Goal: Task Accomplishment & Management: Use online tool/utility

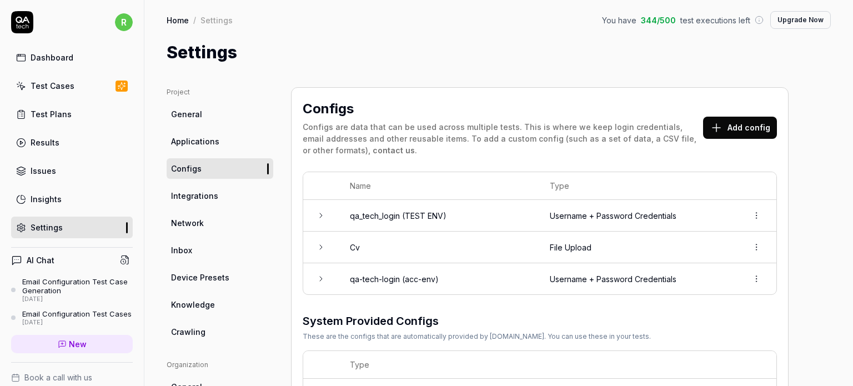
click at [742, 124] on button "Add config" at bounding box center [740, 128] width 74 height 22
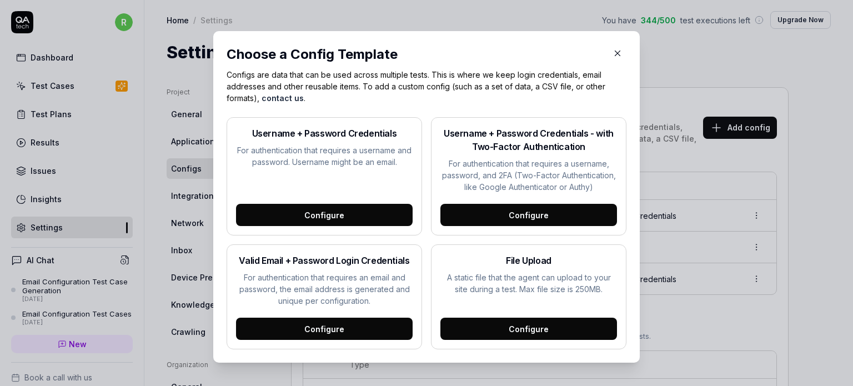
click at [321, 331] on div "Configure" at bounding box center [324, 329] width 177 height 22
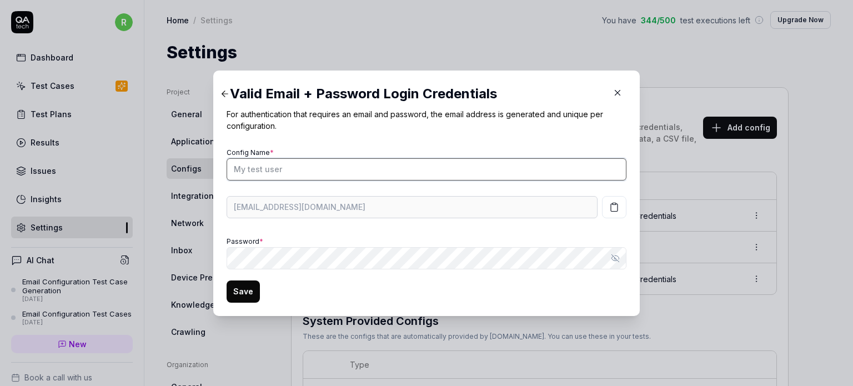
click at [289, 175] on input "Config Name *" at bounding box center [427, 169] width 400 height 22
click at [302, 173] on input "Config Name *" at bounding box center [427, 169] width 400 height 22
type input "Company email config"
click at [613, 92] on icon "button" at bounding box center [618, 93] width 10 height 10
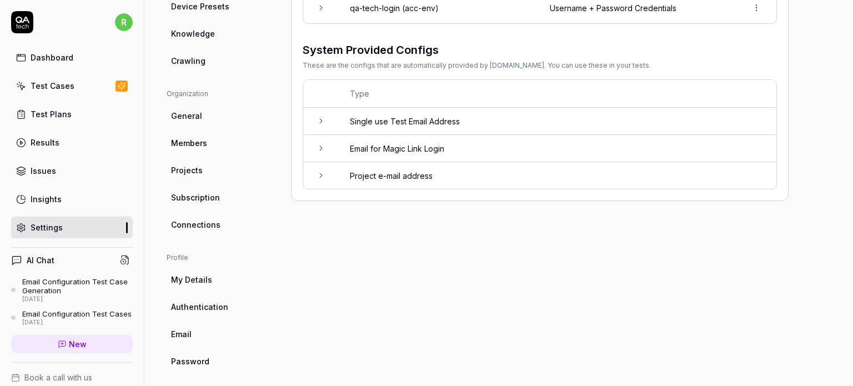
scroll to position [278, 0]
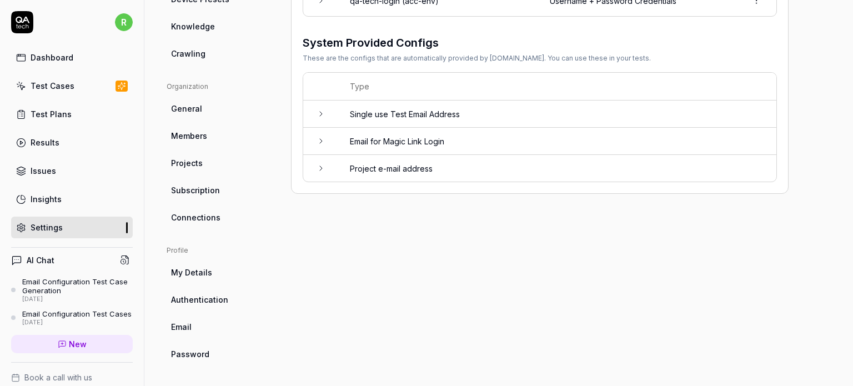
click at [322, 115] on icon at bounding box center [321, 113] width 9 height 9
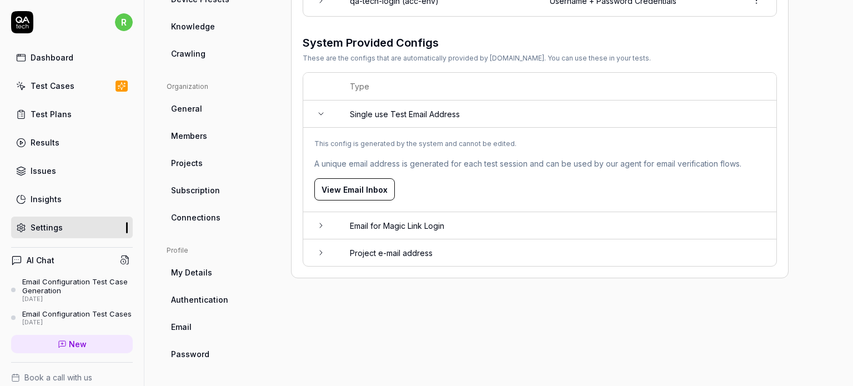
click at [367, 191] on button "View Email Inbox" at bounding box center [354, 189] width 81 height 22
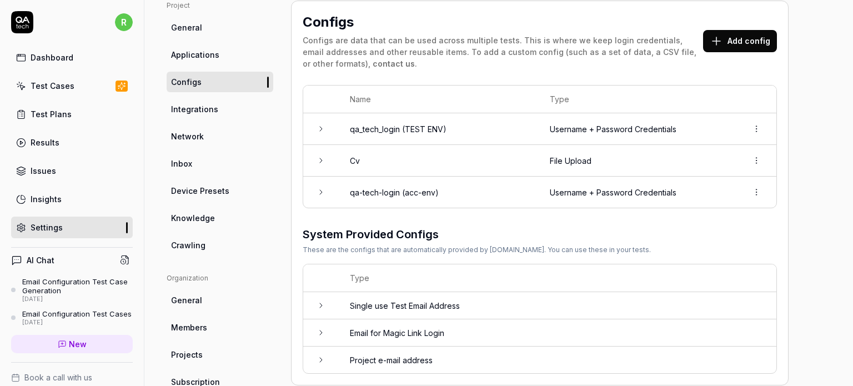
click at [346, 362] on td "Project e-mail address" at bounding box center [558, 360] width 438 height 27
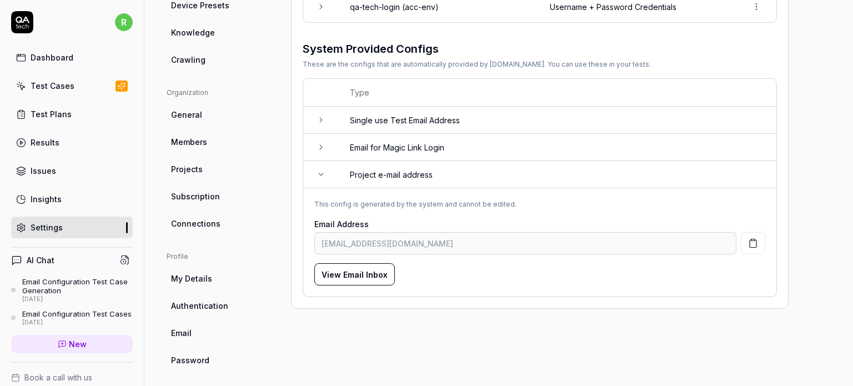
scroll to position [87, 0]
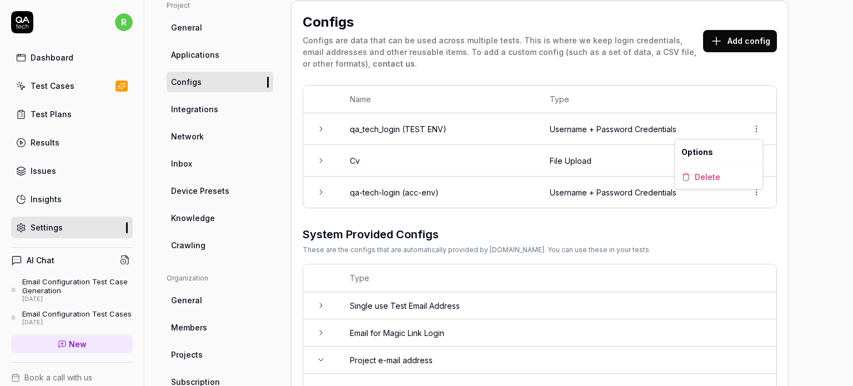
click at [760, 128] on html "r Dashboard Test Cases Test Plans Results Issues Insights Settings AI Chat Emai…" at bounding box center [426, 235] width 853 height 470
click at [573, 43] on html "r Dashboard Test Cases Test Plans Results Issues Insights Settings AI Chat Emai…" at bounding box center [426, 235] width 853 height 470
click at [756, 188] on html "r Dashboard Test Cases Test Plans Results Issues Insights Settings AI Chat Emai…" at bounding box center [426, 235] width 853 height 470
click at [793, 169] on html "r Dashboard Test Cases Test Plans Results Issues Insights Settings AI Chat Emai…" at bounding box center [426, 235] width 853 height 470
click at [760, 30] on button "Add config" at bounding box center [740, 41] width 74 height 22
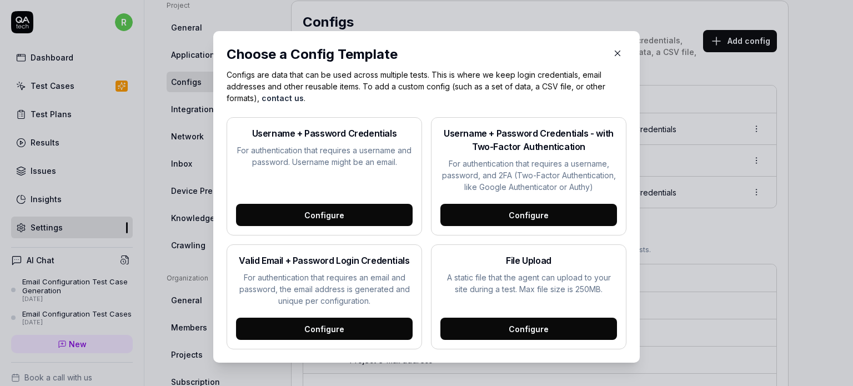
click at [327, 210] on div "Configure" at bounding box center [324, 215] width 177 height 22
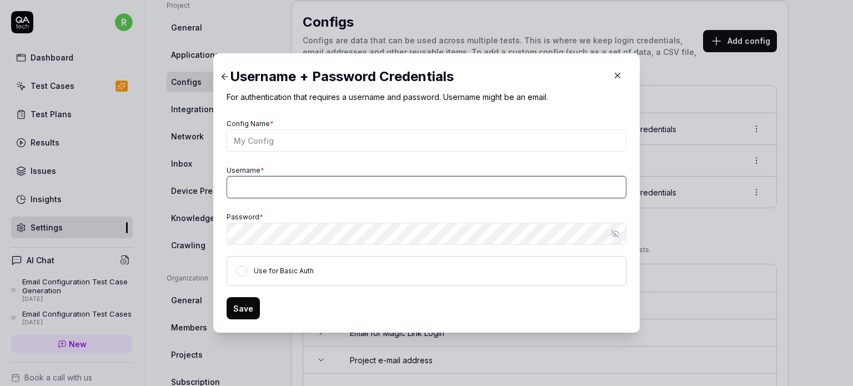
click at [268, 194] on input "Username *" at bounding box center [427, 187] width 400 height 22
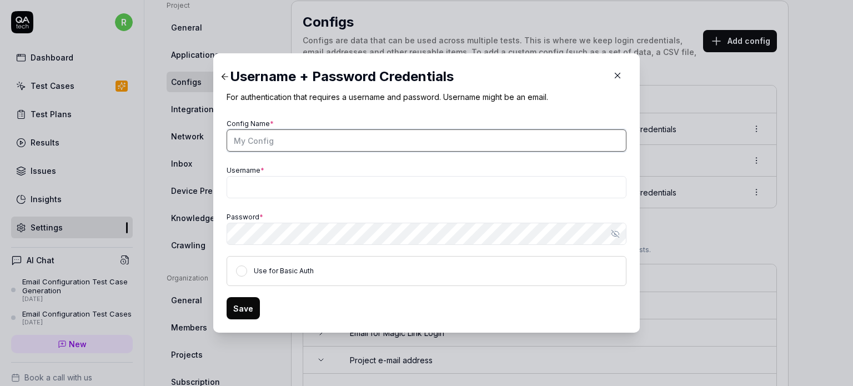
click at [263, 137] on input "Config Name *" at bounding box center [427, 140] width 400 height 22
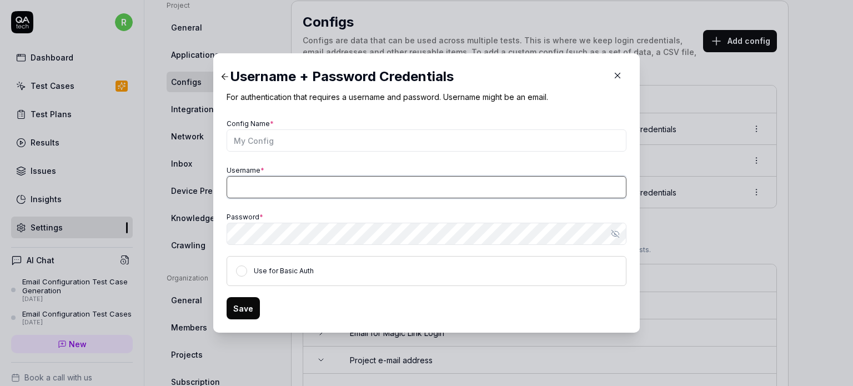
click at [251, 182] on input "Username *" at bounding box center [427, 187] width 400 height 22
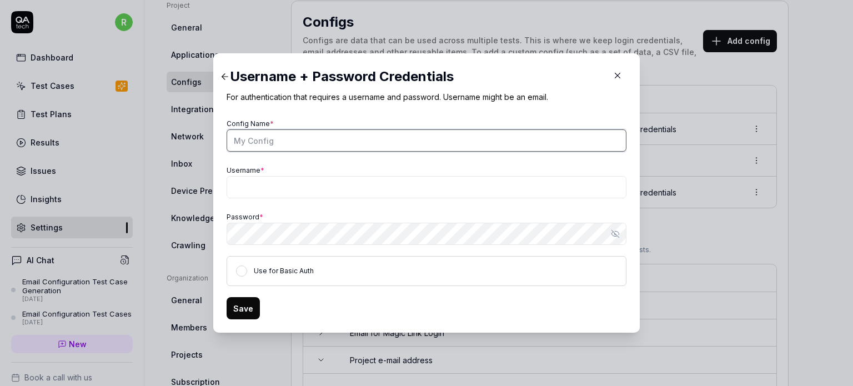
click at [283, 142] on input "Config Name *" at bounding box center [427, 140] width 400 height 22
type input "Company email config"
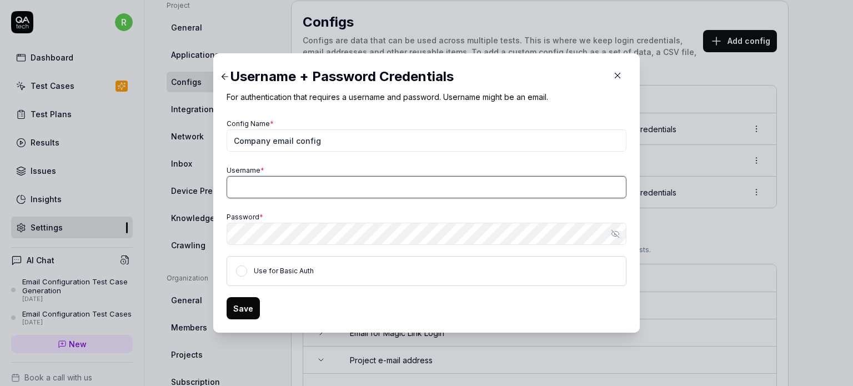
click at [293, 188] on input "Username *" at bounding box center [427, 187] width 400 height 22
click at [273, 193] on input "Username *" at bounding box center [427, 187] width 400 height 22
paste input "[EMAIL_ADDRESS][DOMAIN_NAME]"
type input "[EMAIL_ADDRESS][DOMAIN_NAME]"
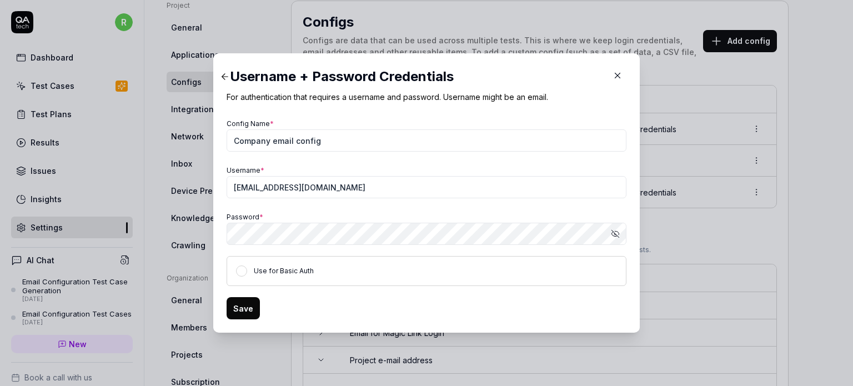
click at [231, 310] on button "Save" at bounding box center [243, 308] width 33 height 22
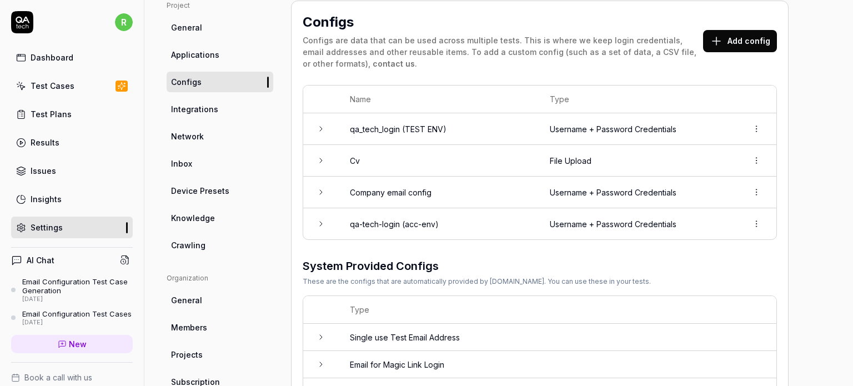
click at [317, 193] on icon at bounding box center [321, 192] width 9 height 9
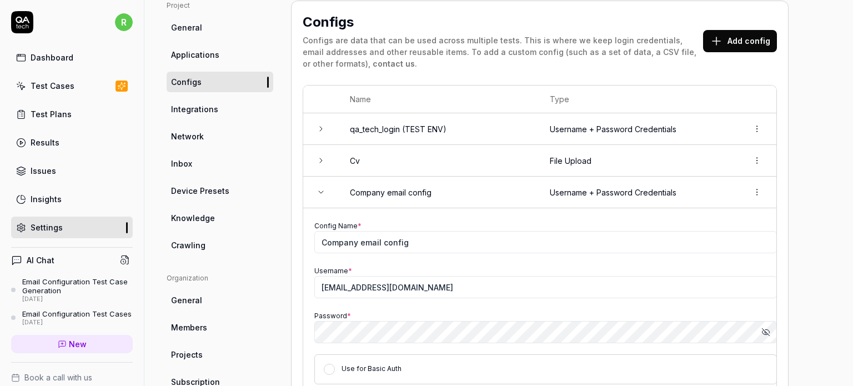
click at [324, 193] on icon at bounding box center [321, 192] width 9 height 9
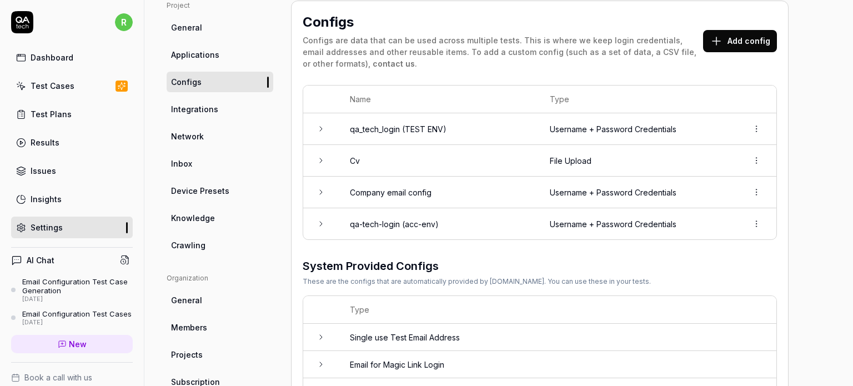
scroll to position [109, 0]
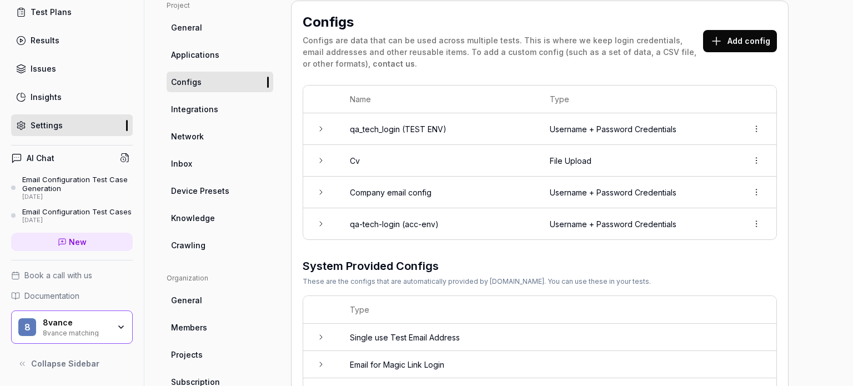
click at [84, 175] on div "Email Configuration Test Case Generation" at bounding box center [77, 184] width 111 height 18
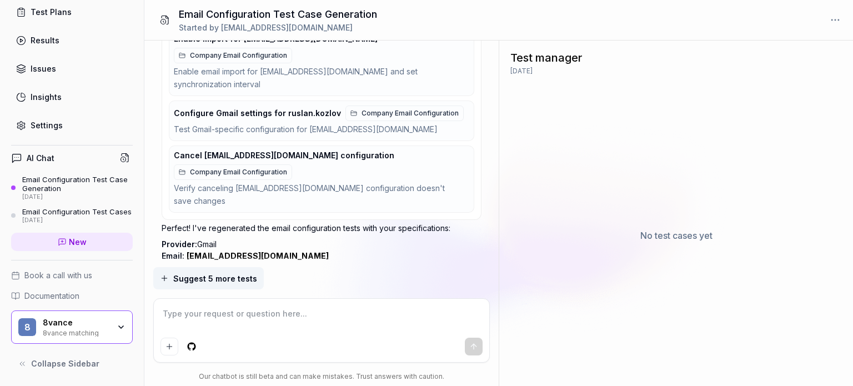
scroll to position [3179, 0]
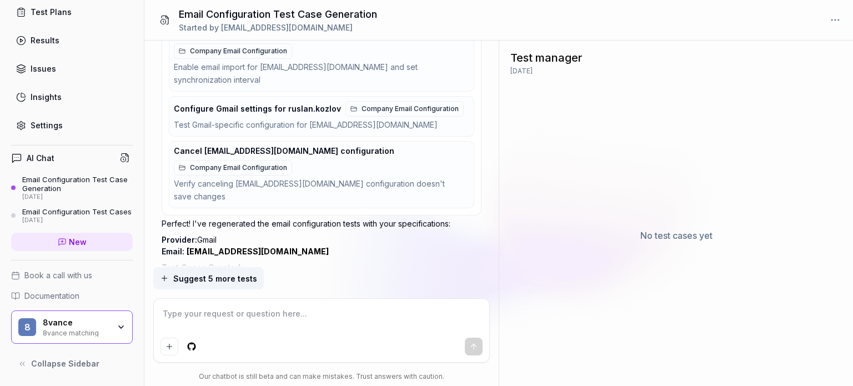
click at [225, 316] on textarea at bounding box center [322, 320] width 322 height 28
type textarea "*"
type textarea "P"
type textarea "*"
type textarea "Ple"
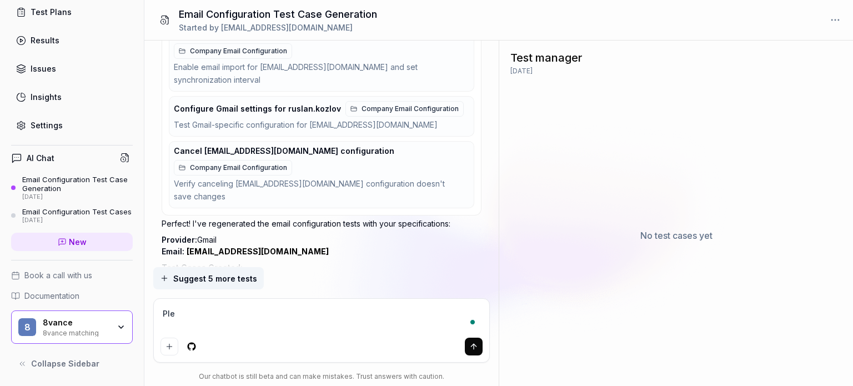
type textarea "*"
type textarea "Plea"
type textarea "*"
type textarea "Pleas"
type textarea "*"
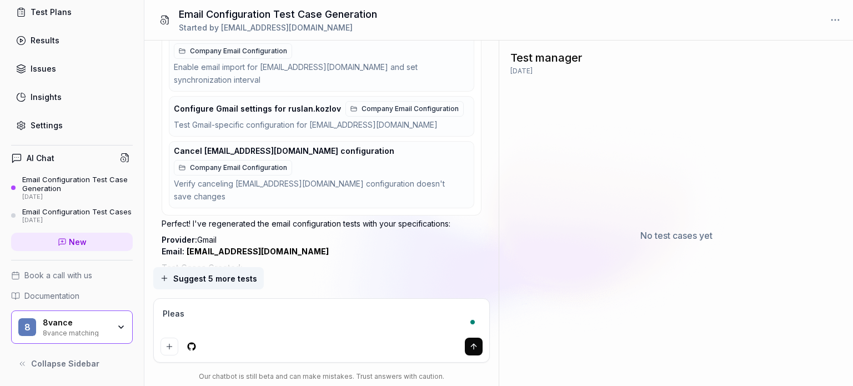
type textarea "Please"
type textarea "*"
type textarea "Please"
type textarea "*"
type textarea "Please u"
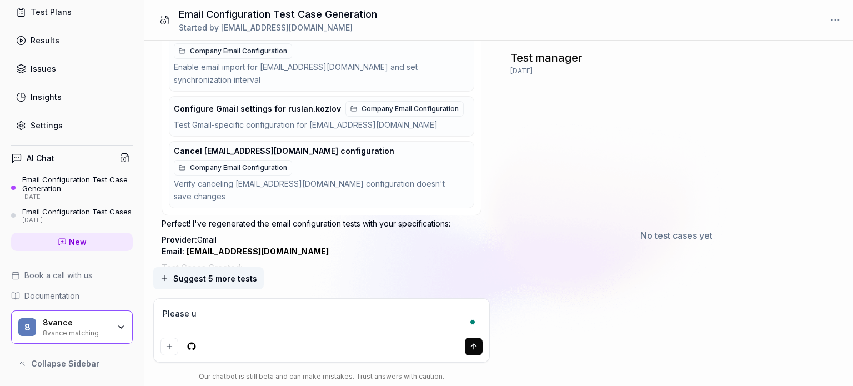
type textarea "*"
type textarea "Please up"
type textarea "*"
type textarea "Please upd"
type textarea "*"
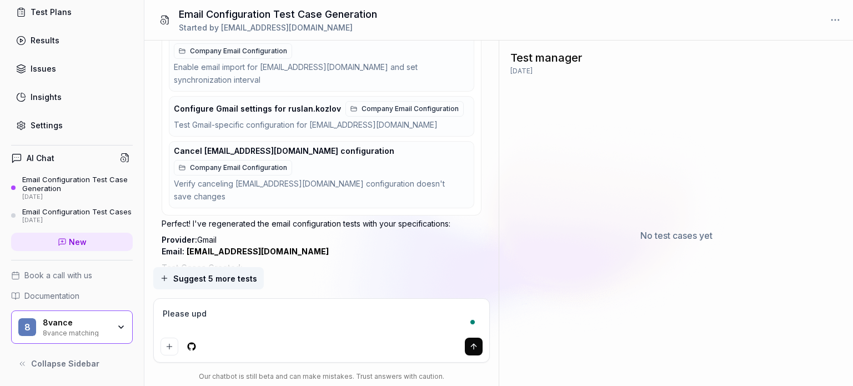
type textarea "Please upda"
type textarea "*"
type textarea "Please updat"
type textarea "*"
type textarea "Please update"
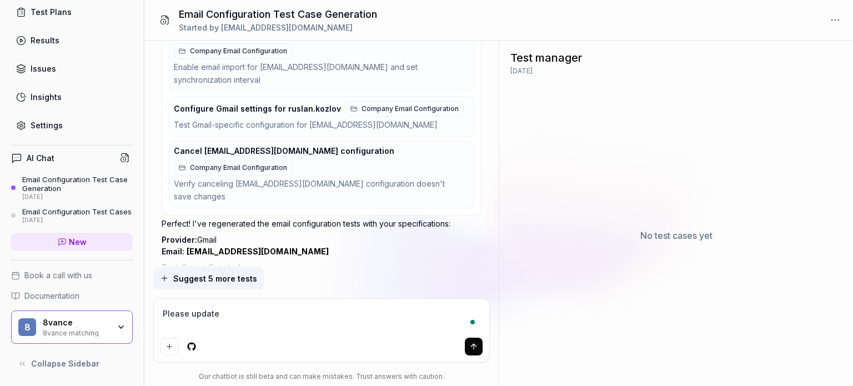
type textarea "*"
type textarea "Please update"
type textarea "*"
type textarea "Please update t"
type textarea "*"
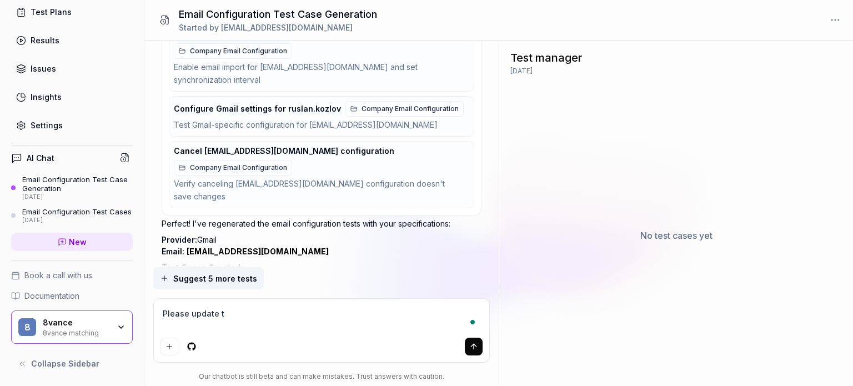
type textarea "Please update te"
type textarea "*"
type textarea "Please update tes"
type textarea "*"
type textarea "Please update test"
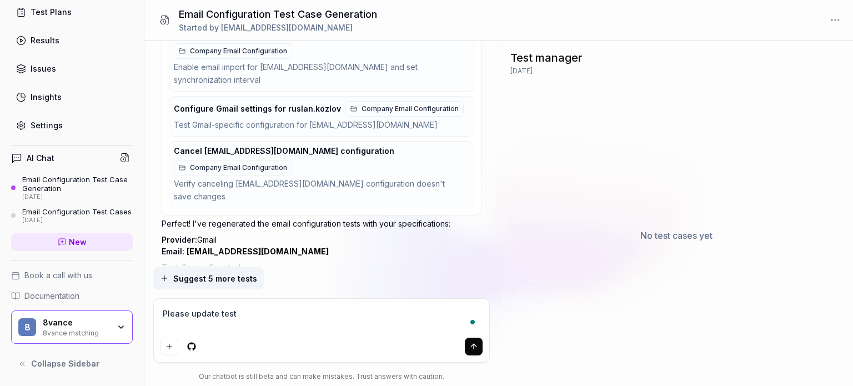
type textarea "*"
type textarea "Please update test"
type textarea "*"
type textarea "Please update test c"
type textarea "*"
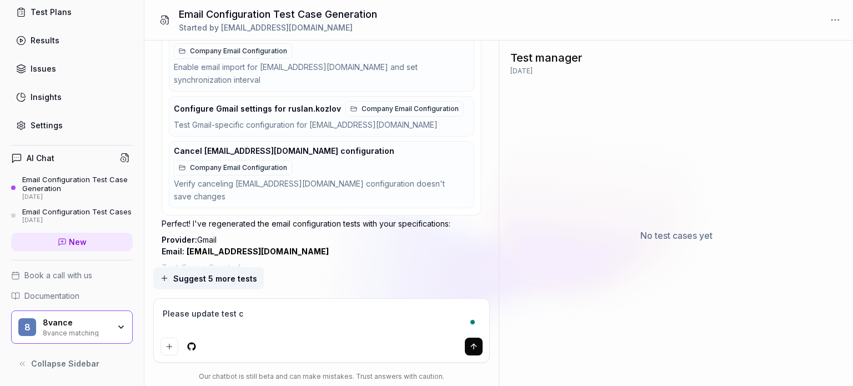
type textarea "Please update test ca"
type textarea "*"
type textarea "Please update test cas"
type textarea "*"
type textarea "Please update test case"
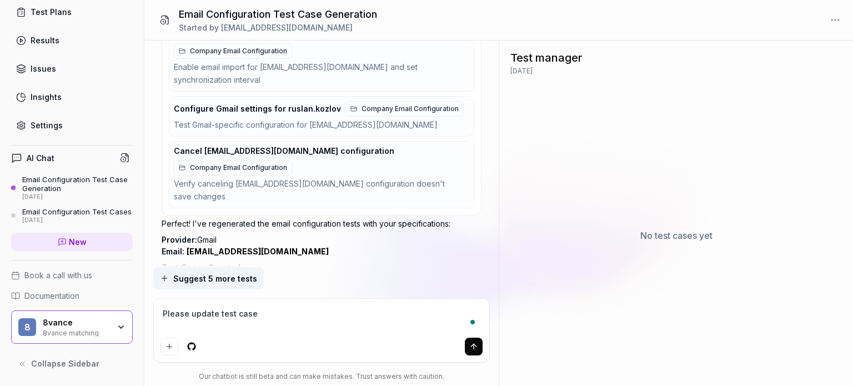
type textarea "*"
type textarea "Please update test cases"
type textarea "*"
type textarea "Please update test cases"
type textarea "*"
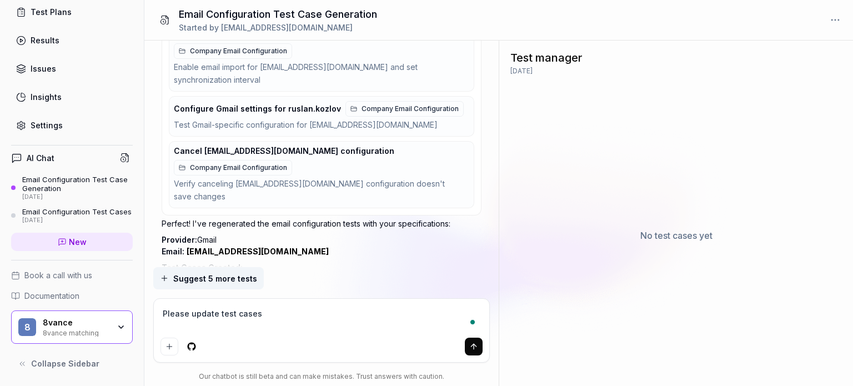
type textarea "Please update test cases f"
type textarea "*"
type textarea "Please update test cases fo"
type textarea "*"
type textarea "Please update test cases for"
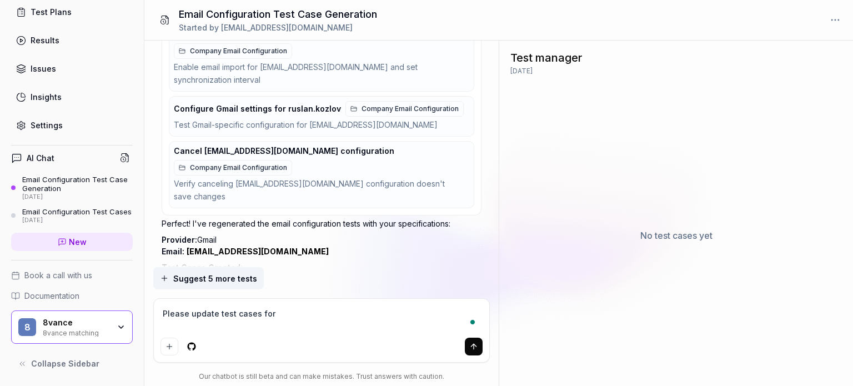
type textarea "*"
type textarea "Please update test cases for"
type textarea "*"
type textarea "Please update test cases for e"
type textarea "*"
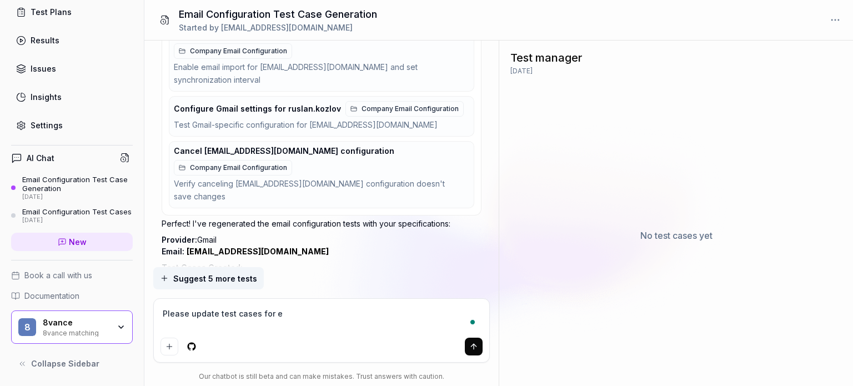
type textarea "Please update test cases for em"
type textarea "*"
type textarea "Please update test cases for ema"
type textarea "*"
type textarea "Please update test cases for emai"
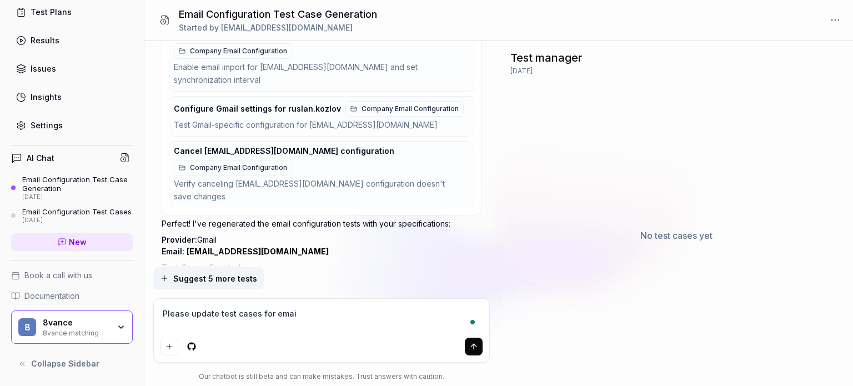
type textarea "*"
type textarea "Please update test cases for email"
type textarea "*"
type textarea "Please update test cases for email"
type textarea "*"
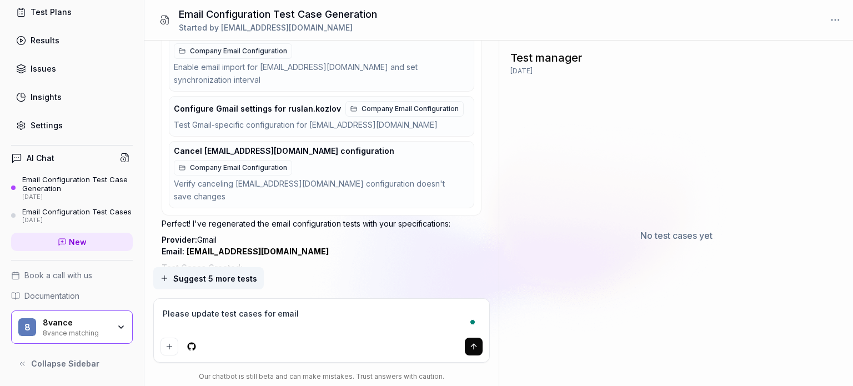
type textarea "Please update test cases for email c"
type textarea "*"
type textarea "Please update test cases for email co"
type textarea "*"
type textarea "Please update test cases for email con"
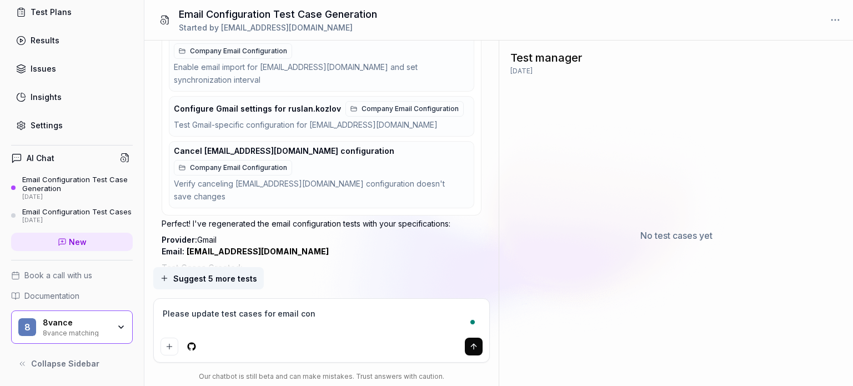
type textarea "*"
type textarea "Please update test cases for email conf"
type textarea "*"
type textarea "Please update test cases for email confi"
type textarea "*"
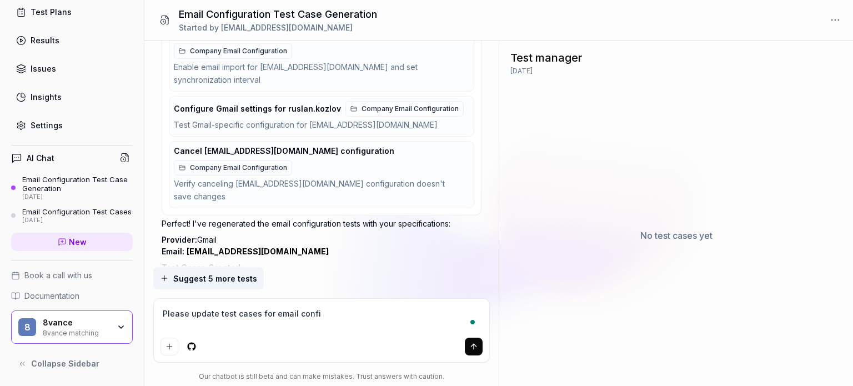
type textarea "Please update test cases for email config"
type textarea "*"
type textarea "Please update test cases for email configu"
type textarea "*"
type textarea "Please update test cases for email configur"
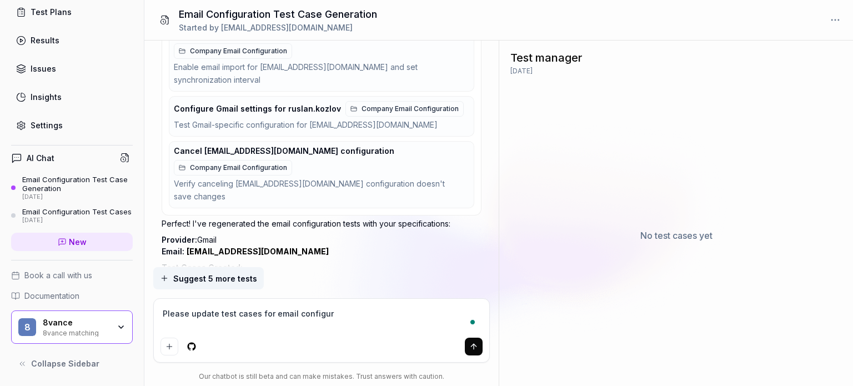
type textarea "*"
type textarea "Please update test cases for email configura"
type textarea "*"
type textarea "Please update test cases for email configurat"
type textarea "*"
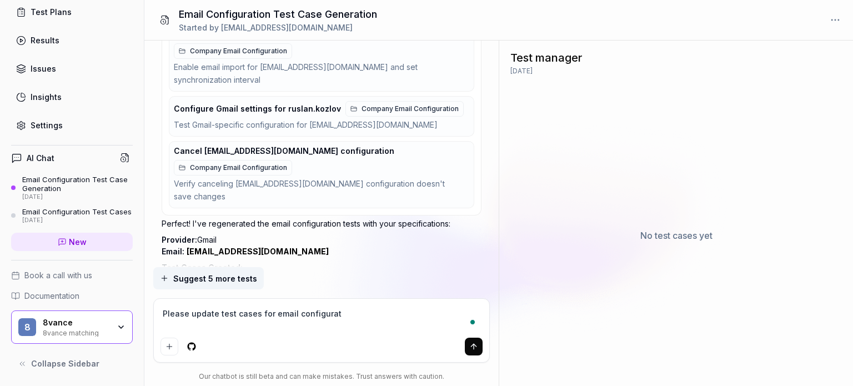
type textarea "Please update test cases for email configurati"
type textarea "*"
type textarea "Please update test cases for email configuratio"
type textarea "*"
type textarea "Please update test cases for email configuration"
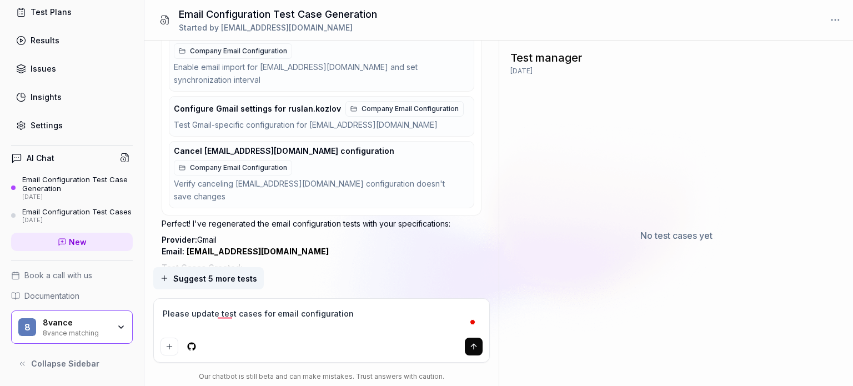
type textarea "*"
type textarea "Please update test cases for email configuration."
type textarea "*"
type textarea "Please update test cases for email configuration."
type textarea "*"
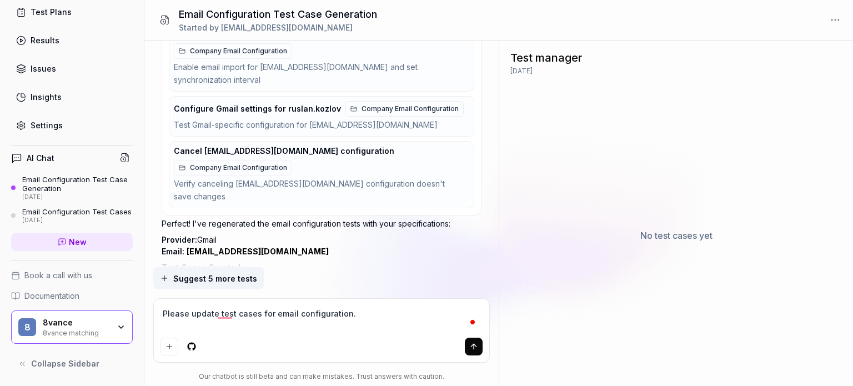
type textarea "Please update test cases for email configuration. I"
type textarea "*"
type textarea "Please update test cases for email configuration. I"
type textarea "*"
type textarea "Please update test cases for email configuration. I r"
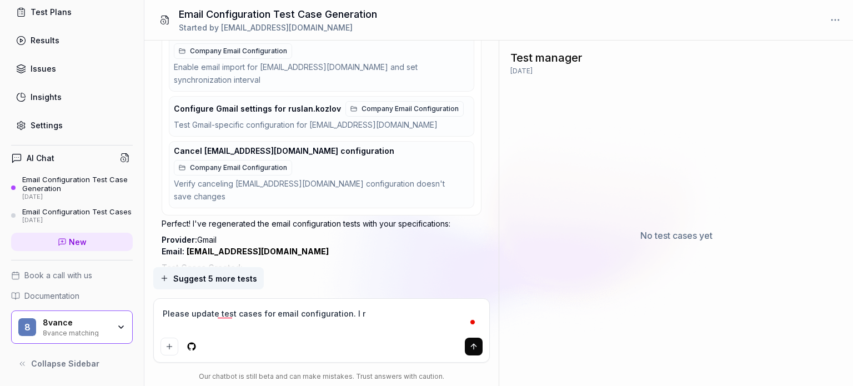
type textarea "*"
type textarea "Please update test cases for email configuration. I re"
type textarea "*"
type textarea "Please update test cases for email configuration. I rem"
type textarea "*"
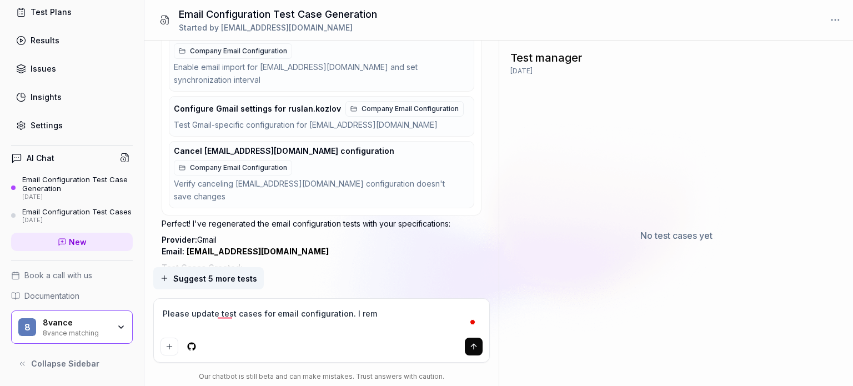
type textarea "Please update test cases for email configuration. I remi"
type textarea "*"
type textarea "Please update test cases for email configuration. I remin"
type textarea "*"
type textarea "Please update test cases for email configuration. I remind"
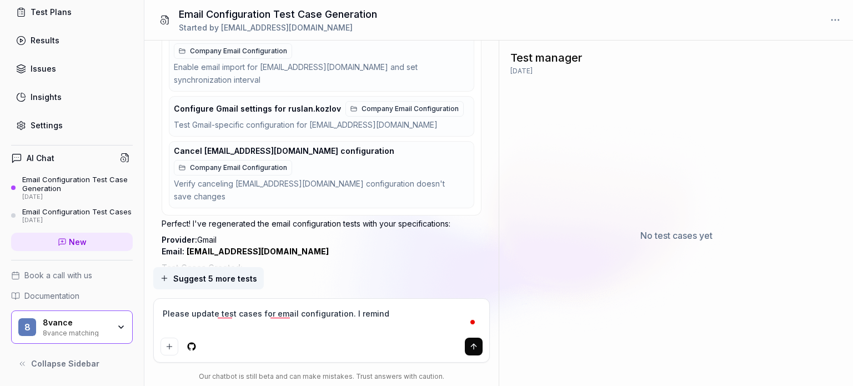
type textarea "*"
type textarea "Please update test cases for email configuration. I remind"
type textarea "*"
type textarea "Please update test cases for email configuration. I remind y"
type textarea "*"
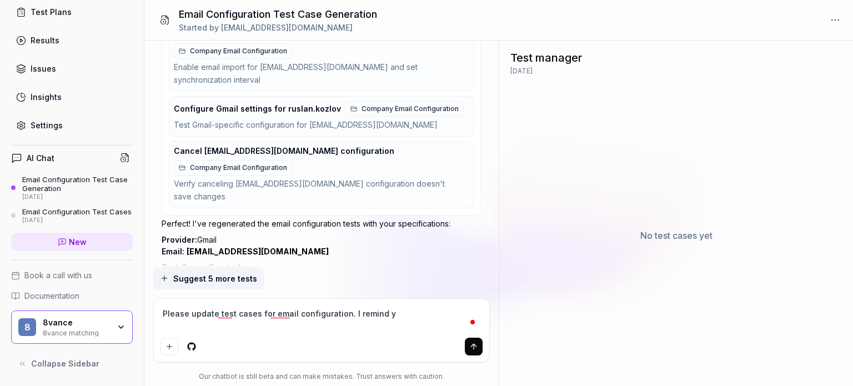
type textarea "Please update test cases for email configuration. I remind yo"
type textarea "*"
type textarea "Please update test cases for email configuration. I remind you"
type textarea "*"
type textarea "Please update test cases for email configuration. I remind you"
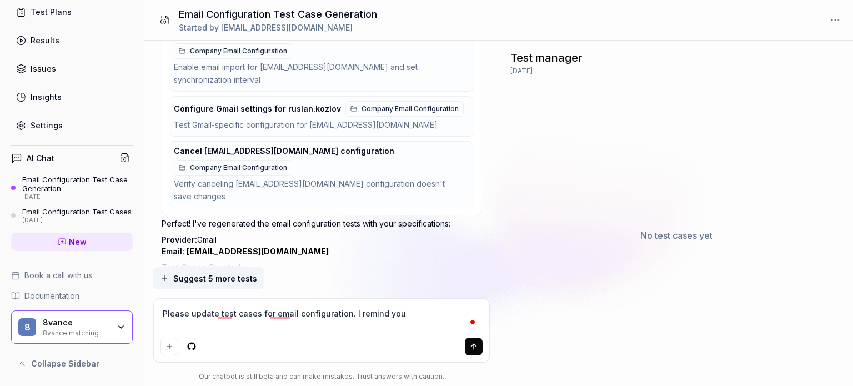
type textarea "*"
type textarea "Please update test cases for email configuration. I remind you t"
type textarea "*"
type textarea "Please update test cases for email configuration. I remind you th"
type textarea "*"
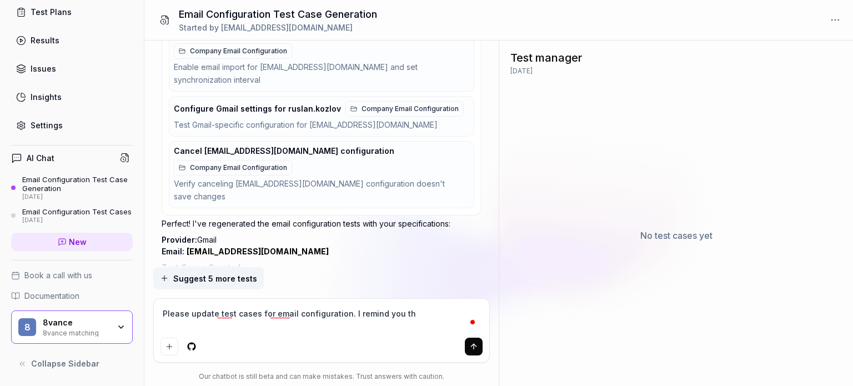
type textarea "Please update test cases for email configuration. I remind you tha"
type textarea "*"
type textarea "Please update test cases for email configuration. I remind you that"
type textarea "*"
type textarea "Please update test cases for email configuration. I remind you that"
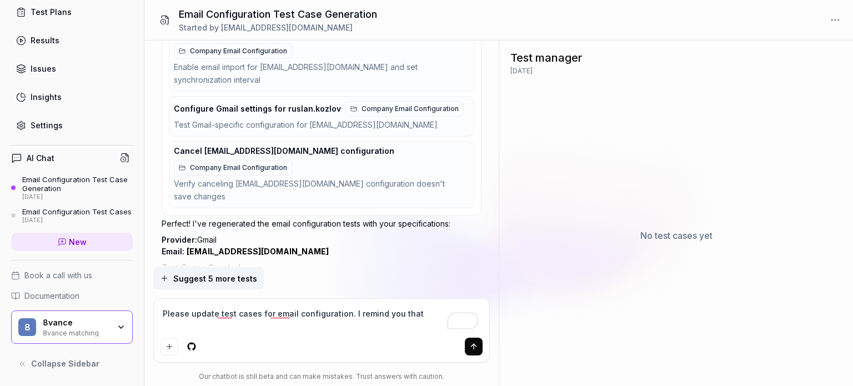
type textarea "*"
type textarea "Please update test cases for email configuration. I remind you that t"
type textarea "*"
type textarea "Please update test cases for email configuration. I remind you that to"
type textarea "*"
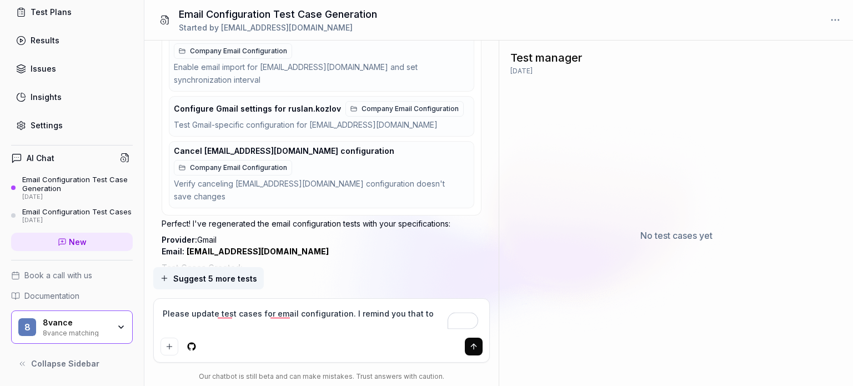
type textarea "Please update test cases for email configuration. I remind you that to"
type textarea "*"
type textarea "Please update test cases for email configuration. I remind you that to s"
type textarea "*"
type textarea "Please update test cases for email configuration. I remind you that to st"
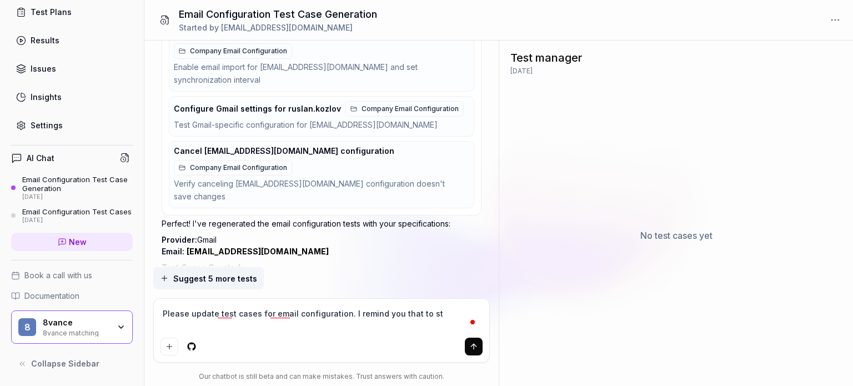
type textarea "*"
type textarea "Please update test cases for email configuration. I remind you that to sta"
type textarea "*"
type textarea "Please update test cases for email configuration. I remind you that to star"
type textarea "*"
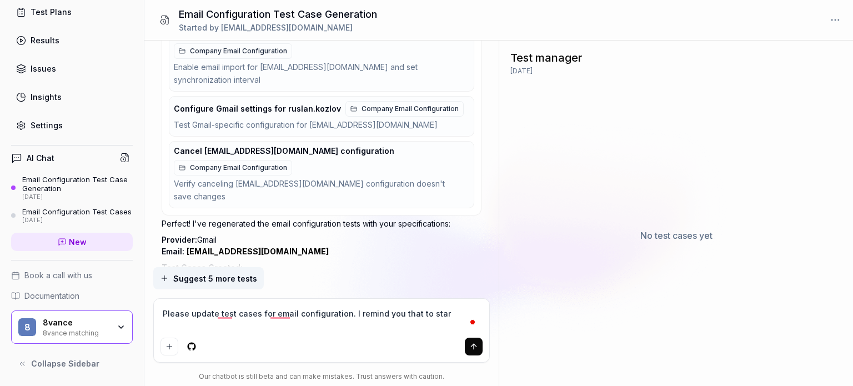
type textarea "Please update test cases for email configuration. I remind you that to start"
type textarea "*"
type textarea "Please update test cases for email configuration. I remind you that to star"
type textarea "*"
type textarea "Please update test cases for email configuration. I remind you that to sta"
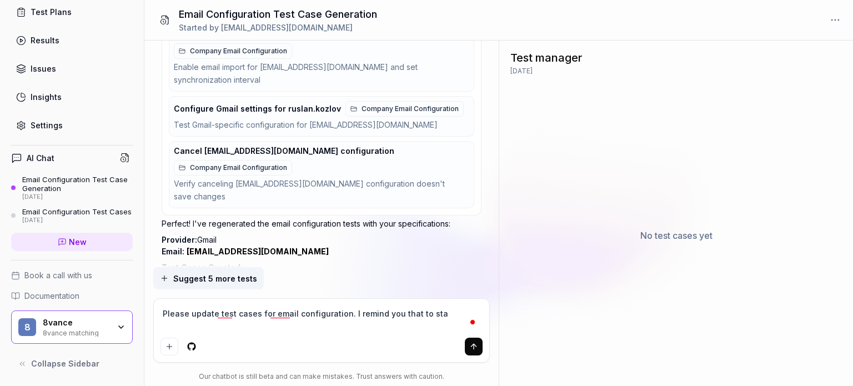
type textarea "*"
type textarea "Please update test cases for email configuration. I remind you that to st"
type textarea "*"
type textarea "Please update test cases for email configuration. I remind you that to s"
type textarea "*"
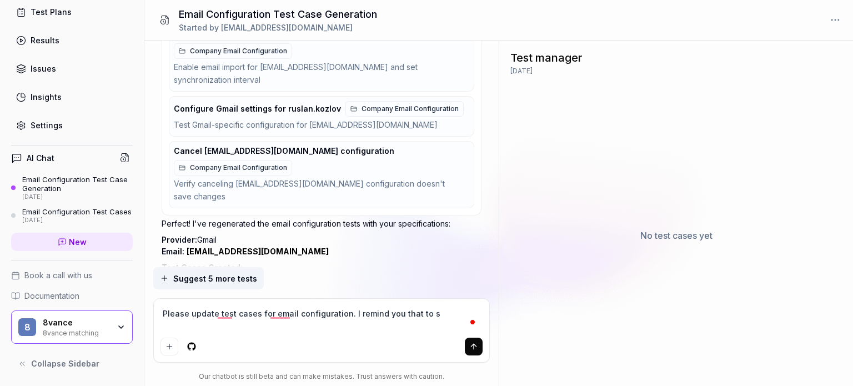
type textarea "Please update test cases for email configuration. I remind you that to"
type textarea "*"
type textarea "Please update test cases for email configuration. I remind you that to c"
type textarea "*"
type textarea "Please update test cases for email configuration. I remind you that to co"
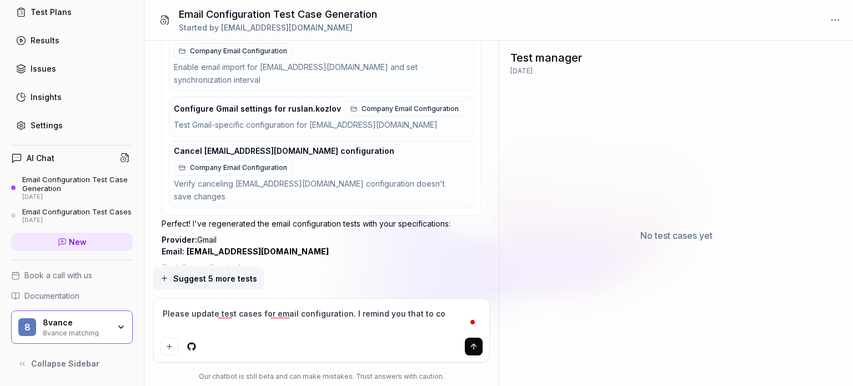
type textarea "*"
type textarea "Please update test cases for email configuration. I remind you that to con"
type textarea "*"
type textarea "Please update test cases for email configuration. I remind you that to conf"
type textarea "*"
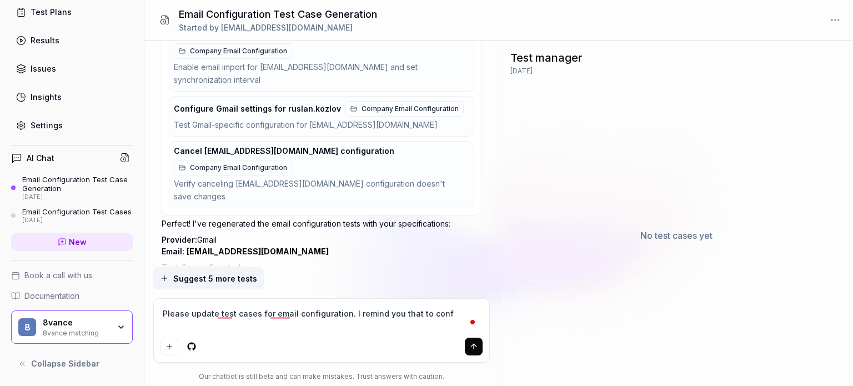
type textarea "Please update test cases for email configuration. I remind you that to confi"
type textarea "*"
type textarea "Please update test cases for email configuration. I remind you that to config"
type textarea "*"
type textarea "Please update test cases for email configuration. I remind you that to configu"
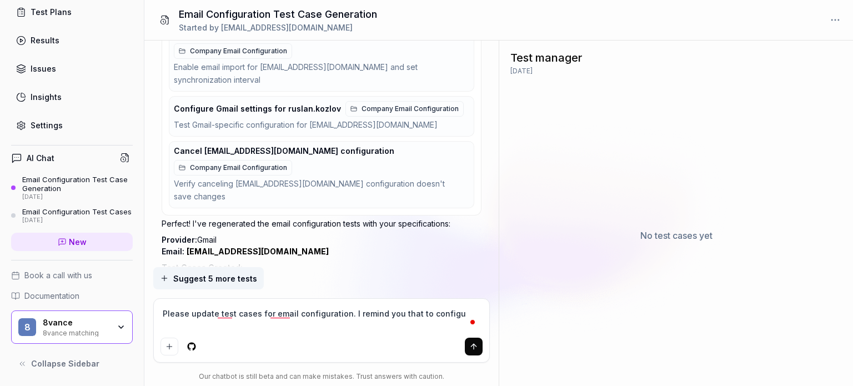
type textarea "*"
type textarea "Please update test cases for email configuration. I remind you that to configur"
type textarea "*"
type textarea "Please update test cases for email configuration. I remind you that to configure"
type textarea "*"
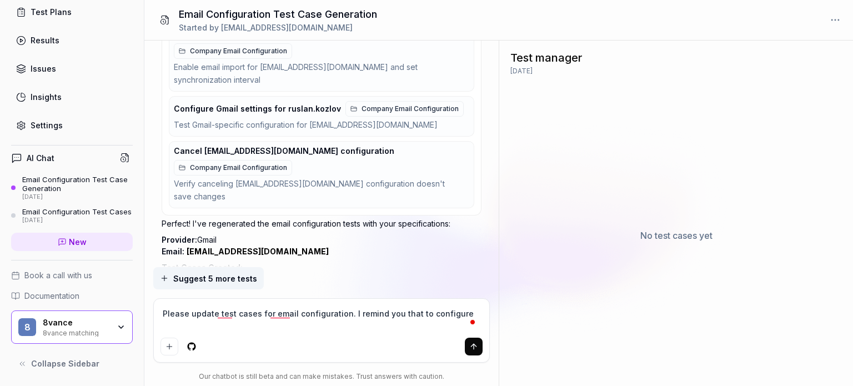
type textarea "Please update test cases for email configuration. I remind you that to configure"
type textarea "*"
type textarea "Please update test cases for email configuration. I remind you that to configur…"
type textarea "*"
type textarea "Please update test cases for email configuration. I remind you that to configur…"
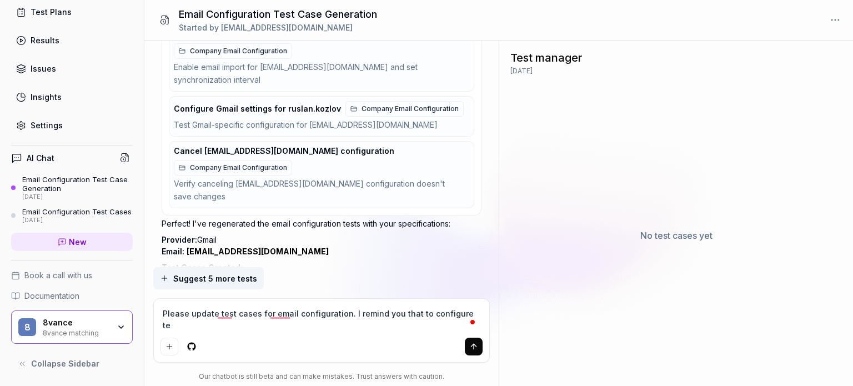
type textarea "*"
type textarea "Please update test cases for email configuration. I remind you that to configur…"
type textarea "*"
type textarea "Please update test cases for email configuration. I remind you that to configur…"
type textarea "*"
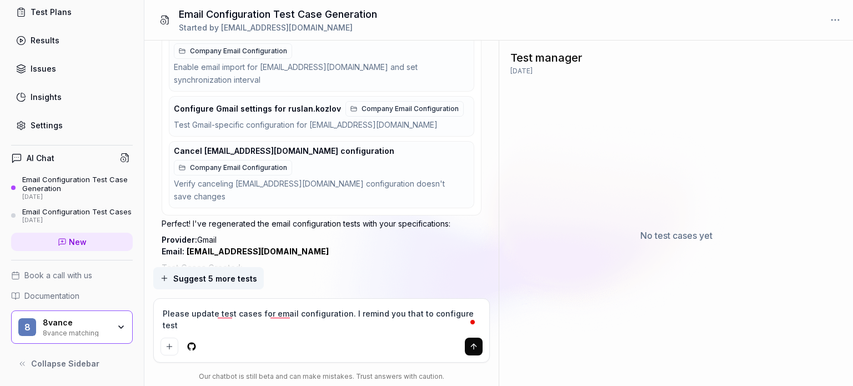
type textarea "Please update test cases for email configuration. I remind you that to configur…"
type textarea "*"
type textarea "Please update test cases for email configuration. I remind you that to configur…"
type textarea "*"
type textarea "Please update test cases for email configuration. I remind you that to configur…"
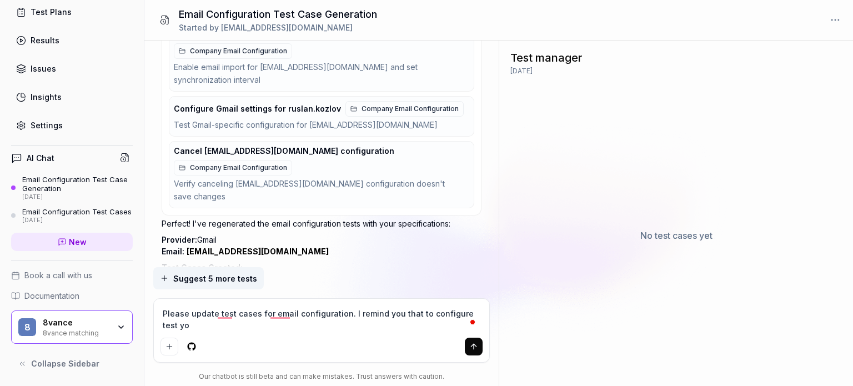
type textarea "*"
type textarea "Please update test cases for email configuration. I remind you that to configur…"
type textarea "*"
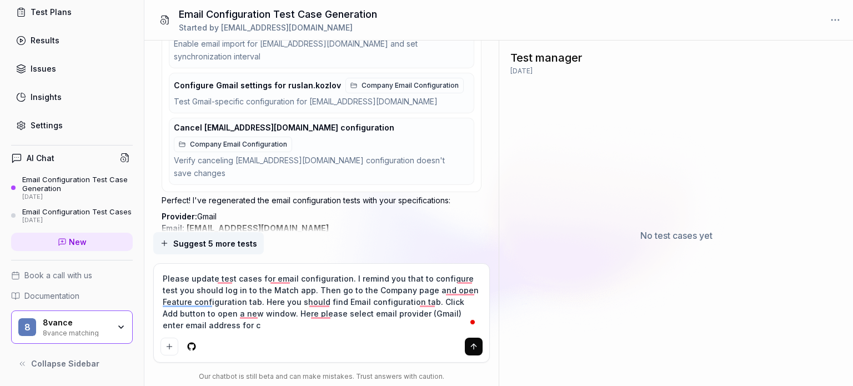
scroll to position [3214, 0]
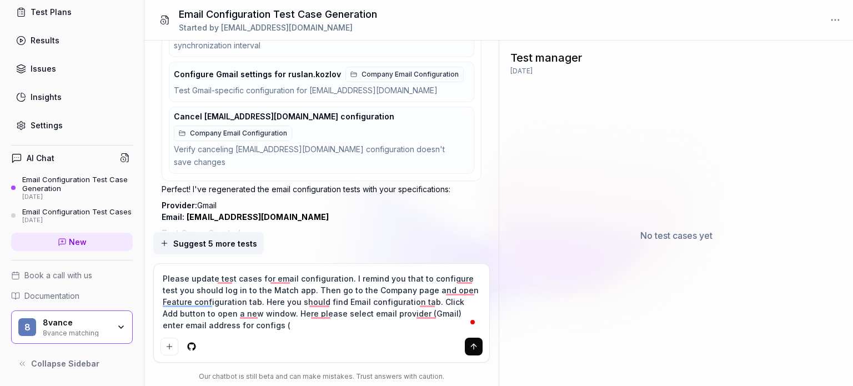
click at [162, 326] on textarea "Please update test cases for email configuration. I remind you that to configur…" at bounding box center [322, 302] width 322 height 63
click at [217, 328] on textarea "Please update test cases for email configuration. I remind you that to configur…" at bounding box center [322, 302] width 322 height 63
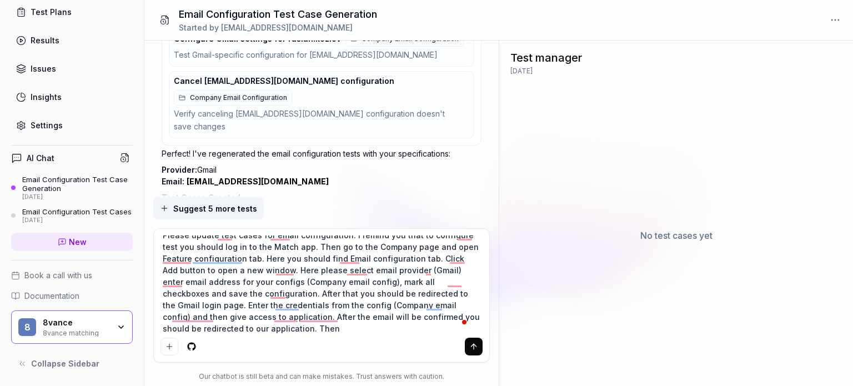
scroll to position [0, 0]
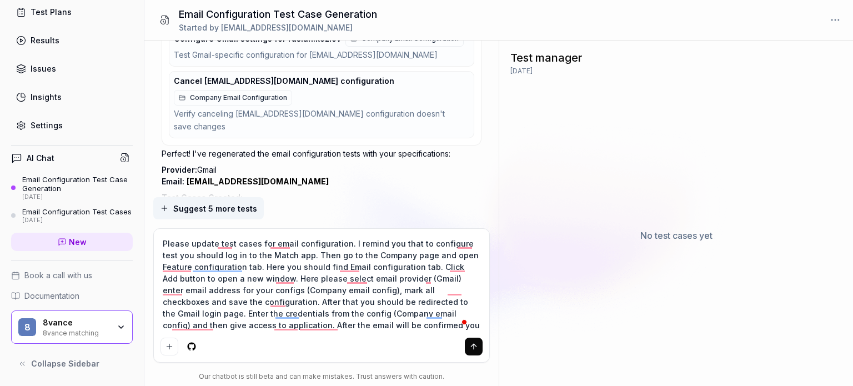
click at [252, 243] on textarea "Please update test cases for email configuration. I remind you that to configur…" at bounding box center [322, 285] width 322 height 98
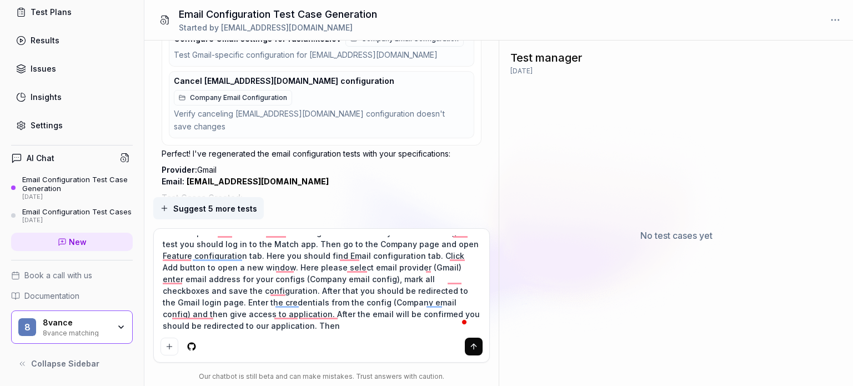
click at [258, 327] on textarea "Please update test case for email configuration. I remind you that to configure…" at bounding box center [322, 285] width 322 height 98
click at [300, 321] on textarea "Please update test case for email configuration. I remind you that to configure…" at bounding box center [322, 285] width 322 height 98
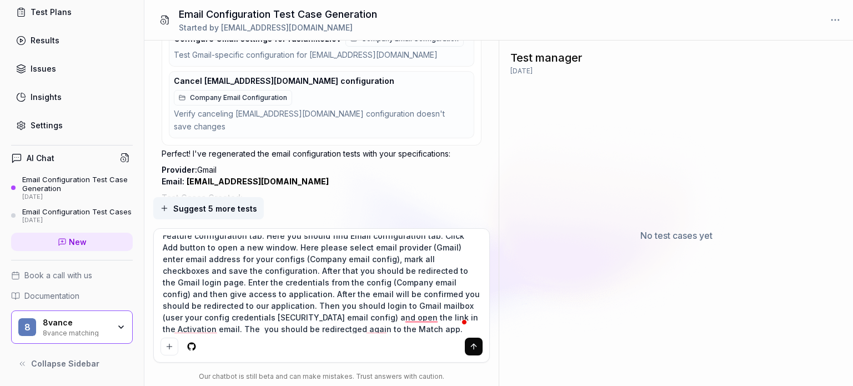
scroll to position [43, 0]
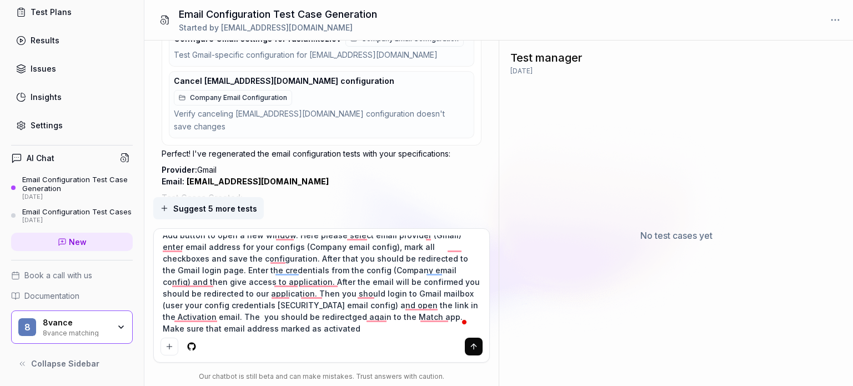
click at [475, 350] on icon "submit" at bounding box center [474, 346] width 9 height 9
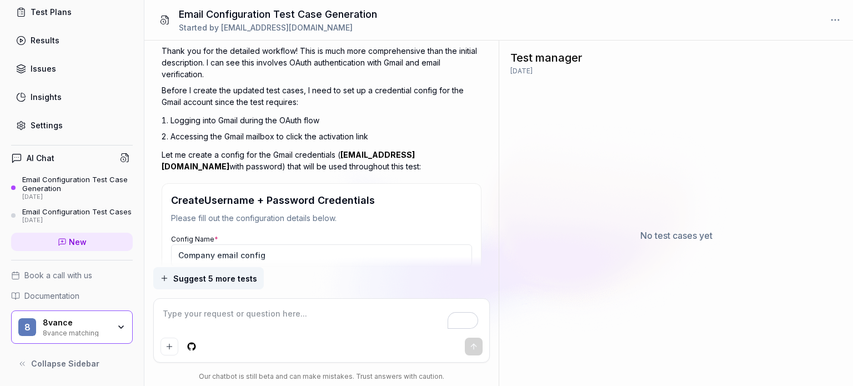
scroll to position [3798, 0]
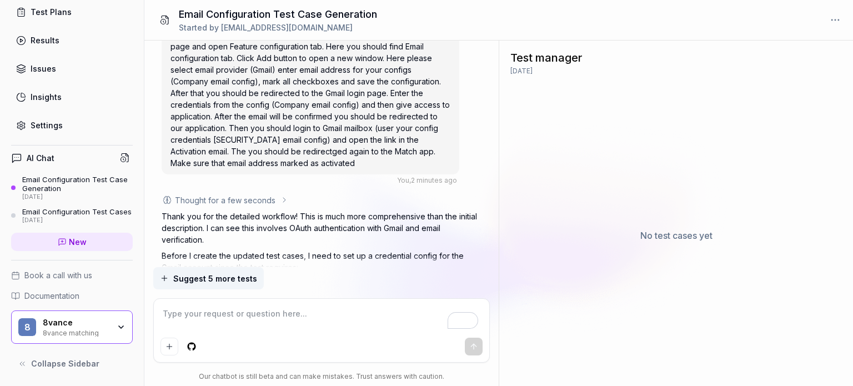
scroll to position [3847, 0]
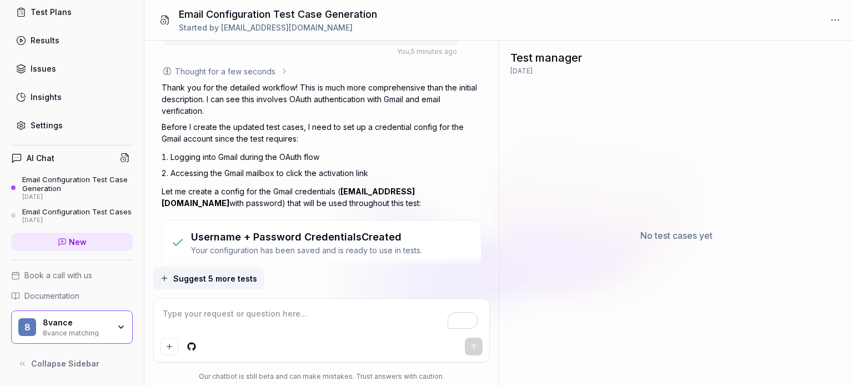
scroll to position [3862, 0]
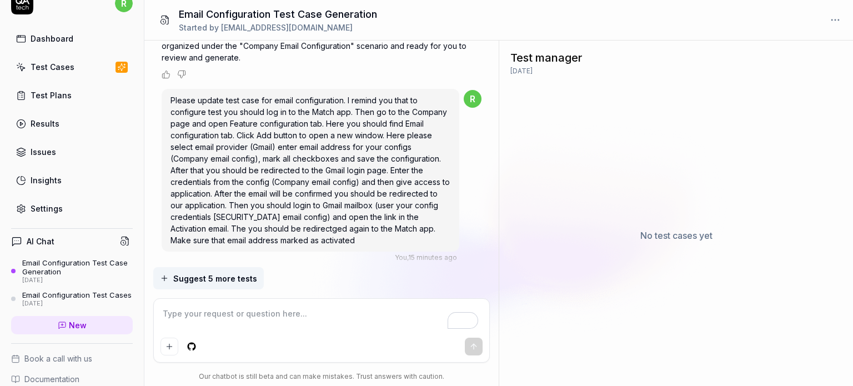
scroll to position [0, 0]
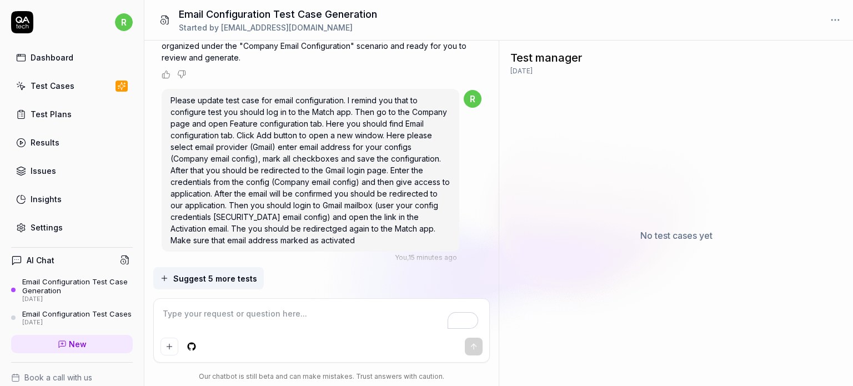
click at [38, 226] on div "Settings" at bounding box center [47, 228] width 32 height 12
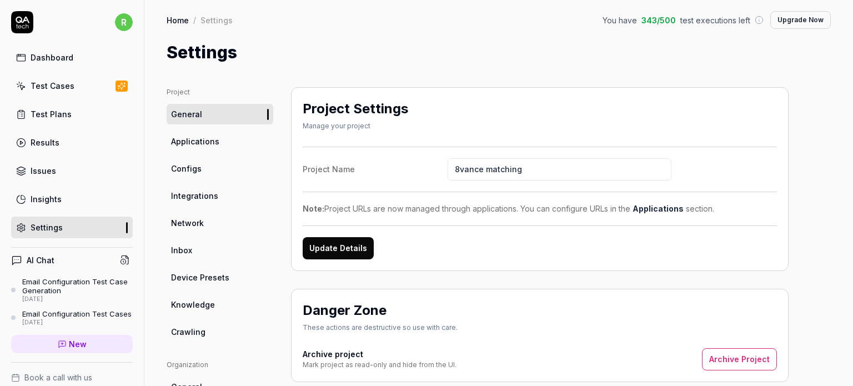
click at [193, 167] on span "Configs" at bounding box center [186, 169] width 31 height 12
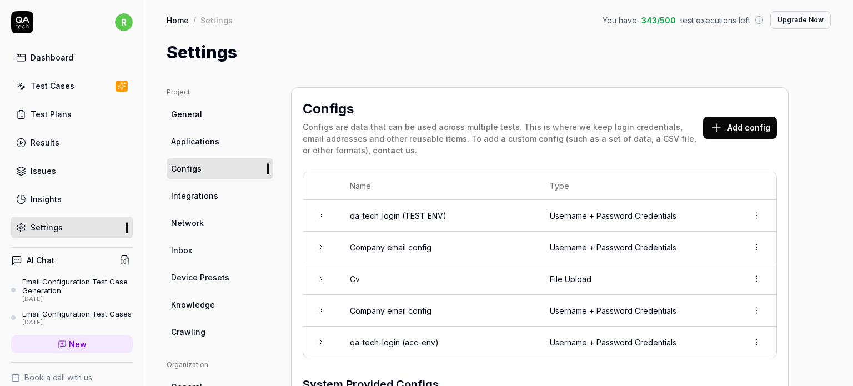
click at [318, 251] on icon at bounding box center [321, 247] width 9 height 9
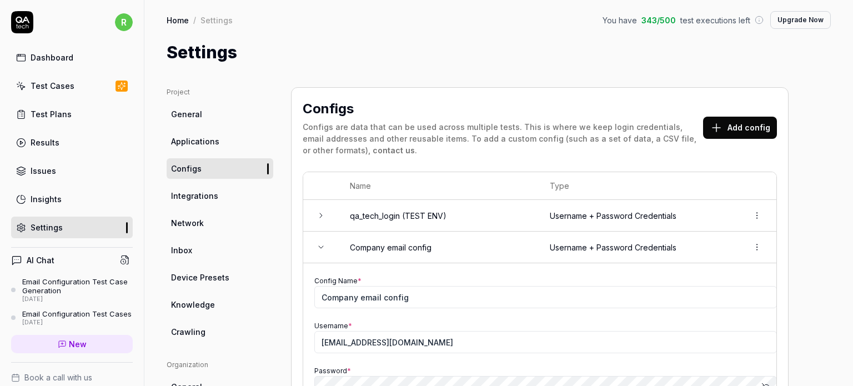
click at [322, 244] on icon at bounding box center [321, 247] width 9 height 9
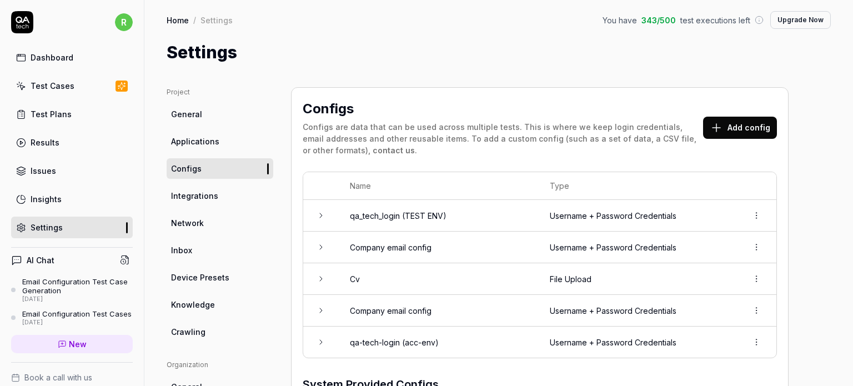
click at [323, 306] on icon at bounding box center [321, 310] width 9 height 9
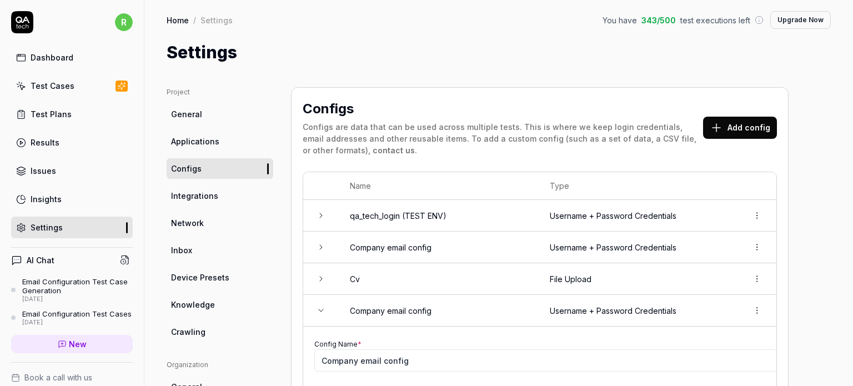
scroll to position [185, 0]
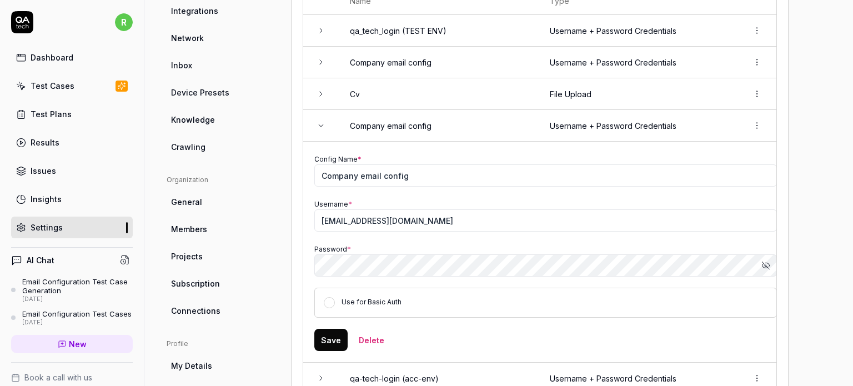
click at [758, 130] on html "r Dashboard Test Cases Test Plans Results Issues Insights Settings AI Chat Emai…" at bounding box center [426, 235] width 853 height 470
click at [701, 176] on span "Delete" at bounding box center [708, 174] width 26 height 12
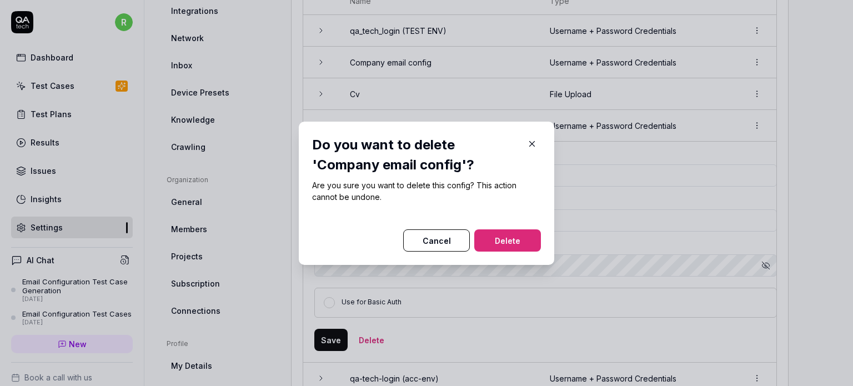
click at [490, 239] on button "Delete" at bounding box center [508, 240] width 67 height 22
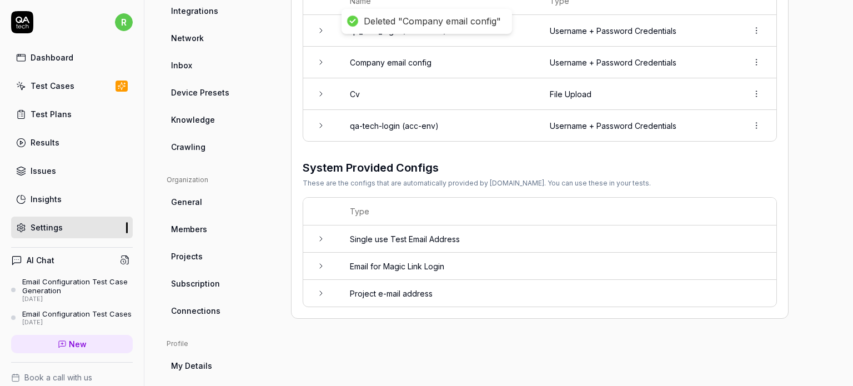
scroll to position [0, 0]
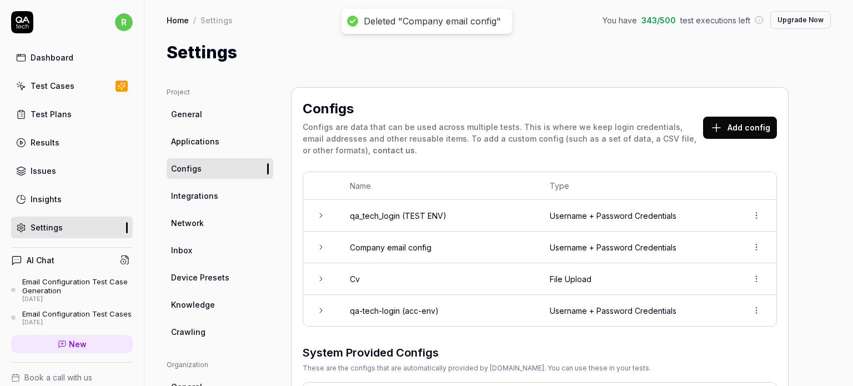
click at [327, 249] on td at bounding box center [321, 248] width 36 height 32
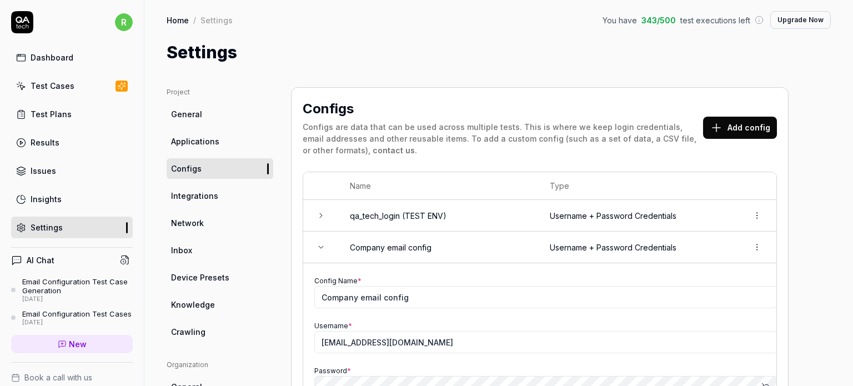
click at [322, 242] on td at bounding box center [321, 248] width 36 height 32
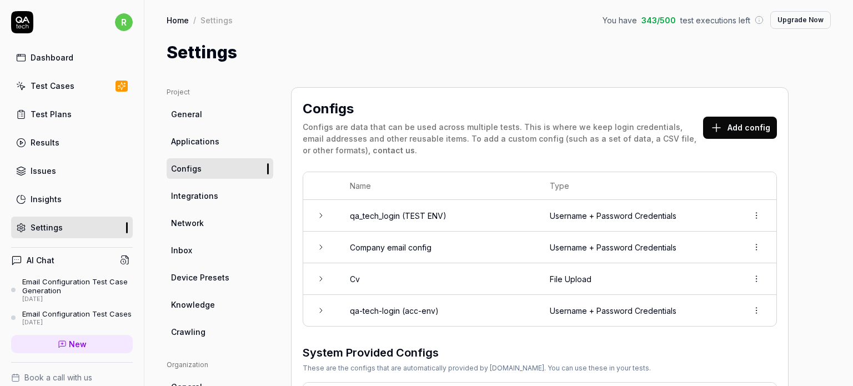
click at [762, 131] on button "Add config" at bounding box center [740, 128] width 74 height 22
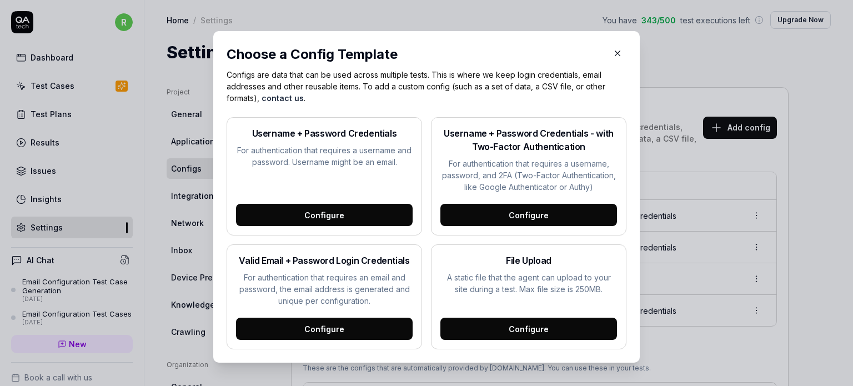
click at [332, 326] on div "Configure" at bounding box center [324, 329] width 177 height 22
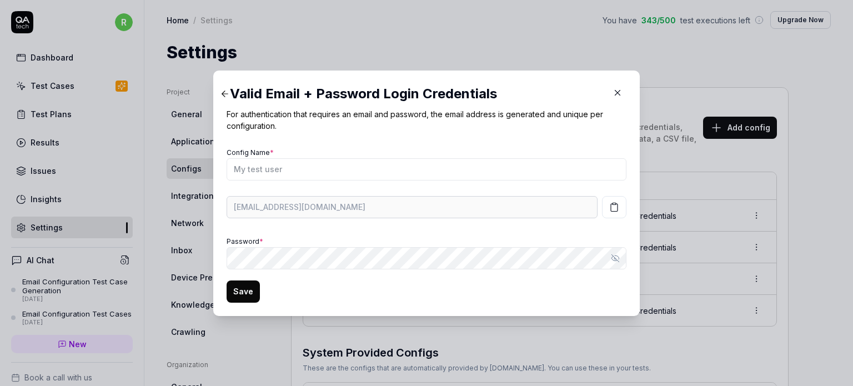
click at [613, 209] on icon "button" at bounding box center [615, 207] width 10 height 10
click at [614, 92] on icon "button" at bounding box center [618, 93] width 10 height 10
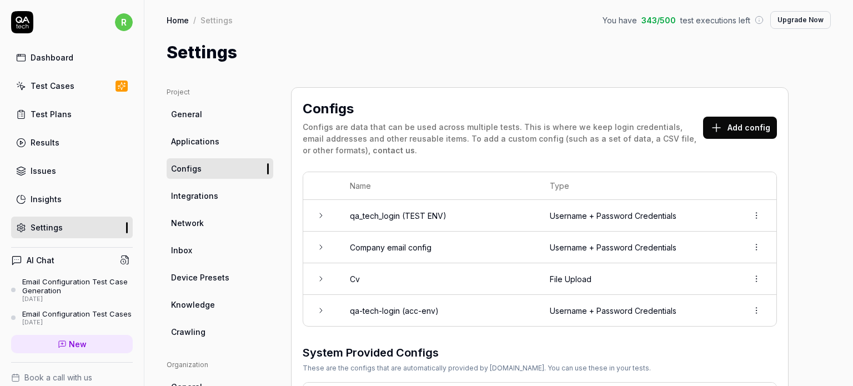
click at [763, 244] on html "r Dashboard Test Cases Test Plans Results Issues Insights Settings AI Chat Emai…" at bounding box center [426, 235] width 853 height 470
click at [718, 267] on div "Options" at bounding box center [719, 270] width 88 height 24
click at [561, 242] on td "Username + Password Credentials" at bounding box center [638, 248] width 198 height 32
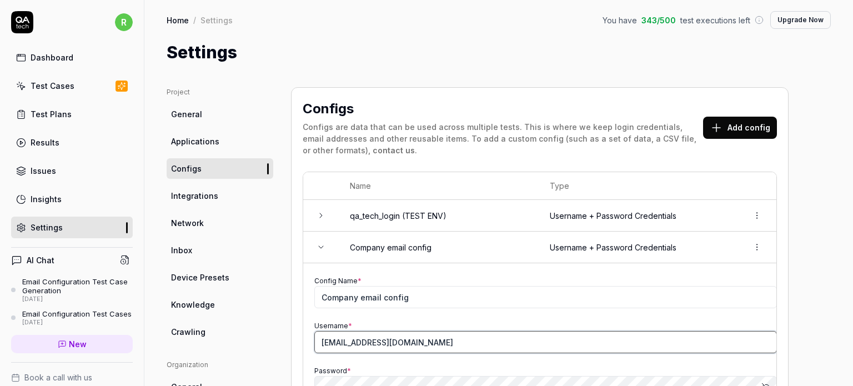
drag, startPoint x: 433, startPoint y: 345, endPoint x: 239, endPoint y: 347, distance: 193.9
paste input "text"
click at [368, 352] on input "Username *" at bounding box center [545, 342] width 463 height 22
click at [352, 342] on input "Username *" at bounding box center [545, 342] width 463 height 22
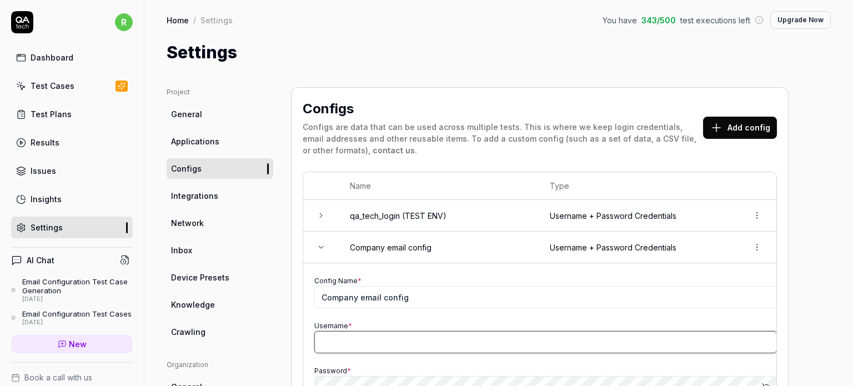
paste input "[EMAIL_ADDRESS][DOMAIN_NAME]"
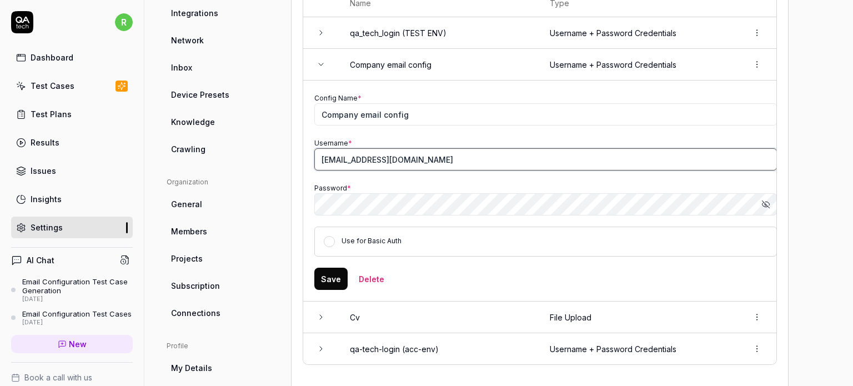
scroll to position [185, 0]
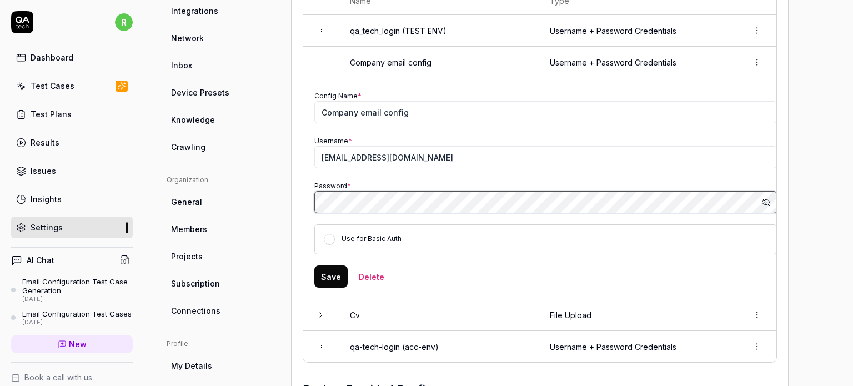
click at [277, 202] on div "Project General Applications Configs Integrations Network Inbox Device Presets …" at bounding box center [499, 221] width 665 height 638
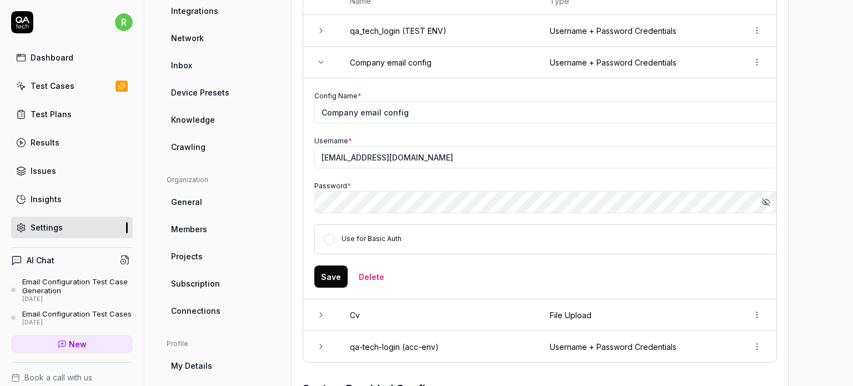
click at [329, 277] on button "Save" at bounding box center [330, 277] width 33 height 22
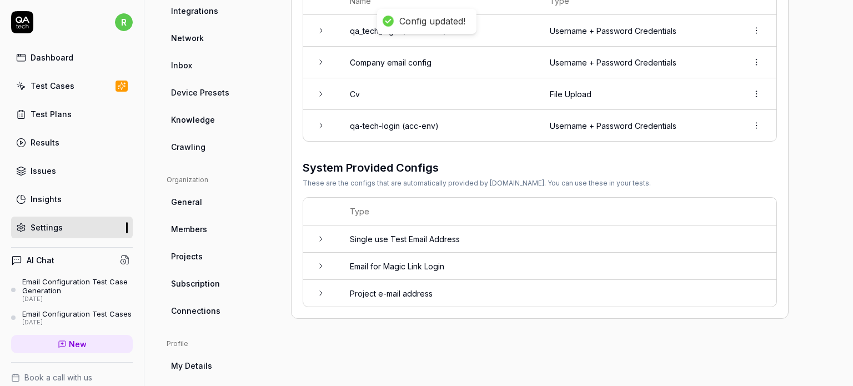
scroll to position [0, 0]
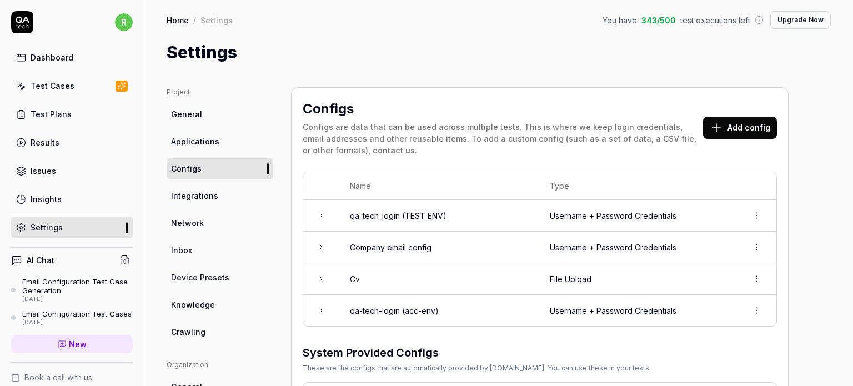
click at [756, 253] on html "r Dashboard Test Cases Test Plans Results Issues Insights Settings AI Chat Emai…" at bounding box center [426, 235] width 853 height 470
click at [601, 257] on html "r Dashboard Test Cases Test Plans Results Issues Insights Settings AI Chat Emai…" at bounding box center [426, 235] width 853 height 470
click at [334, 251] on td at bounding box center [321, 248] width 36 height 32
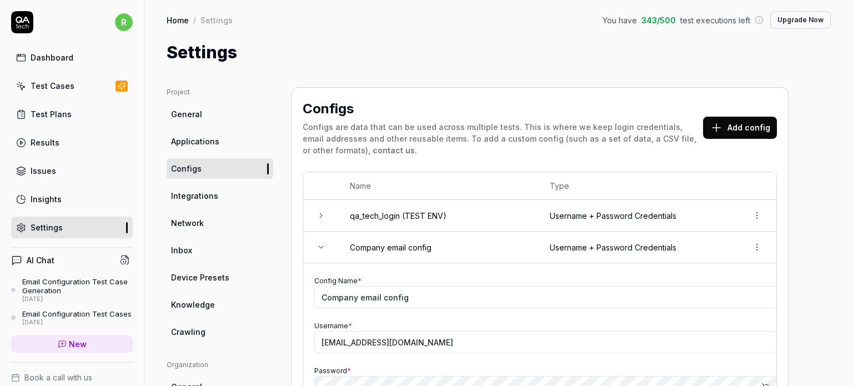
scroll to position [185, 0]
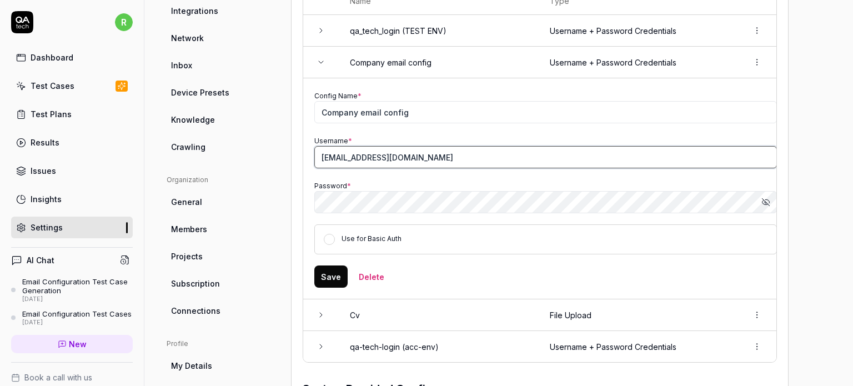
drag, startPoint x: 450, startPoint y: 157, endPoint x: 287, endPoint y: 168, distance: 163.7
click at [287, 168] on div "Project General Applications Configs Integrations Network Inbox Device Presets …" at bounding box center [499, 221] width 665 height 638
paste input "[EMAIL_ADDRESS]"
drag, startPoint x: 803, startPoint y: 126, endPoint x: 656, endPoint y: 159, distance: 150.8
click at [803, 126] on div "Project General Applications Configs Integrations Network Inbox Device Presets …" at bounding box center [499, 221] width 665 height 638
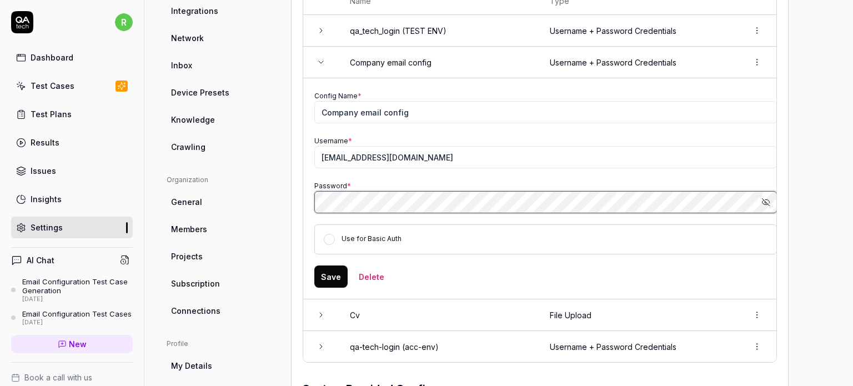
click at [243, 207] on div "Project General Applications Configs Integrations Network Inbox Device Presets …" at bounding box center [499, 221] width 665 height 638
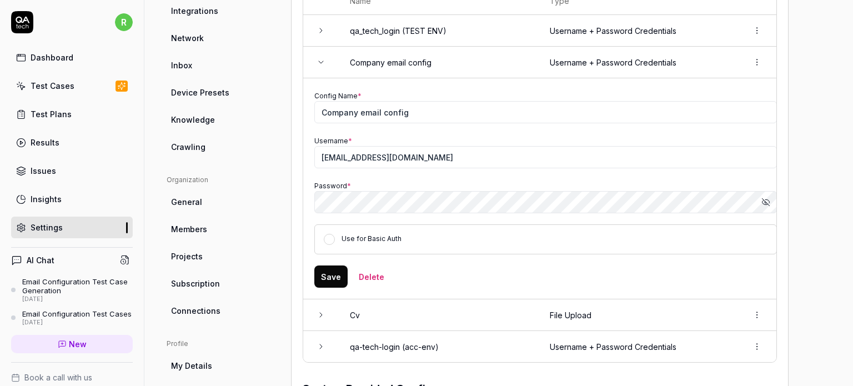
click at [329, 273] on button "Save" at bounding box center [330, 277] width 33 height 22
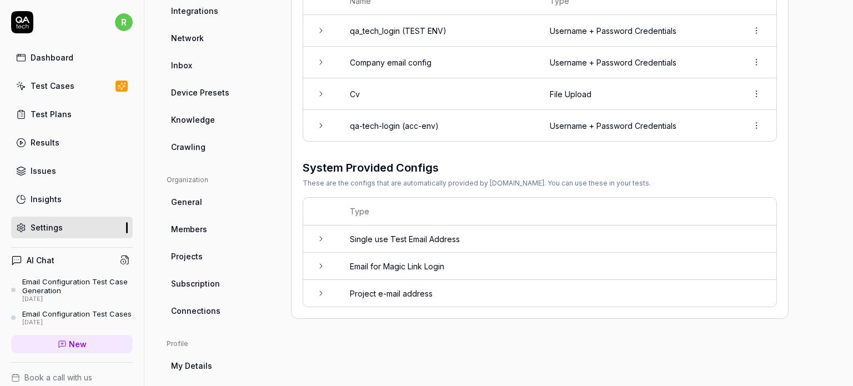
click at [49, 83] on div "Test Cases" at bounding box center [53, 86] width 44 height 12
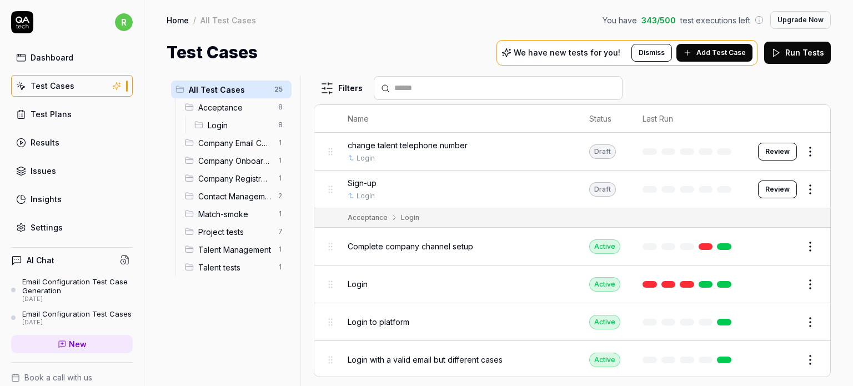
click at [213, 143] on span "Company Email Configuration" at bounding box center [234, 143] width 73 height 12
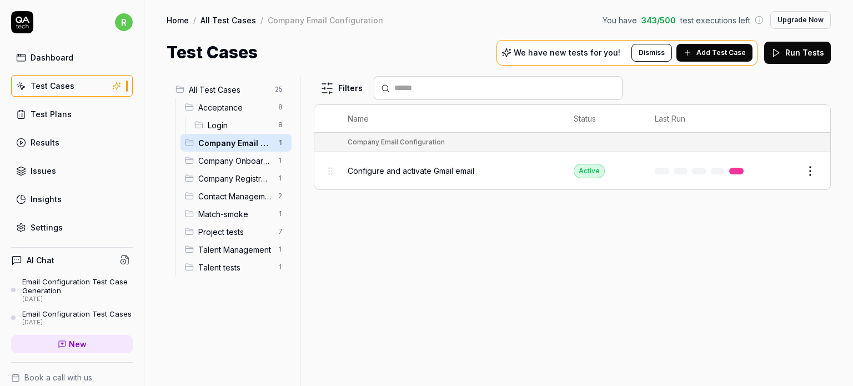
click at [792, 170] on button "Edit" at bounding box center [784, 171] width 27 height 18
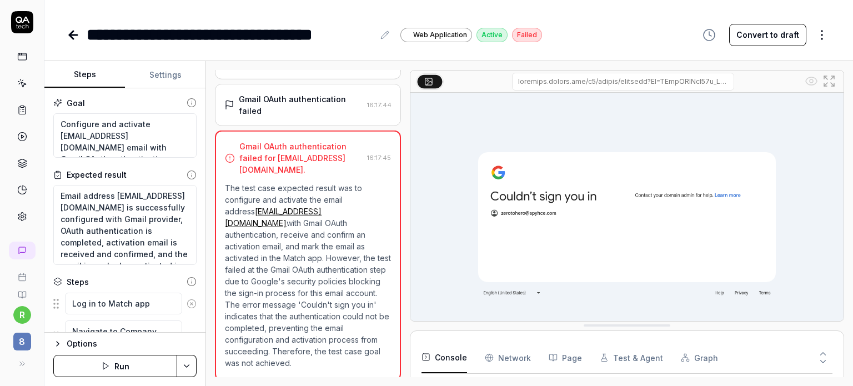
scroll to position [491, 0]
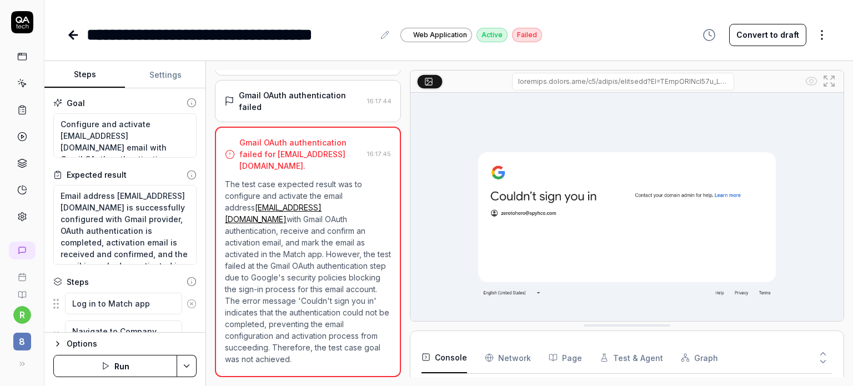
scroll to position [113, 0]
drag, startPoint x: 91, startPoint y: 132, endPoint x: 84, endPoint y: 132, distance: 6.7
click at [89, 132] on textarea "Configure and activate [EMAIL_ADDRESS][DOMAIN_NAME] email with Gmail OAuth auth…" at bounding box center [124, 135] width 143 height 45
click at [62, 134] on textarea "Configure and activate [EMAIL_ADDRESS][DOMAIN_NAME] email with Gmail OAuth auth…" at bounding box center [124, 135] width 143 height 45
drag, startPoint x: 61, startPoint y: 135, endPoint x: 152, endPoint y: 135, distance: 91.7
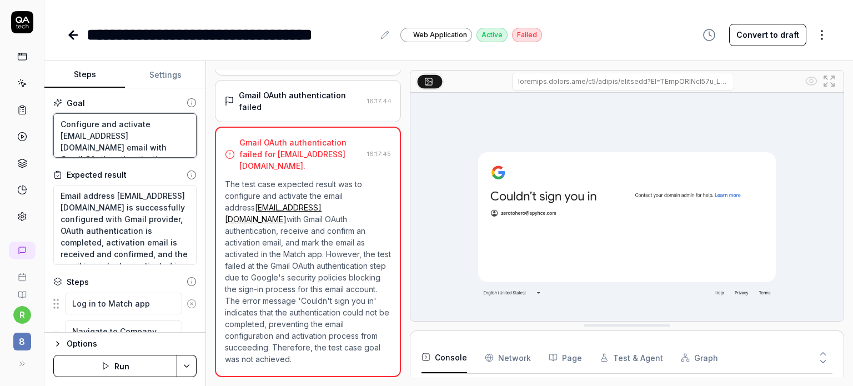
click at [152, 135] on textarea "Configure and activate [EMAIL_ADDRESS][DOMAIN_NAME] email with Gmail OAuth auth…" at bounding box center [124, 135] width 143 height 45
paste textarea "[EMAIL_ADDRESS]"
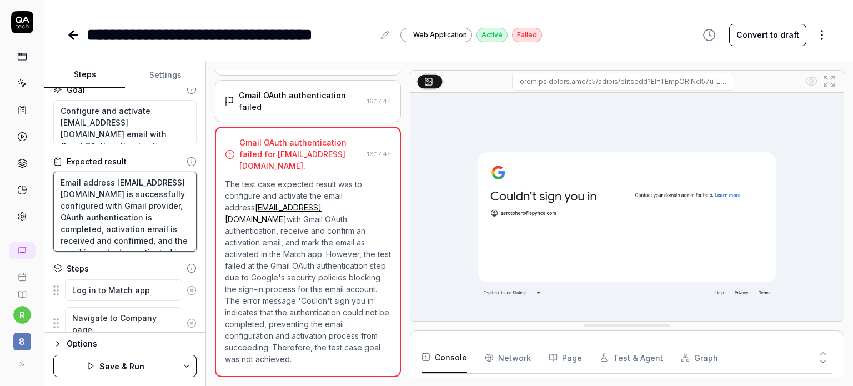
drag, startPoint x: 59, startPoint y: 191, endPoint x: 153, endPoint y: 196, distance: 94.0
click at [153, 196] on textarea "Email address [EMAIL_ADDRESS][DOMAIN_NAME] is successfully configured with Gmai…" at bounding box center [124, 212] width 143 height 80
paste textarea "[EMAIL_ADDRESS]"
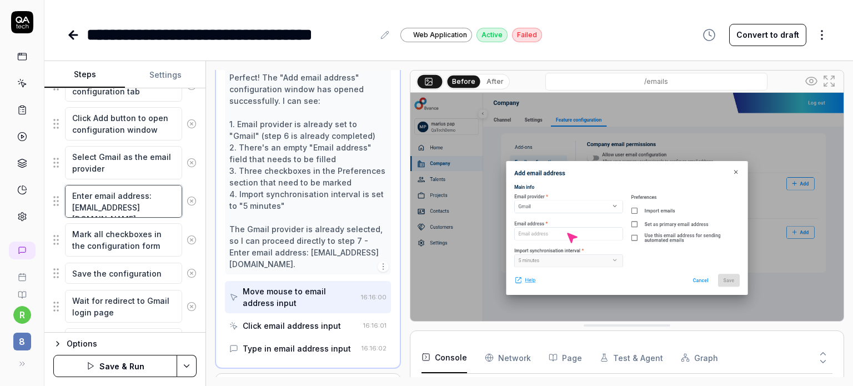
scroll to position [292, 0]
drag, startPoint x: 73, startPoint y: 204, endPoint x: 166, endPoint y: 209, distance: 92.3
click at [166, 209] on textarea "Enter email address: [EMAIL_ADDRESS][DOMAIN_NAME]" at bounding box center [123, 201] width 117 height 33
paste textarea
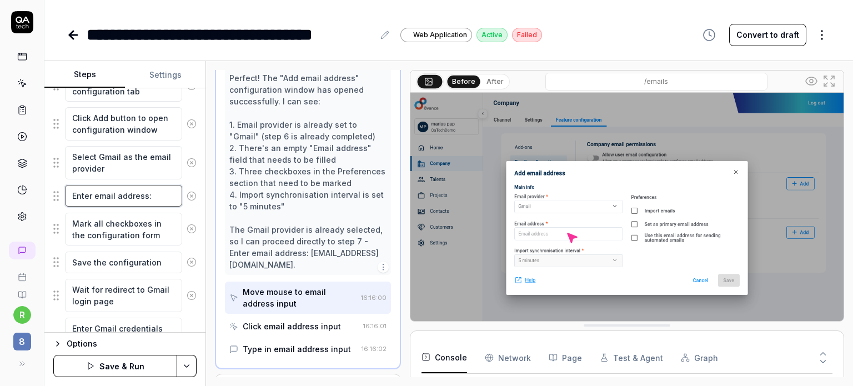
click at [158, 196] on textarea "Enter email address:" at bounding box center [123, 196] width 117 height 22
click at [153, 196] on textarea "Enter email address:" at bounding box center [123, 196] width 117 height 22
paste textarea "[EMAIL_ADDRESS][DOMAIN_NAME]"
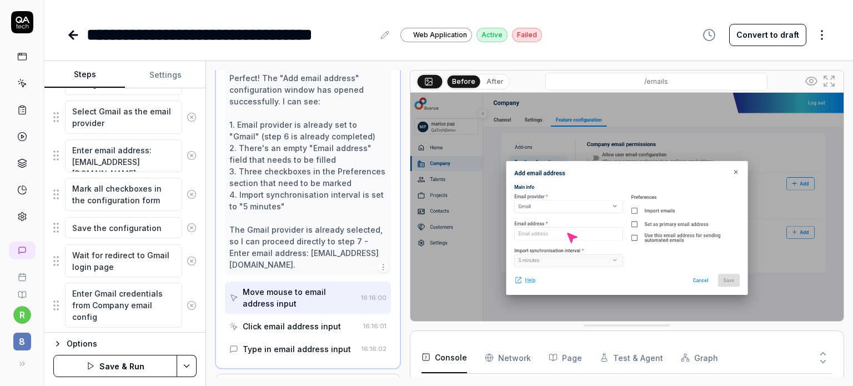
scroll to position [402, 0]
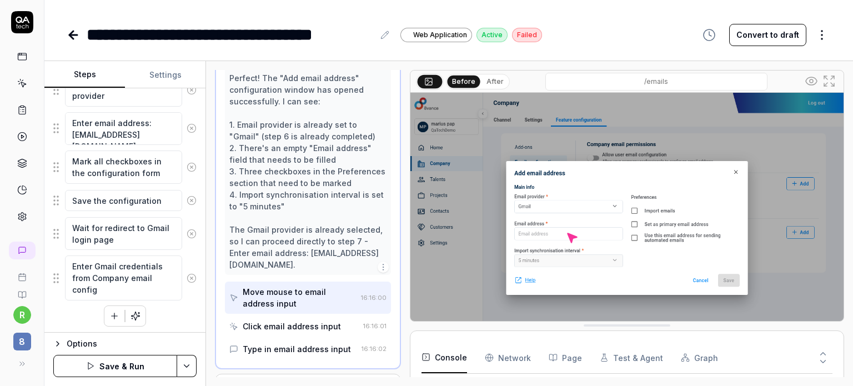
click at [114, 370] on button "Save & Run" at bounding box center [115, 366] width 124 height 22
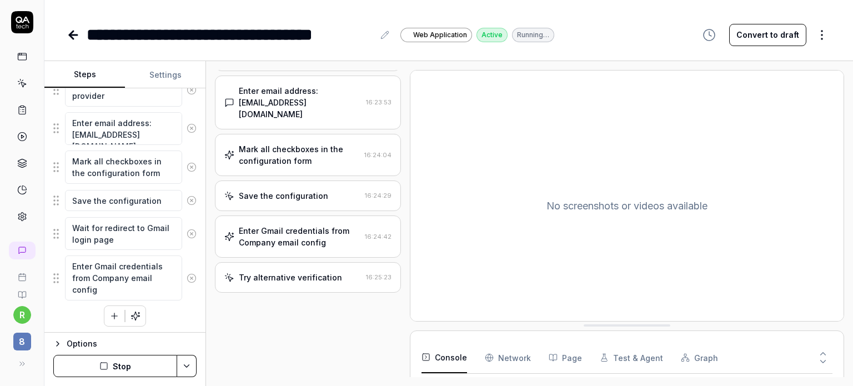
scroll to position [249, 0]
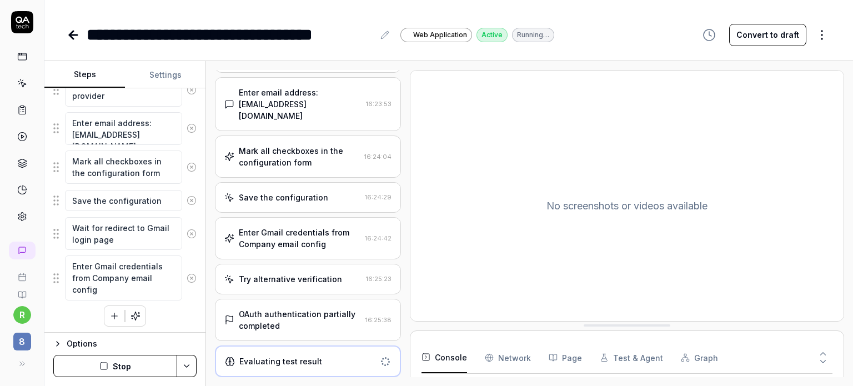
click at [284, 327] on div "OAuth authentication partially completed" at bounding box center [300, 319] width 122 height 23
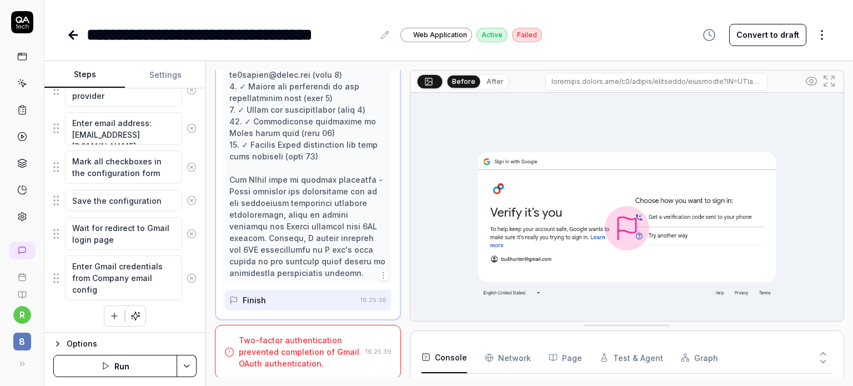
scroll to position [864, 0]
click at [379, 275] on icon "button" at bounding box center [383, 273] width 9 height 9
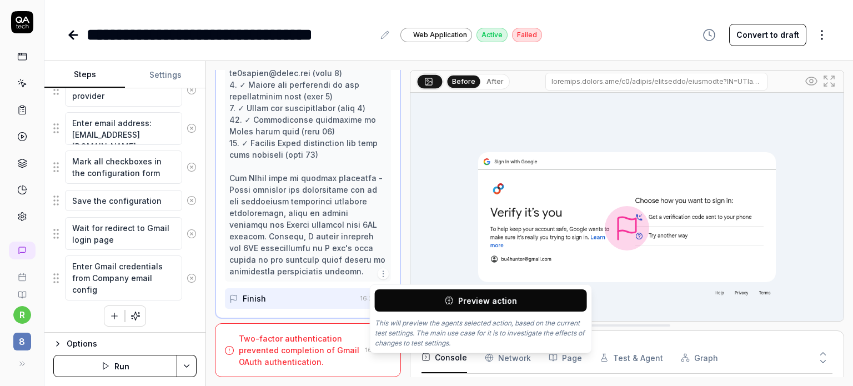
click at [379, 275] on icon "button" at bounding box center [383, 273] width 9 height 9
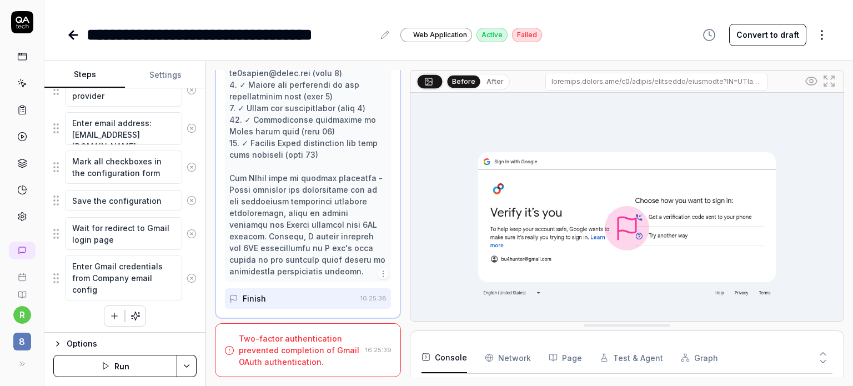
click at [109, 314] on icon "button" at bounding box center [114, 316] width 10 height 10
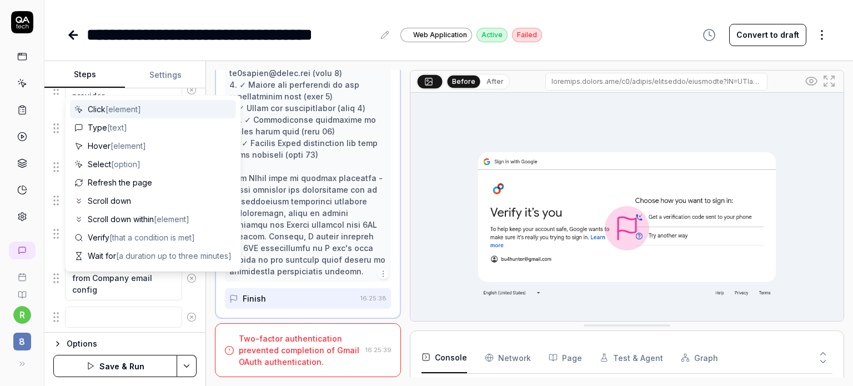
scroll to position [429, 0]
click at [84, 281] on textarea at bounding box center [123, 290] width 117 height 22
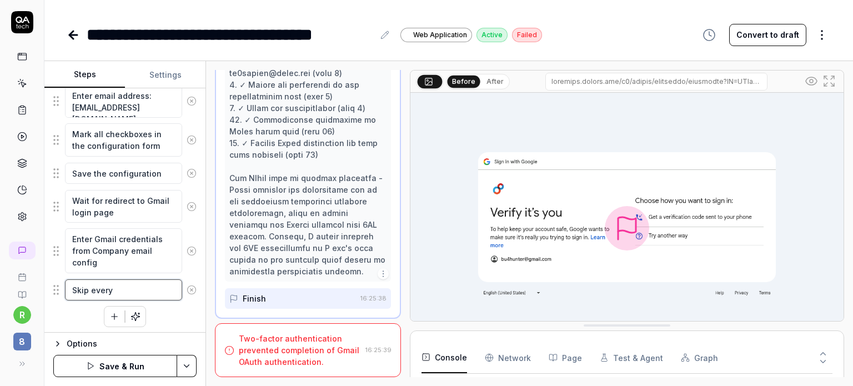
drag, startPoint x: 122, startPoint y: 283, endPoint x: 66, endPoint y: 286, distance: 56.2
click at [66, 286] on textarea "Skip every" at bounding box center [123, 290] width 117 height 22
paste textarea "any suggestions to add a recovery phone number or email"
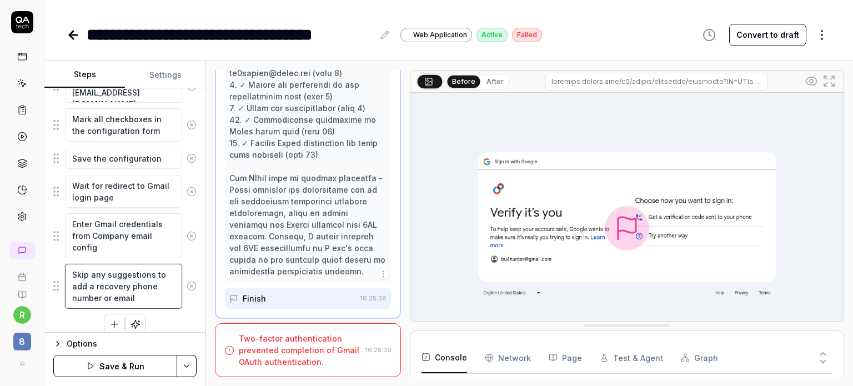
scroll to position [452, 0]
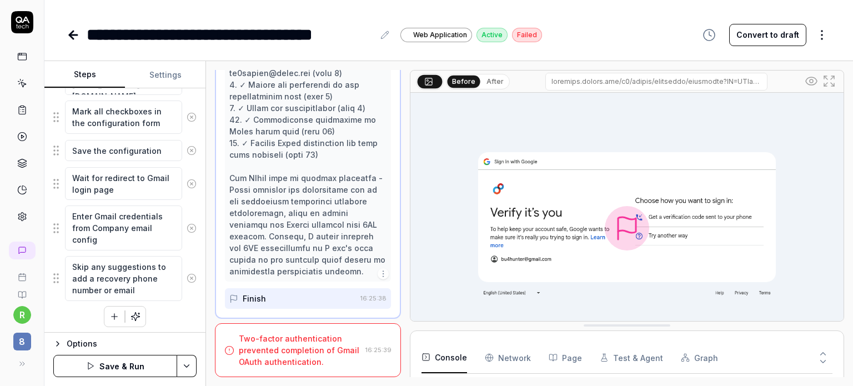
click at [122, 363] on button "Save & Run" at bounding box center [115, 366] width 124 height 22
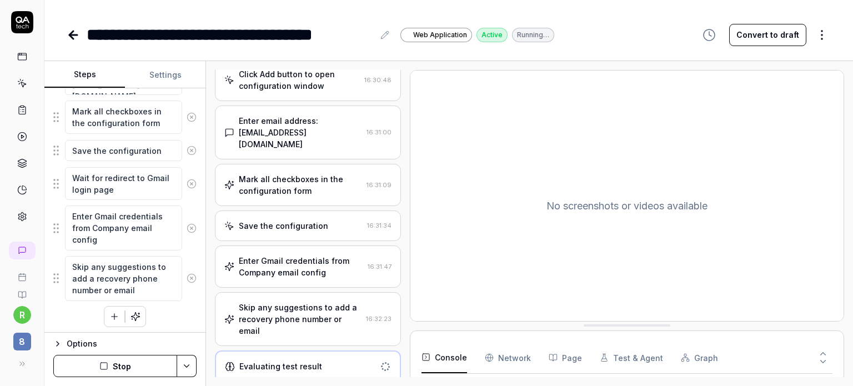
scroll to position [492, 0]
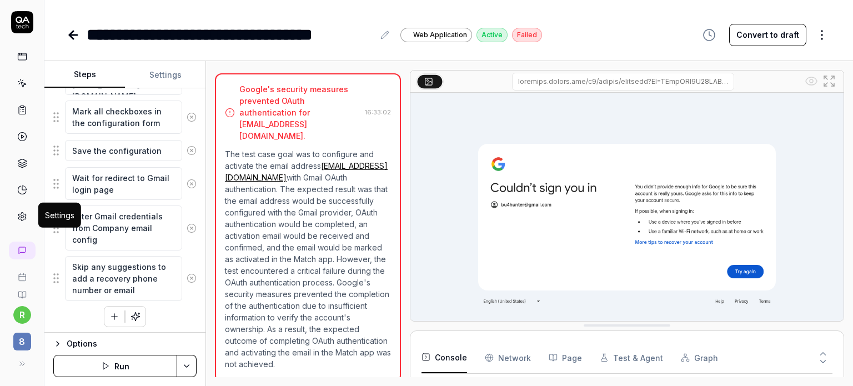
click at [20, 212] on icon at bounding box center [22, 217] width 10 height 10
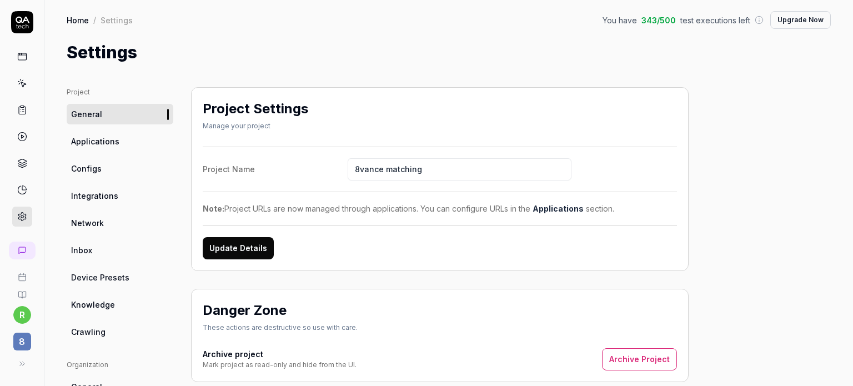
click at [84, 164] on span "Configs" at bounding box center [86, 169] width 31 height 12
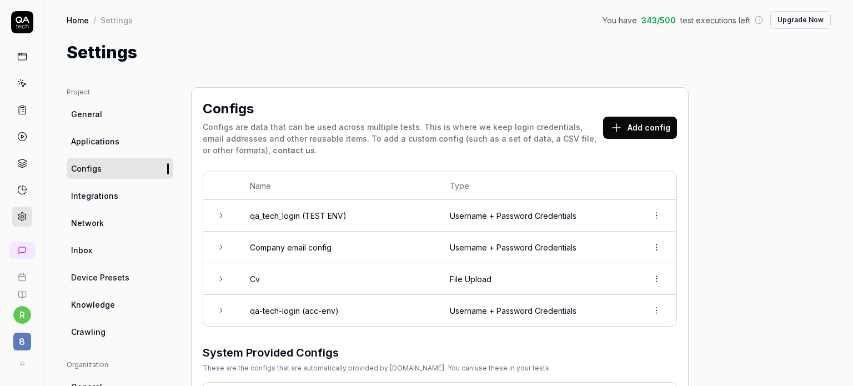
click at [226, 250] on td at bounding box center [221, 248] width 36 height 32
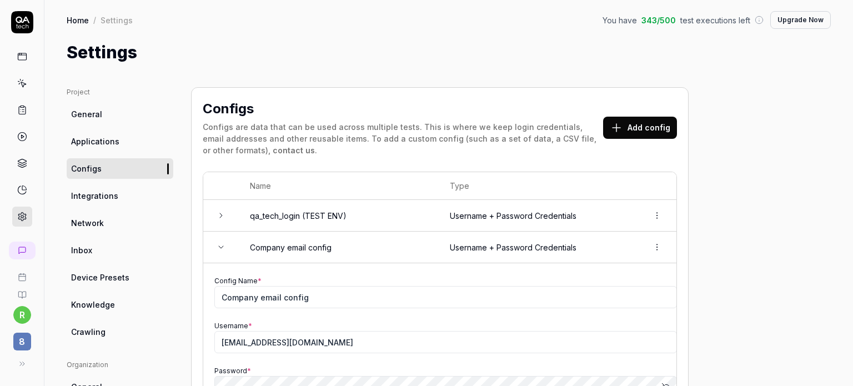
scroll to position [185, 0]
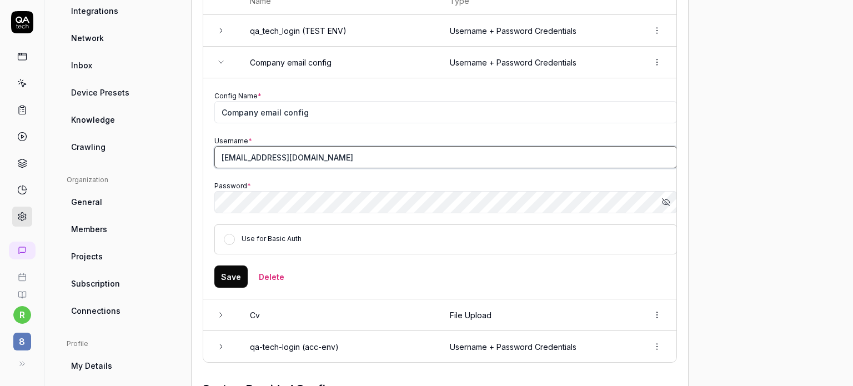
drag, startPoint x: 333, startPoint y: 157, endPoint x: 187, endPoint y: 159, distance: 146.7
click at [187, 159] on div "Project General Applications Configs Integrations Network Inbox Device Presets …" at bounding box center [449, 221] width 765 height 638
paste input "ruslan_qa_exp@hot"
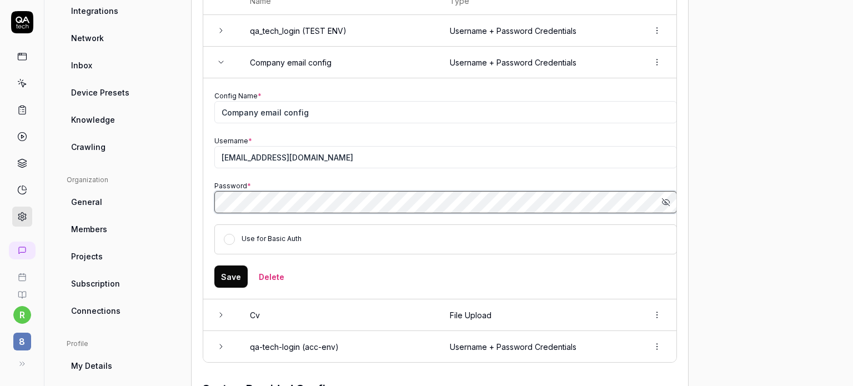
click at [204, 204] on td "Config Name * Company email config Username * [EMAIL_ADDRESS][DOMAIN_NAME] Pass…" at bounding box center [440, 188] width 474 height 221
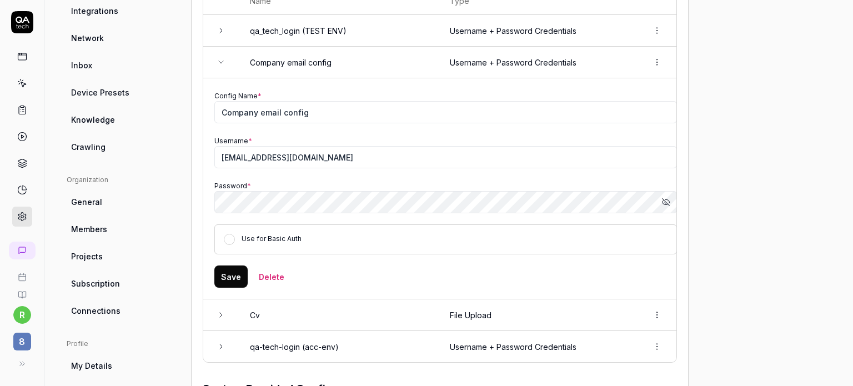
click at [229, 277] on button "Save" at bounding box center [230, 277] width 33 height 22
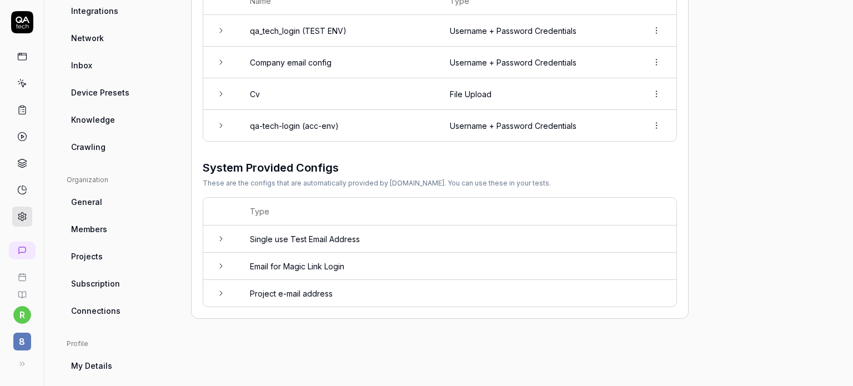
scroll to position [0, 0]
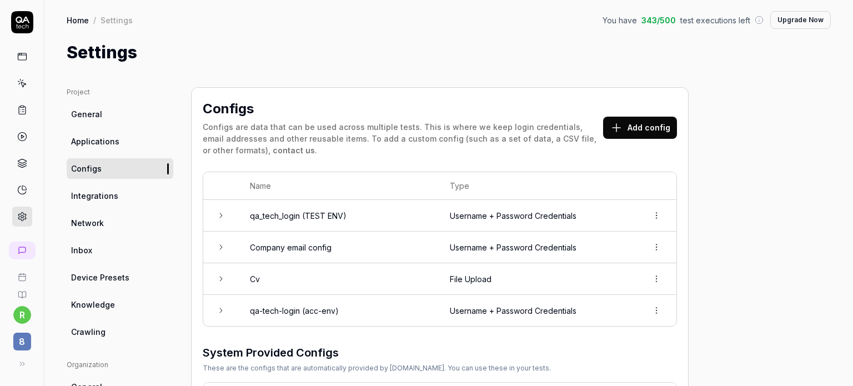
click at [18, 62] on link at bounding box center [22, 57] width 20 height 20
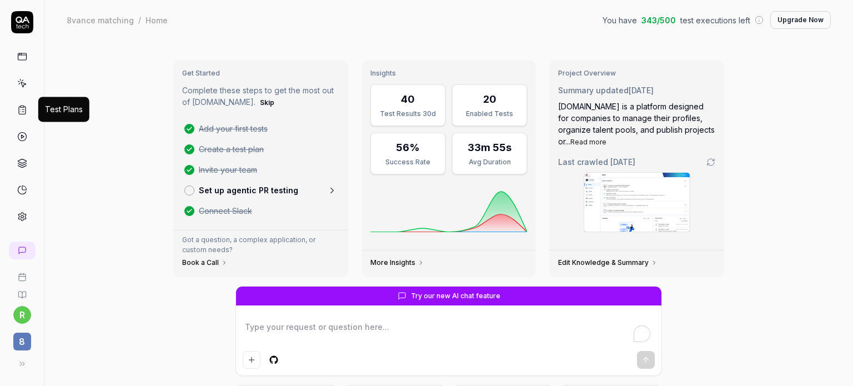
click at [21, 106] on rect at bounding box center [22, 107] width 3 height 2
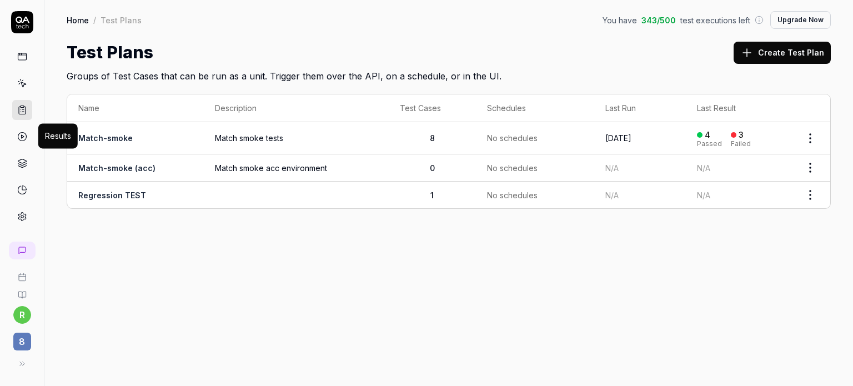
click at [21, 139] on icon at bounding box center [22, 137] width 10 height 10
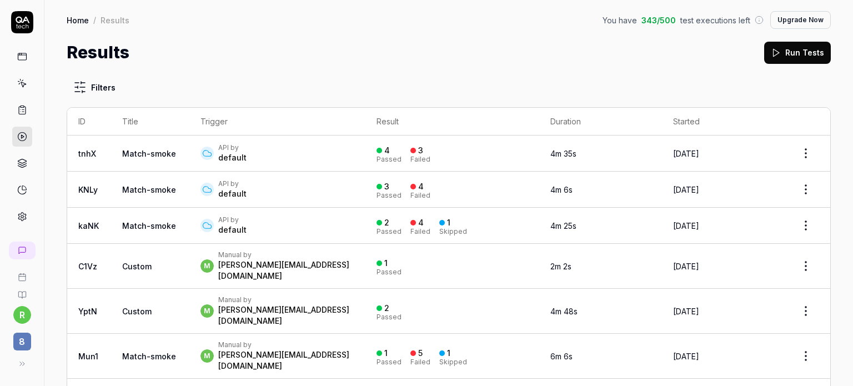
click at [27, 59] on link at bounding box center [22, 57] width 20 height 20
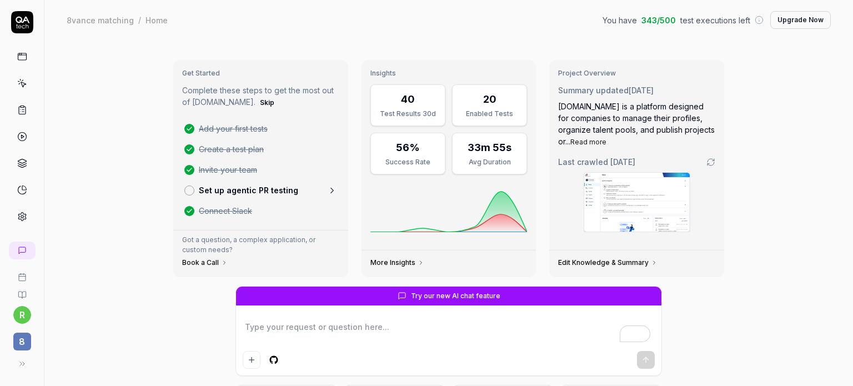
click at [21, 86] on icon at bounding box center [22, 83] width 10 height 10
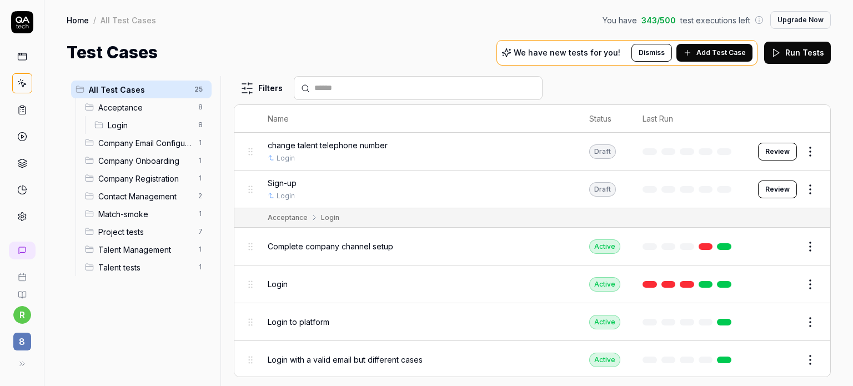
click at [155, 146] on span "Company Email Configuration" at bounding box center [144, 143] width 93 height 12
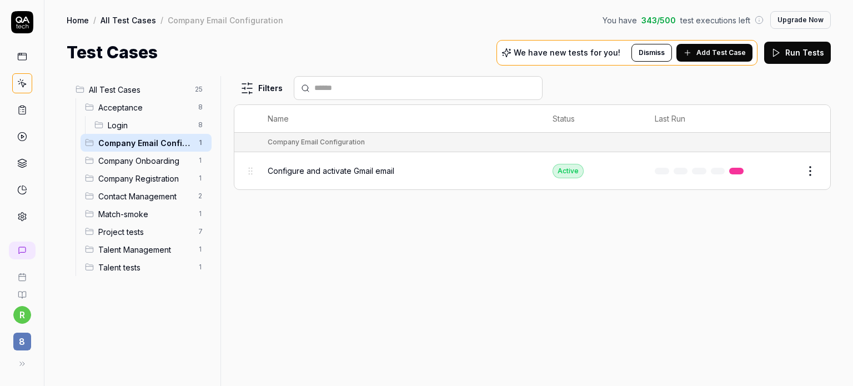
click at [340, 163] on div "Configure and activate Gmail email" at bounding box center [399, 171] width 263 height 24
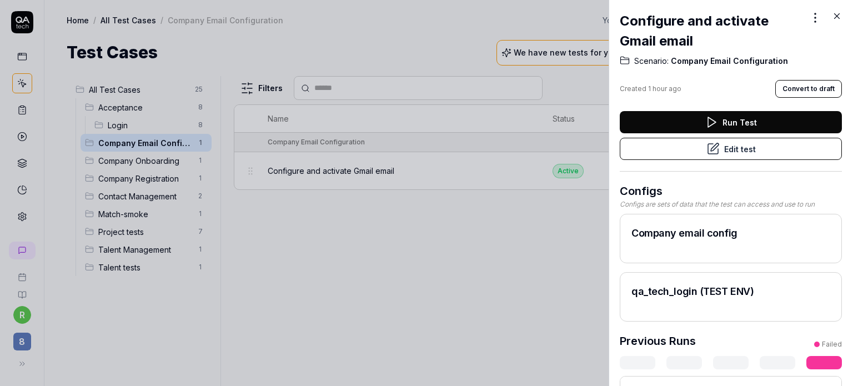
click at [745, 152] on button "Edit test" at bounding box center [731, 149] width 222 height 22
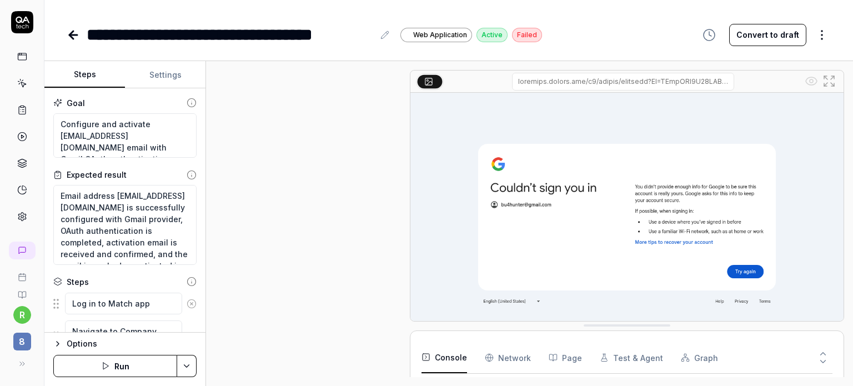
scroll to position [492, 0]
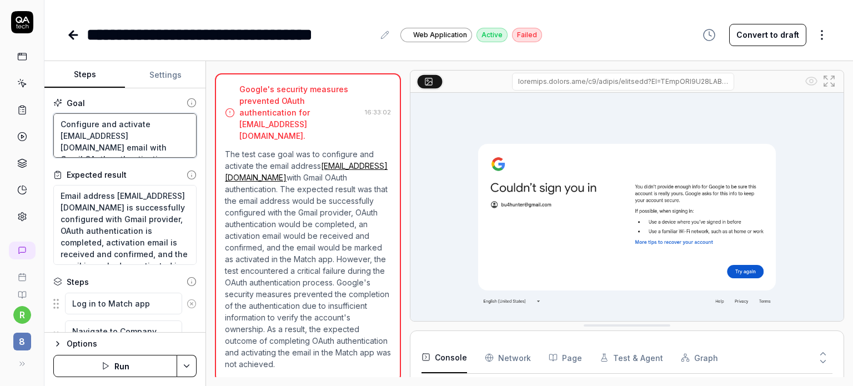
click at [85, 137] on textarea "Configure and activate [EMAIL_ADDRESS][DOMAIN_NAME] email with Gmail OAuth auth…" at bounding box center [124, 135] width 143 height 45
drag, startPoint x: 62, startPoint y: 134, endPoint x: 143, endPoint y: 137, distance: 81.7
click at [143, 137] on textarea "Configure and activate [EMAIL_ADDRESS][DOMAIN_NAME] email with Gmail OAuth auth…" at bounding box center [124, 135] width 143 height 45
paste textarea "ruslan_qa_exp@hot"
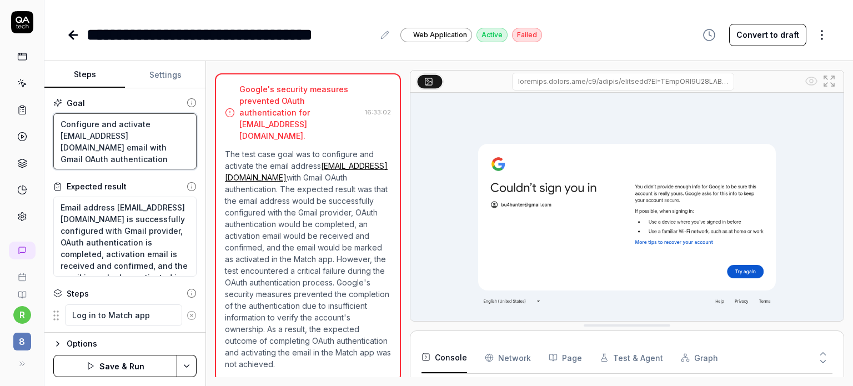
drag, startPoint x: 100, startPoint y: 144, endPoint x: 121, endPoint y: 146, distance: 20.6
click at [121, 146] on textarea "Configure and activate [EMAIL_ADDRESS][DOMAIN_NAME] email with Gmail OAuth auth…" at bounding box center [124, 141] width 143 height 57
drag, startPoint x: 61, startPoint y: 218, endPoint x: 144, endPoint y: 224, distance: 83.0
click at [144, 224] on textarea "Email address [EMAIL_ADDRESS][DOMAIN_NAME] is successfully configured with Gmai…" at bounding box center [124, 237] width 143 height 80
paste textarea "ruslan_qa_exp@hot"
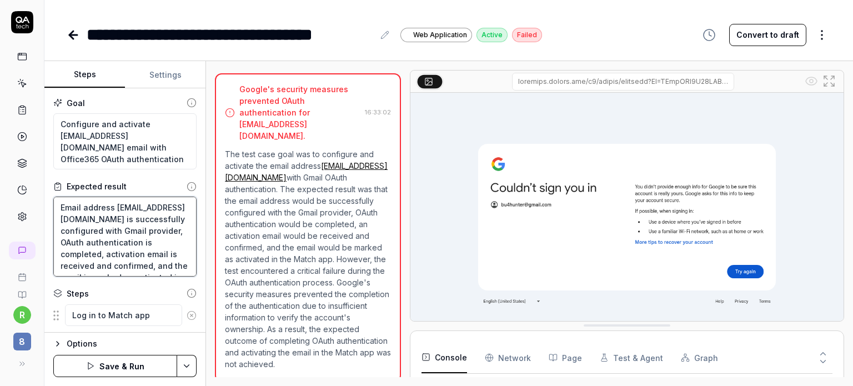
drag, startPoint x: 80, startPoint y: 243, endPoint x: 99, endPoint y: 243, distance: 19.4
click at [99, 243] on textarea "Email address [EMAIL_ADDRESS][DOMAIN_NAME] is successfully configured with Gmai…" at bounding box center [124, 237] width 143 height 80
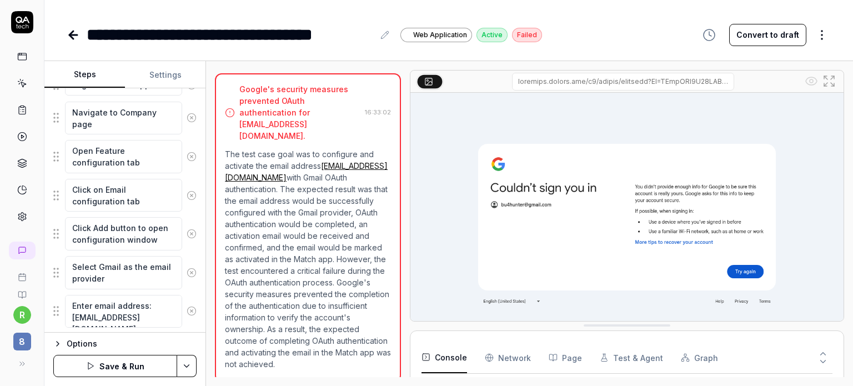
scroll to position [233, 0]
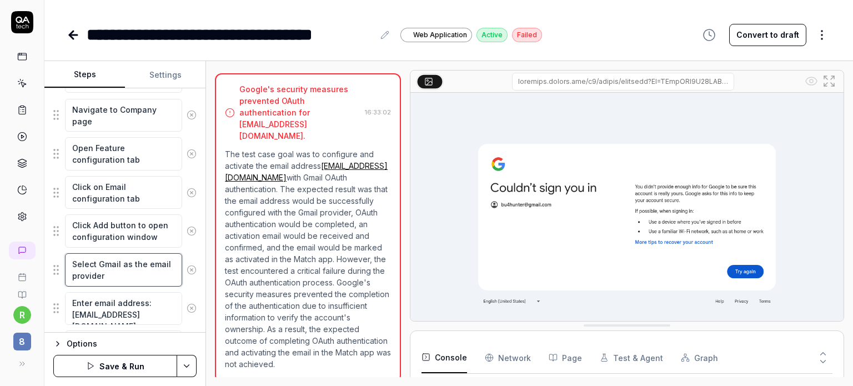
drag, startPoint x: 99, startPoint y: 259, endPoint x: 118, endPoint y: 259, distance: 18.9
click at [118, 259] on textarea "Select Gmail as the email provider" at bounding box center [123, 269] width 117 height 33
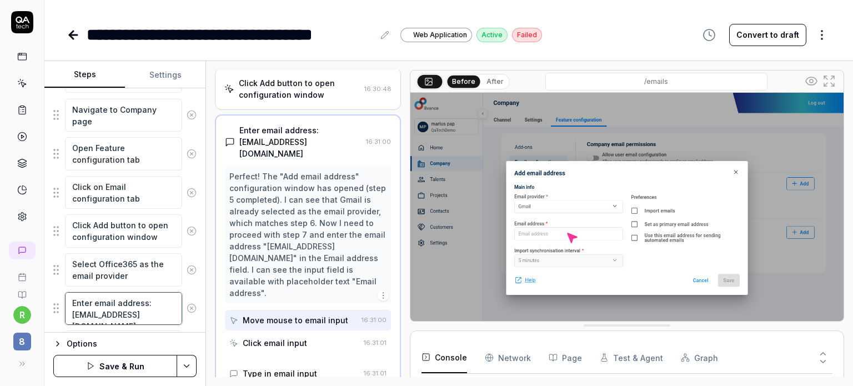
scroll to position [199, 0]
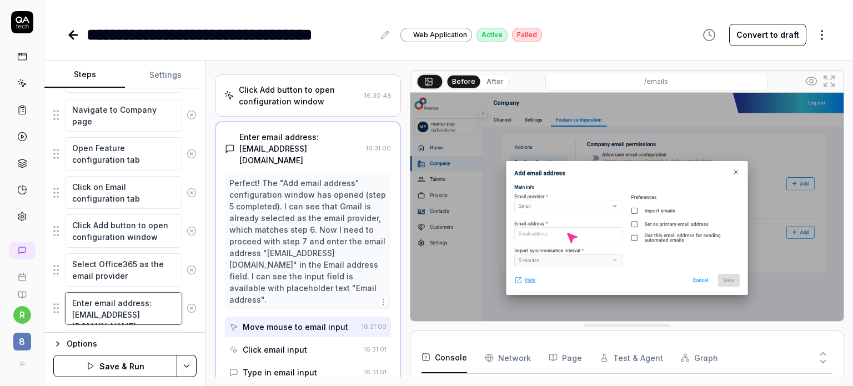
drag, startPoint x: 72, startPoint y: 315, endPoint x: 158, endPoint y: 312, distance: 86.2
click at [158, 312] on textarea "Enter email address: [EMAIL_ADDRESS][DOMAIN_NAME]" at bounding box center [123, 308] width 117 height 33
paste textarea "ruslan_qa_exp@hot"
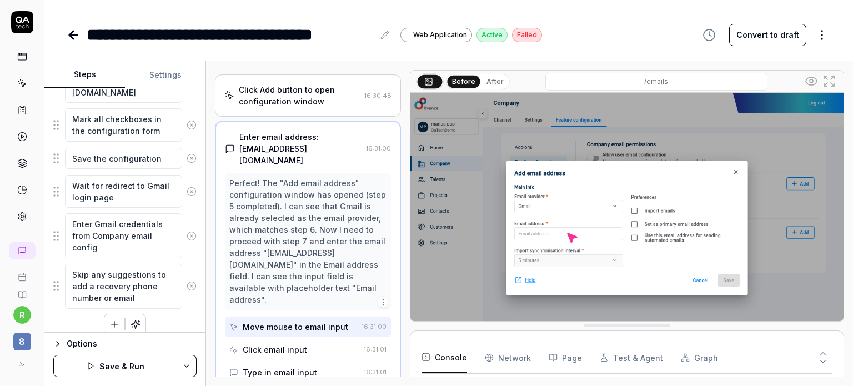
scroll to position [475, 0]
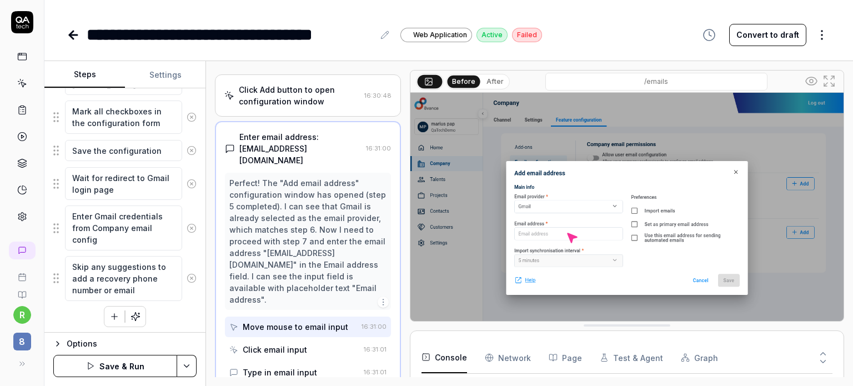
click at [101, 367] on button "Save & Run" at bounding box center [115, 366] width 124 height 22
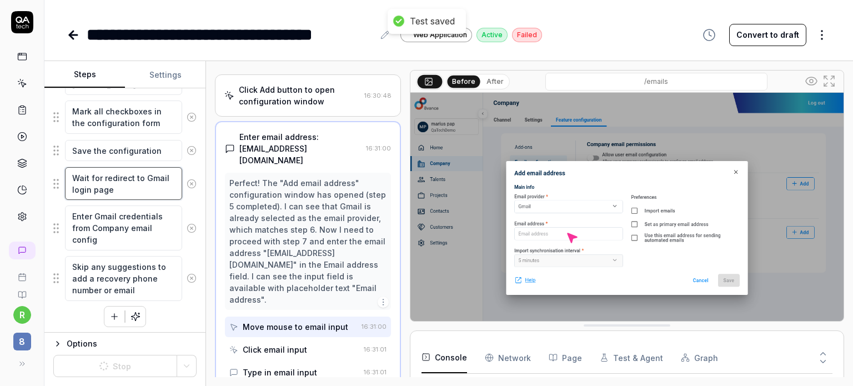
drag, startPoint x: 144, startPoint y: 174, endPoint x: 165, endPoint y: 177, distance: 20.7
click at [165, 177] on textarea "Wait for redirect to Gmail login page" at bounding box center [123, 183] width 117 height 33
paste textarea
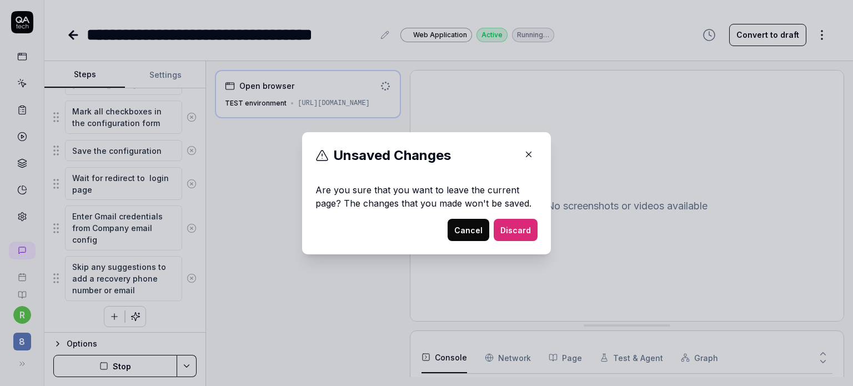
click at [509, 231] on button "Discard" at bounding box center [516, 230] width 44 height 22
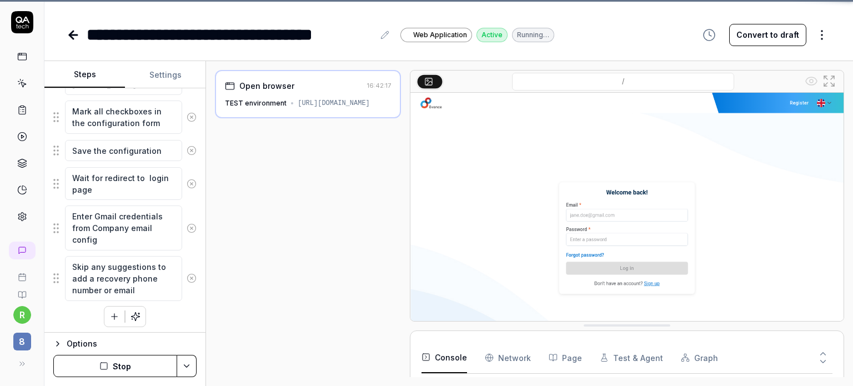
scroll to position [113, 0]
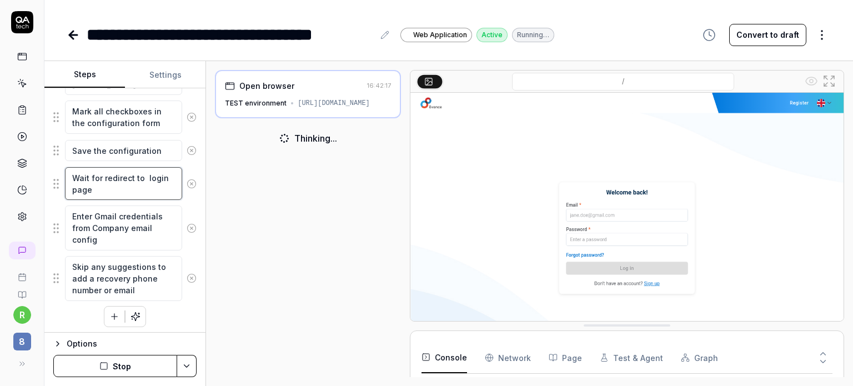
click at [142, 176] on textarea "Wait for redirect to login page" at bounding box center [123, 183] width 117 height 33
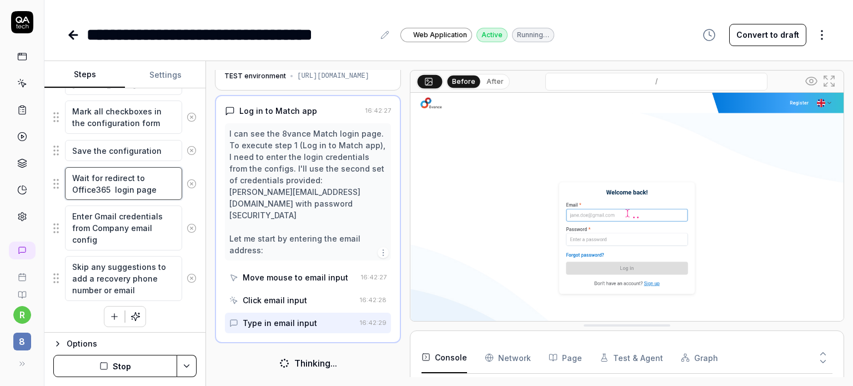
scroll to position [26, 0]
drag, startPoint x: 93, startPoint y: 212, endPoint x: 116, endPoint y: 213, distance: 22.3
click at [116, 213] on textarea "Enter Gmail credentials from Company email config" at bounding box center [123, 228] width 117 height 45
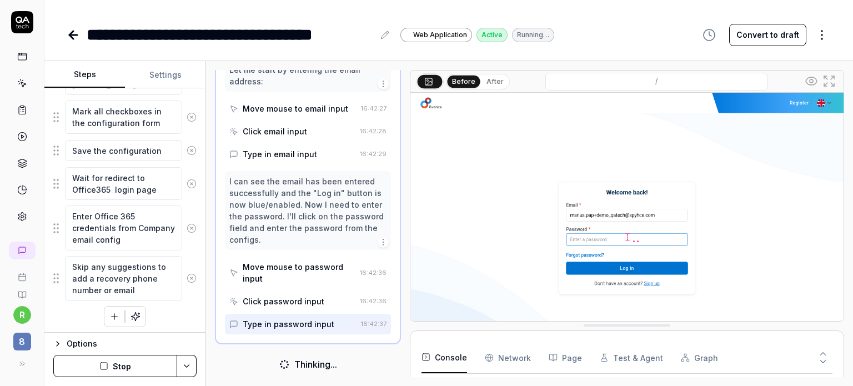
scroll to position [196, 0]
click at [111, 367] on button "Stop" at bounding box center [115, 366] width 124 height 22
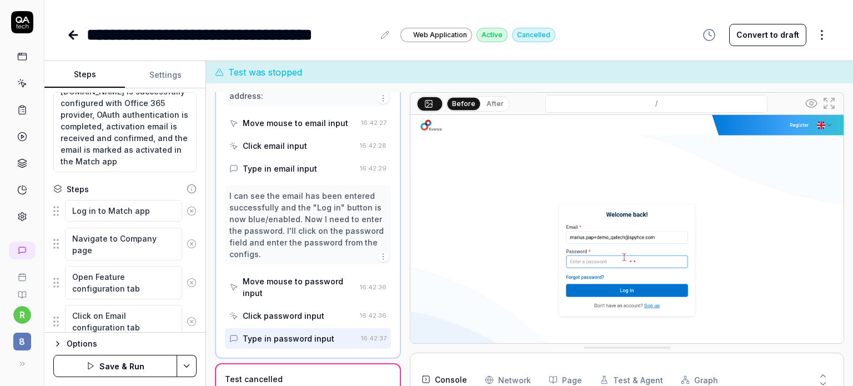
scroll to position [475, 0]
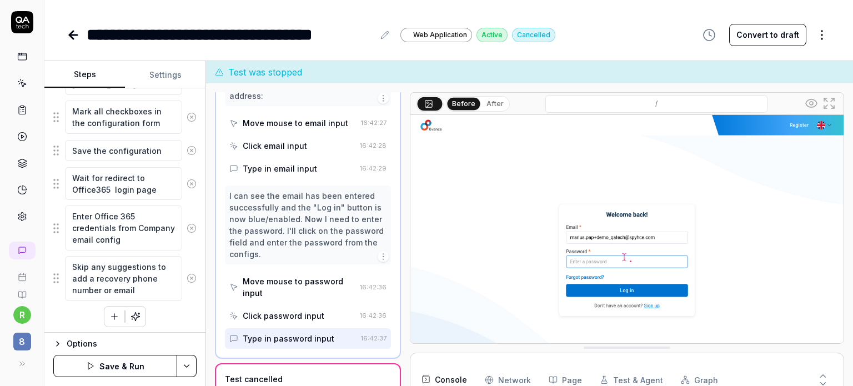
click at [122, 367] on button "Save & Run" at bounding box center [115, 366] width 124 height 22
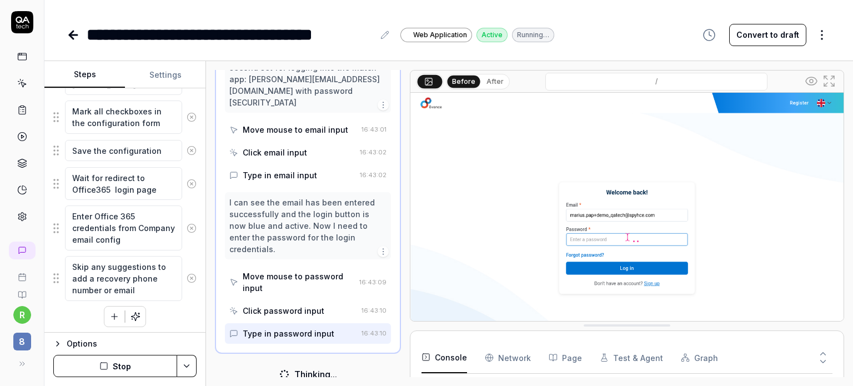
scroll to position [161, 0]
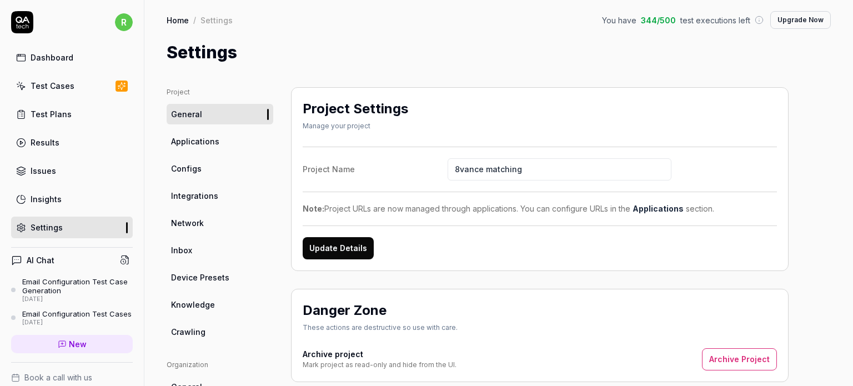
click at [181, 166] on span "Configs" at bounding box center [186, 169] width 31 height 12
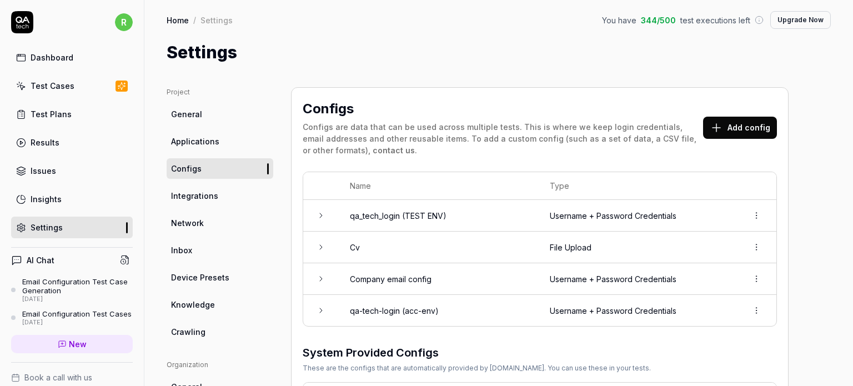
click at [42, 87] on div "Test Cases" at bounding box center [53, 86] width 44 height 12
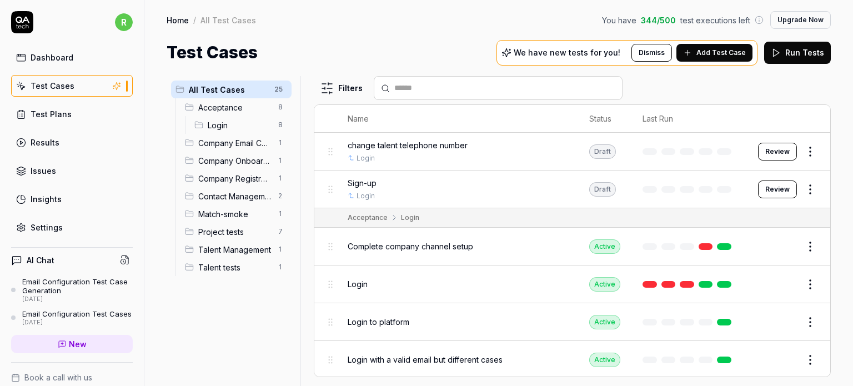
click at [218, 235] on span "Project tests" at bounding box center [234, 232] width 73 height 12
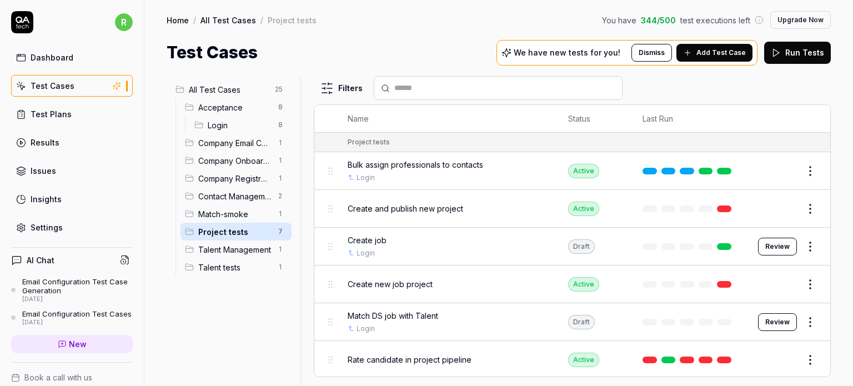
click at [227, 251] on span "Talent Management" at bounding box center [234, 250] width 73 height 12
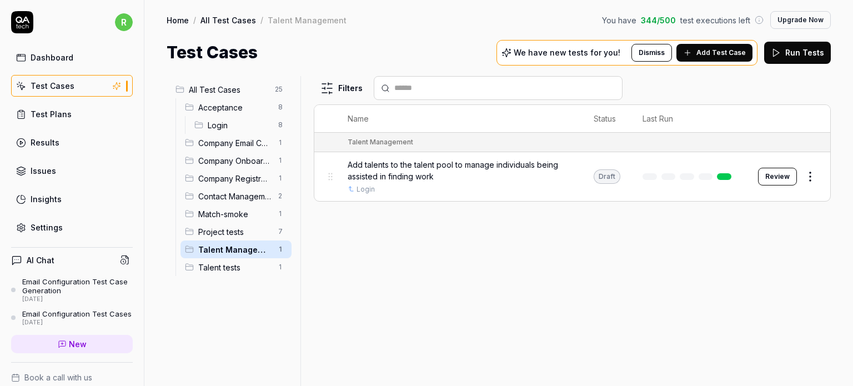
click at [226, 198] on span "Contact Management" at bounding box center [234, 197] width 73 height 12
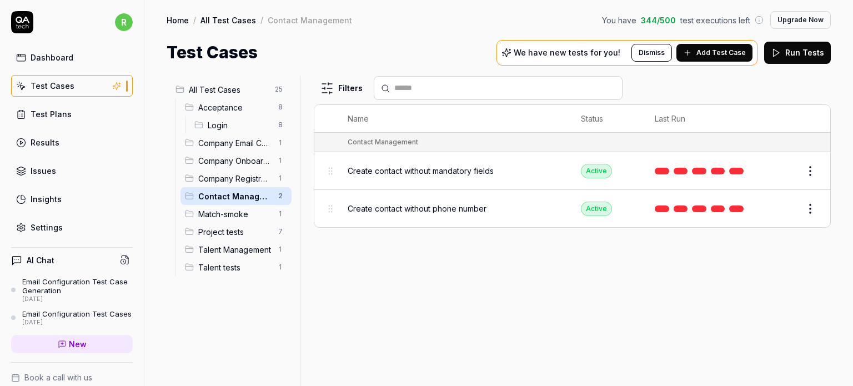
click at [233, 180] on span "Company Registration" at bounding box center [234, 179] width 73 height 12
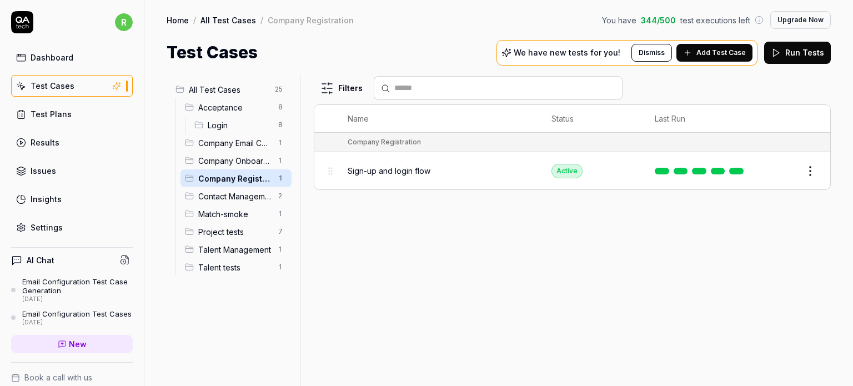
click at [231, 161] on span "Company Onboarding" at bounding box center [234, 161] width 73 height 12
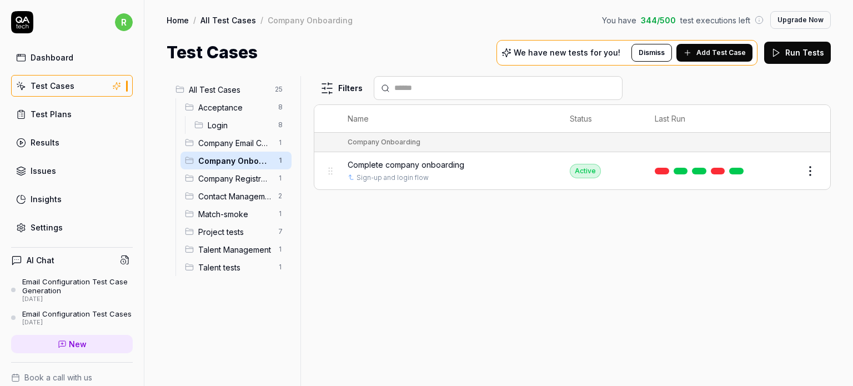
click at [226, 142] on span "Company Email Configuration" at bounding box center [234, 143] width 73 height 12
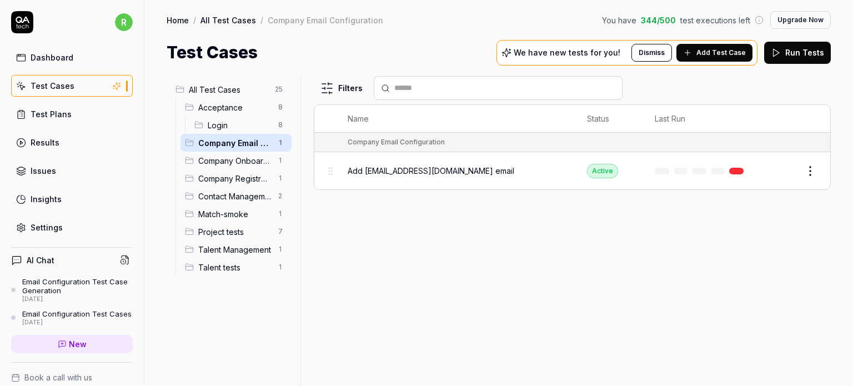
click at [53, 224] on div "Settings" at bounding box center [47, 228] width 32 height 12
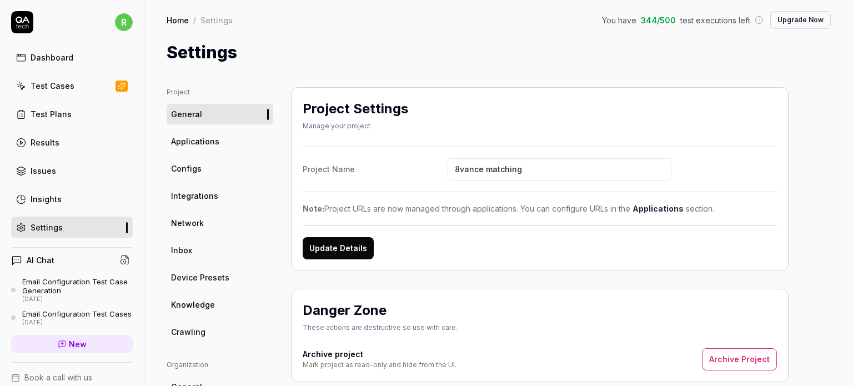
click at [211, 164] on link "Configs" at bounding box center [220, 168] width 107 height 21
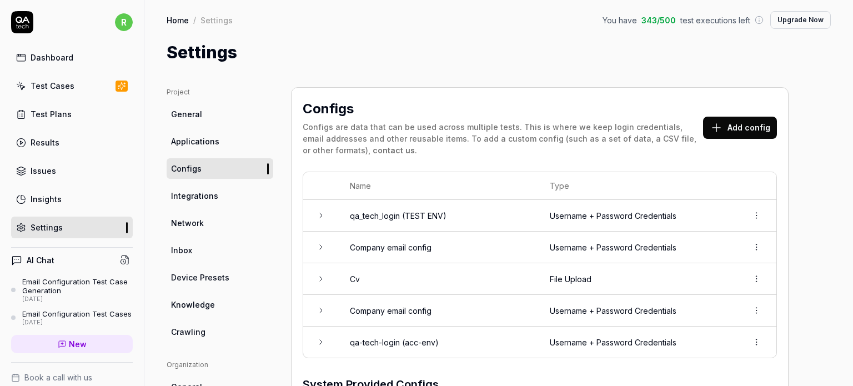
click at [42, 71] on div "Dashboard Test Cases Test Plans Results Issues Insights Settings" at bounding box center [72, 143] width 122 height 192
click at [53, 82] on div "Test Cases" at bounding box center [53, 86] width 44 height 12
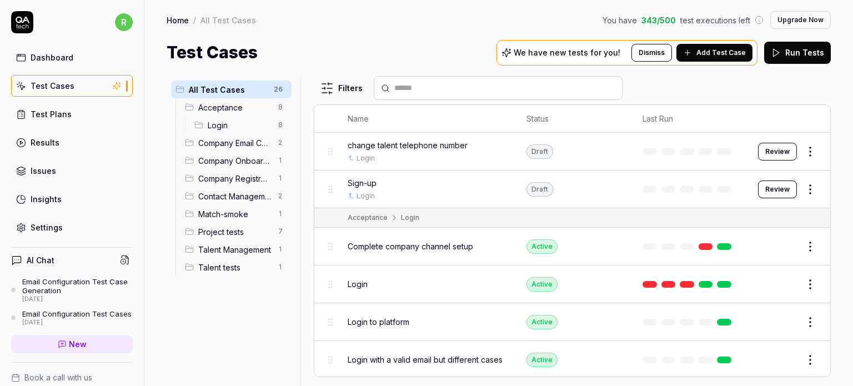
click at [189, 143] on body "r Dashboard Test Cases Test Plans Results Issues Insights Settings AI Chat Emai…" at bounding box center [426, 235] width 853 height 470
click at [229, 146] on span "Company Email Configuration" at bounding box center [234, 143] width 73 height 12
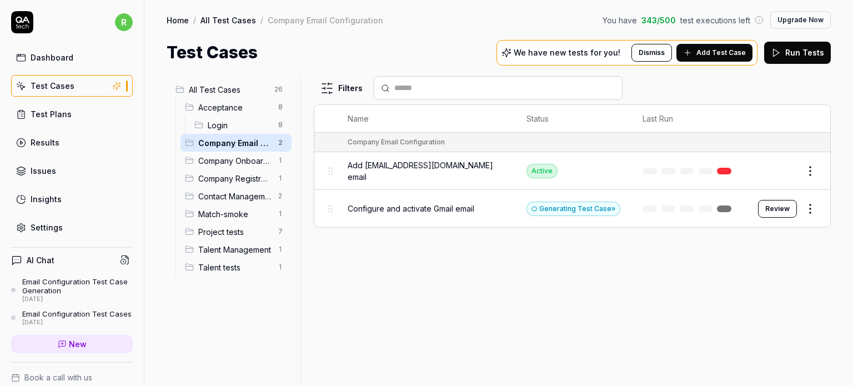
click at [809, 168] on html "r Dashboard Test Cases Test Plans Results Issues Insights Settings AI Chat Emai…" at bounding box center [426, 235] width 853 height 470
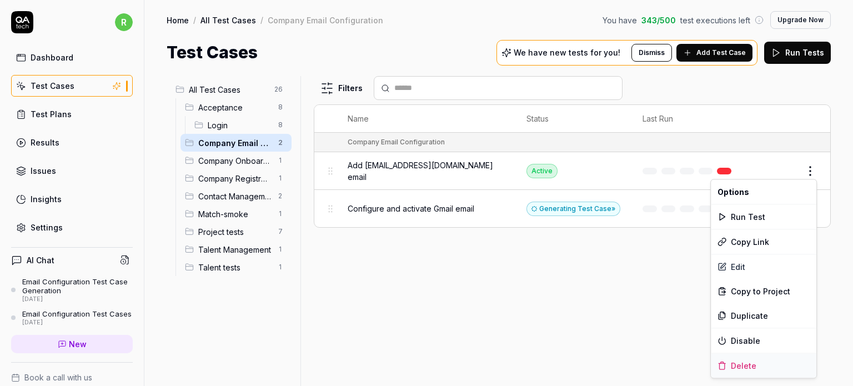
click at [742, 364] on div "Delete" at bounding box center [764, 365] width 106 height 24
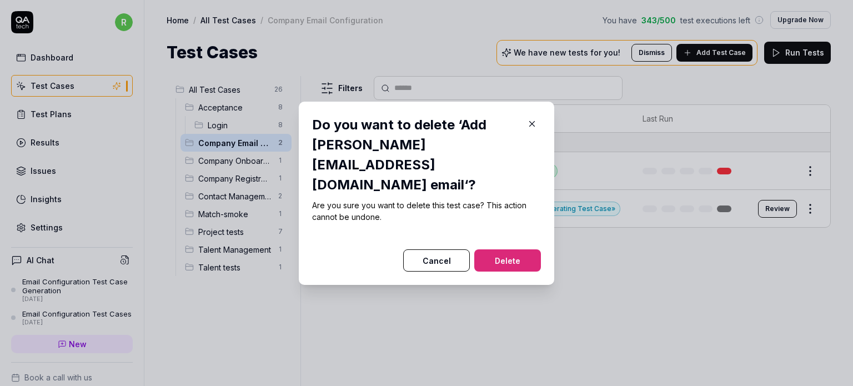
click at [491, 249] on button "Delete" at bounding box center [508, 260] width 67 height 22
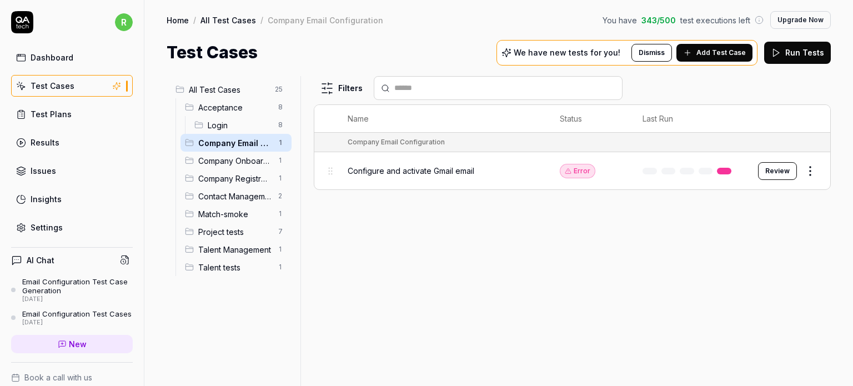
click at [446, 167] on span "Configure and activate Gmail email" at bounding box center [411, 171] width 127 height 12
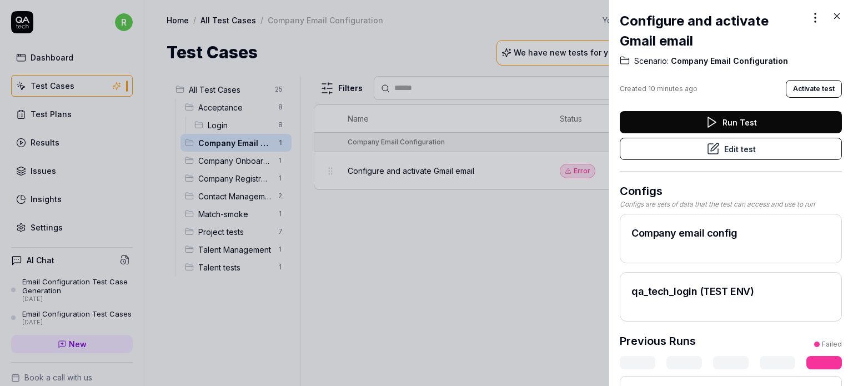
click at [717, 148] on button "Edit test" at bounding box center [731, 149] width 222 height 22
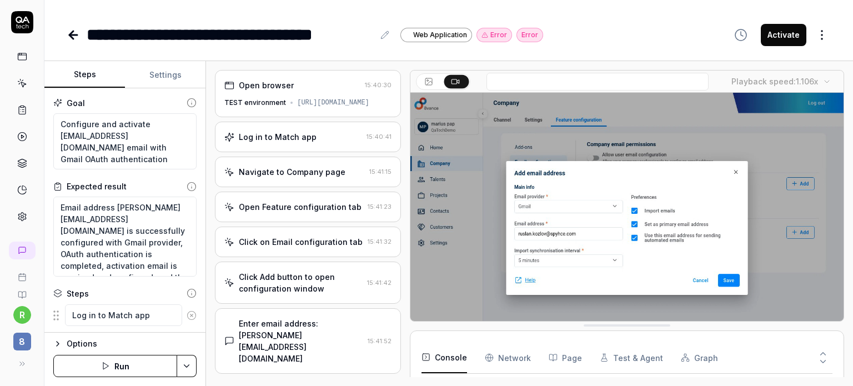
click at [313, 143] on div "Log in to Match app" at bounding box center [293, 137] width 138 height 12
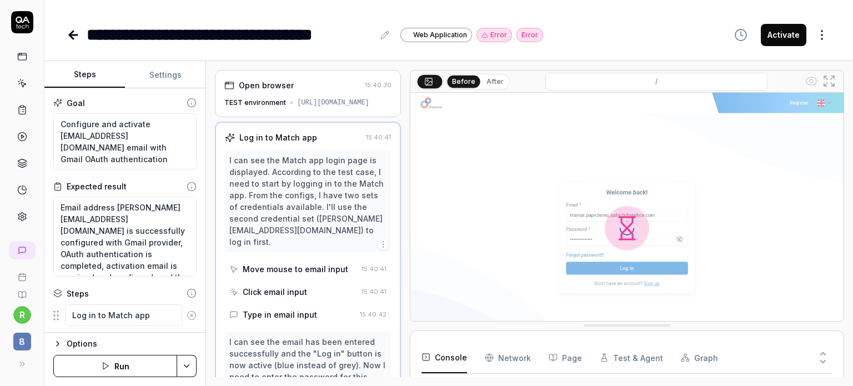
click at [299, 93] on div "Open browser 15:40:30 TEST environment https://match-test.8vance.com/" at bounding box center [308, 93] width 186 height 47
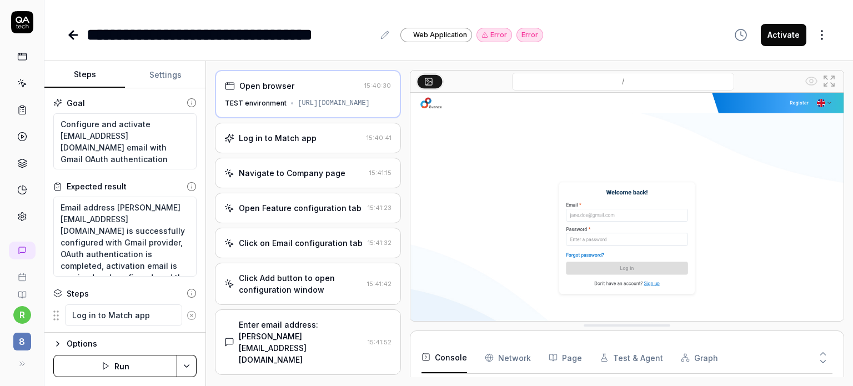
click at [638, 201] on img at bounding box center [627, 228] width 433 height 271
click at [512, 357] on Requests "Network" at bounding box center [508, 357] width 46 height 31
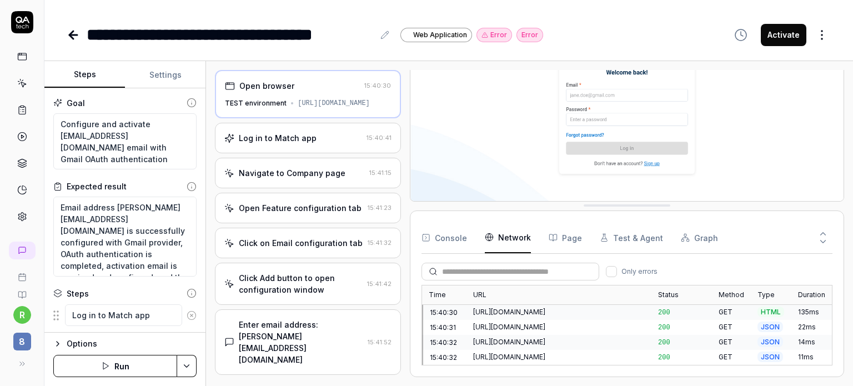
click at [791, 39] on button "Activate" at bounding box center [784, 35] width 46 height 22
type textarea "*"
click at [316, 153] on div "Log in to Match app 15:40:41" at bounding box center [308, 138] width 186 height 31
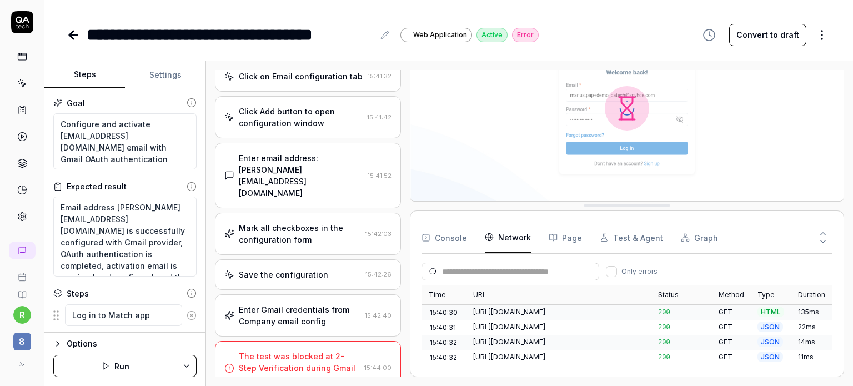
scroll to position [838, 0]
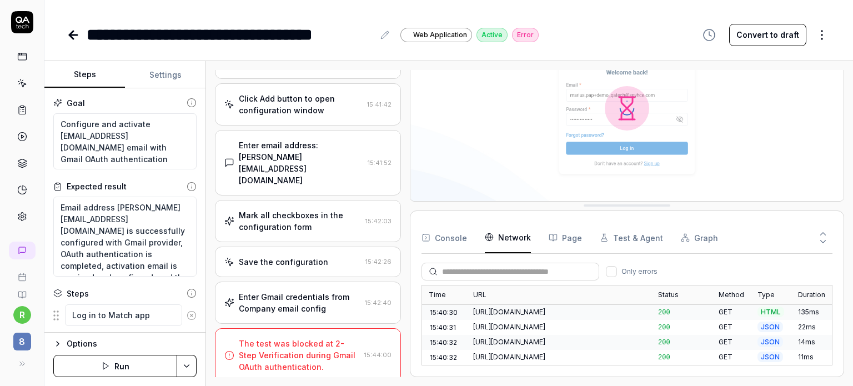
click at [313, 360] on div "The test was blocked at 2-Step Verification during Gmail OAuth authentication." at bounding box center [299, 355] width 121 height 35
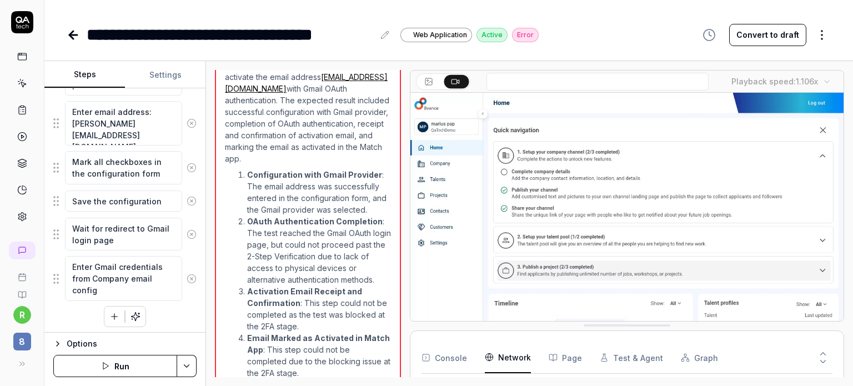
scroll to position [582, 0]
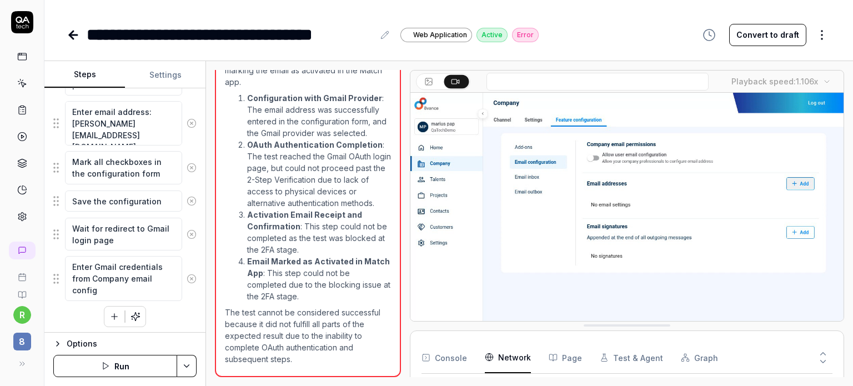
click at [188, 372] on html "**********" at bounding box center [426, 235] width 853 height 470
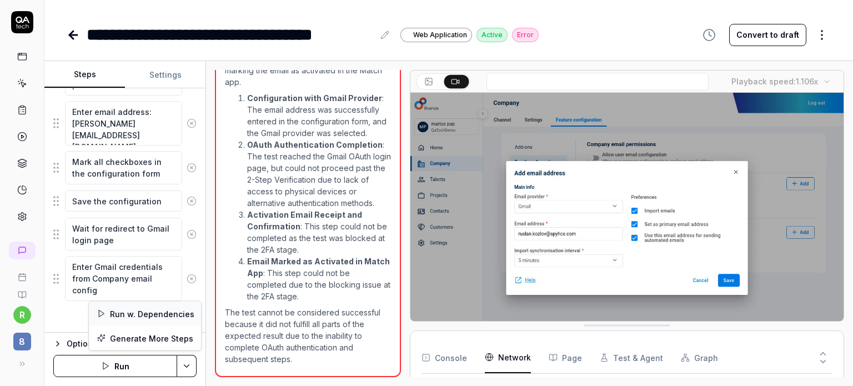
click at [150, 312] on div "Run w. Dependencies" at bounding box center [145, 314] width 112 height 24
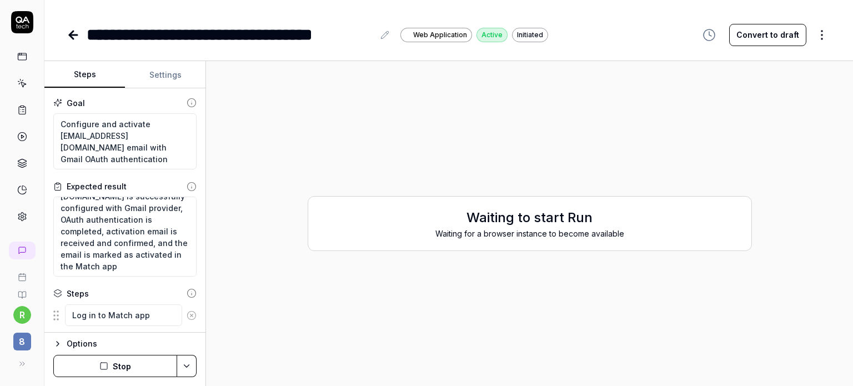
click at [185, 368] on html "**********" at bounding box center [426, 235] width 853 height 470
click at [114, 284] on div "Run" at bounding box center [145, 289] width 112 height 24
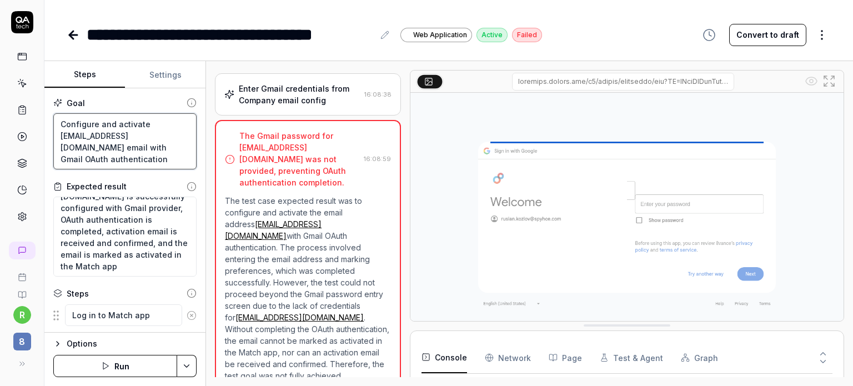
click at [123, 148] on textarea "Configure and activate [EMAIL_ADDRESS][DOMAIN_NAME] email with Gmail OAuth auth…" at bounding box center [124, 141] width 143 height 57
drag, startPoint x: 61, startPoint y: 134, endPoint x: 160, endPoint y: 135, distance: 98.9
click at [160, 135] on textarea "Configure and activate [EMAIL_ADDRESS][DOMAIN_NAME] email with Gmail OAuth auth…" at bounding box center [124, 141] width 143 height 57
paste textarea "zerotohero"
type textarea "*"
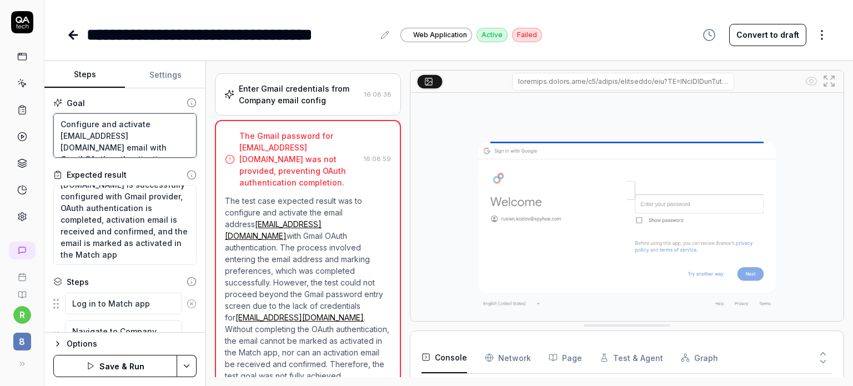
type textarea "Configure and activate [EMAIL_ADDRESS][DOMAIN_NAME] email with Gmail OAuth auth…"
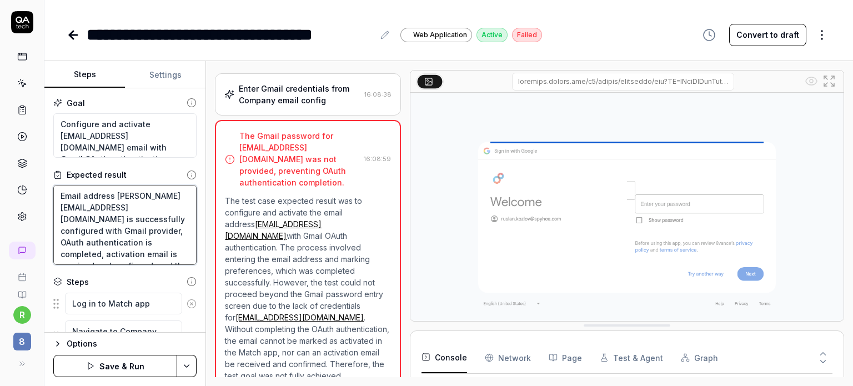
drag, startPoint x: 61, startPoint y: 207, endPoint x: 160, endPoint y: 206, distance: 99.5
click at [160, 206] on textarea "Email address ruslan.kozlov@spyhce.com is successfully configured with Gmail pr…" at bounding box center [124, 225] width 143 height 80
paste textarea
type textarea "*"
type textarea "Email address is successfully configured with Gmail provider, OAuth authenticat…"
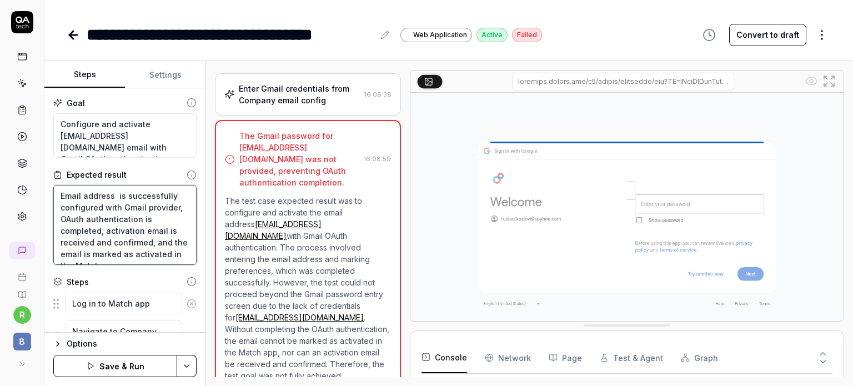
click at [115, 195] on textarea "Email address is successfully configured with Gmail provider, OAuth authenticat…" at bounding box center [124, 225] width 143 height 80
paste textarea "[EMAIL_ADDRESS][DOMAIN_NAME]"
type textarea "*"
type textarea "Email address [EMAIL_ADDRESS][DOMAIN_NAME] is successfully configured with Gmai…"
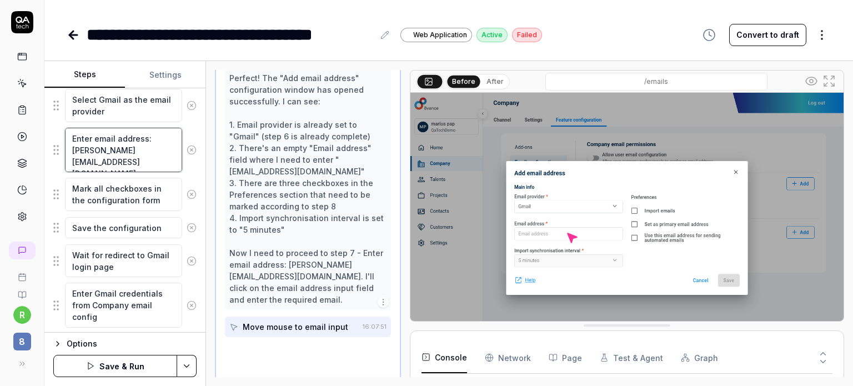
scroll to position [316, 0]
drag, startPoint x: 73, startPoint y: 149, endPoint x: 80, endPoint y: 162, distance: 14.2
click at [80, 161] on textarea "Enter email address: [PERSON_NAME][EMAIL_ADDRESS][DOMAIN_NAME]" at bounding box center [123, 150] width 117 height 45
paste textarea
type textarea "*"
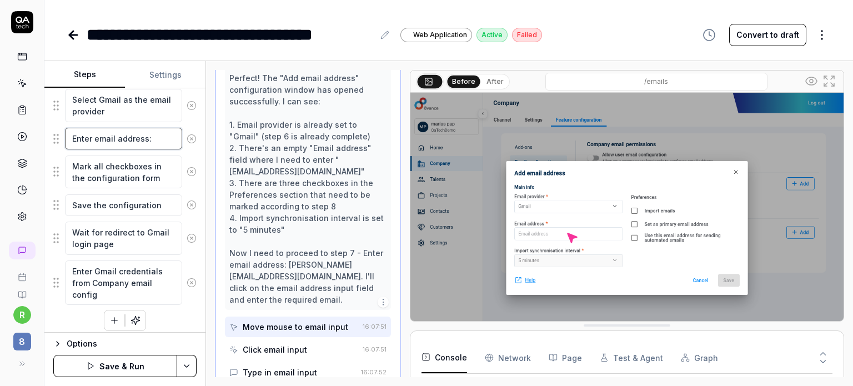
type textarea "Enter email address:"
click at [158, 134] on textarea "Enter email address:" at bounding box center [123, 139] width 117 height 22
paste textarea "[EMAIL_ADDRESS][DOMAIN_NAME]"
type textarea "*"
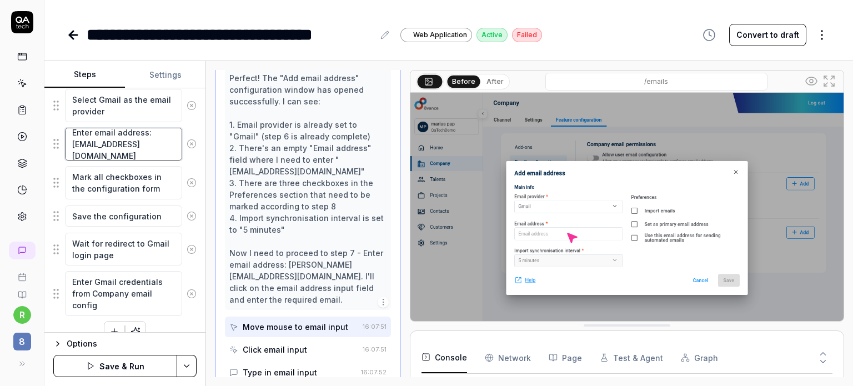
scroll to position [402, 0]
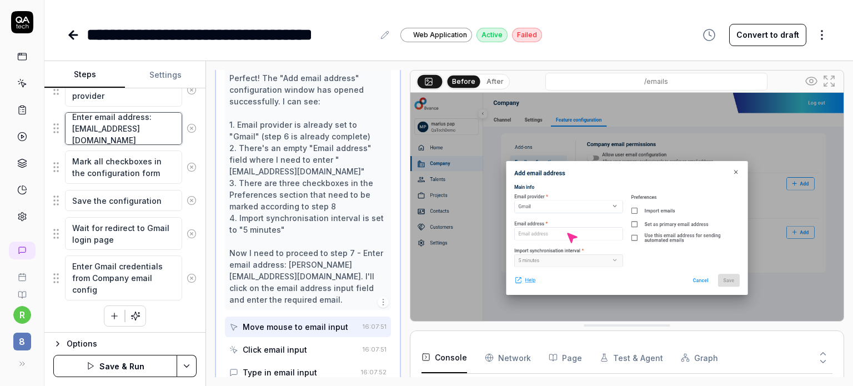
type textarea "Enter email address: [EMAIL_ADDRESS][DOMAIN_NAME]"
click at [99, 369] on button "Save & Run" at bounding box center [115, 366] width 124 height 22
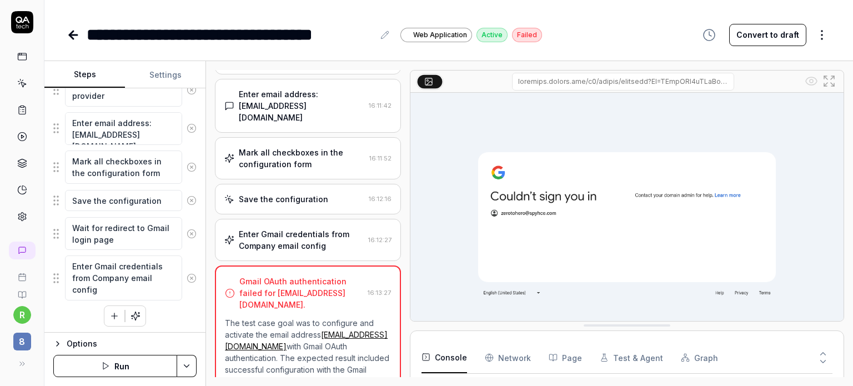
scroll to position [224, 0]
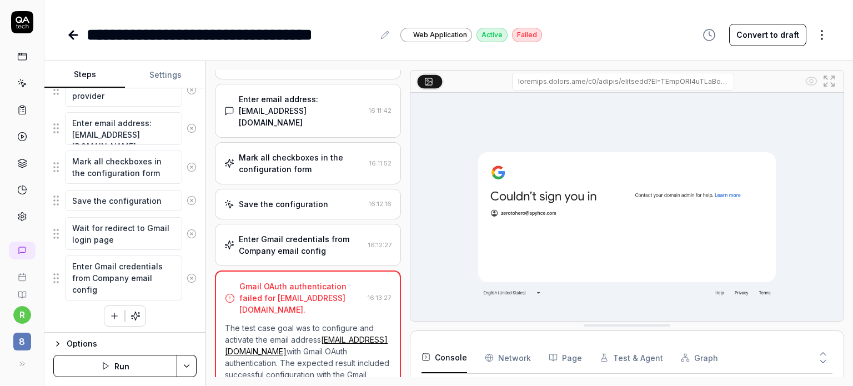
click at [290, 233] on div "Enter Gmail credentials from Company email config" at bounding box center [301, 244] width 125 height 23
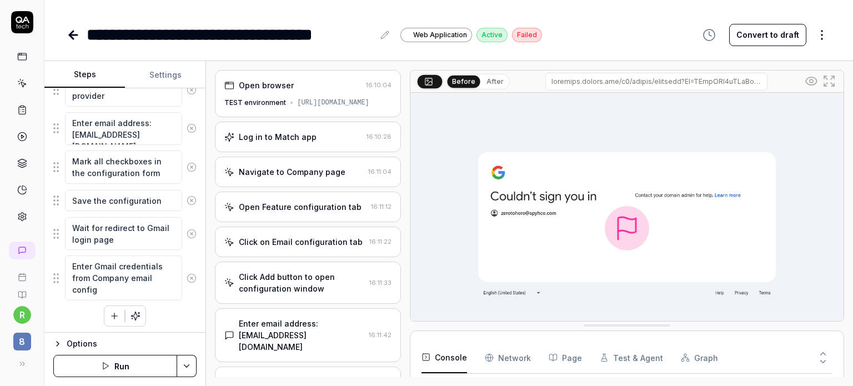
scroll to position [37, 0]
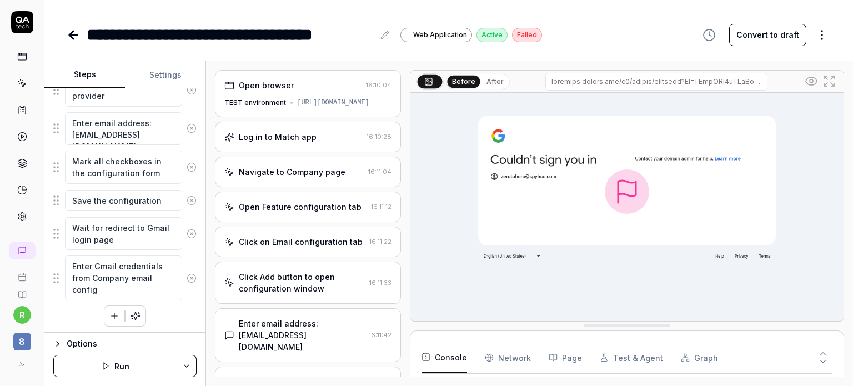
click at [511, 351] on Requests "Network" at bounding box center [508, 357] width 46 height 31
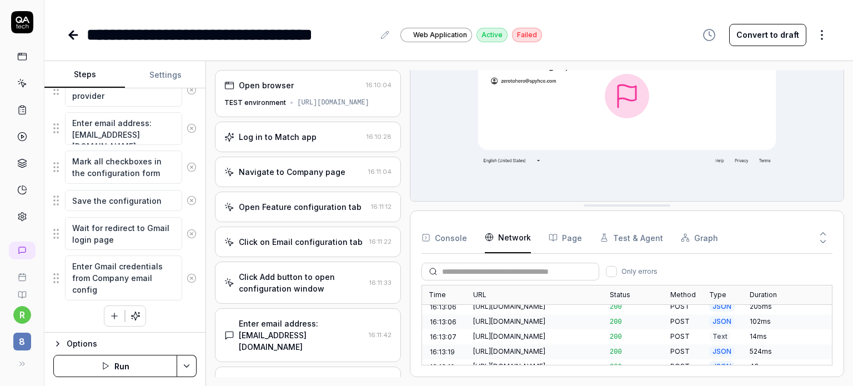
scroll to position [0, 0]
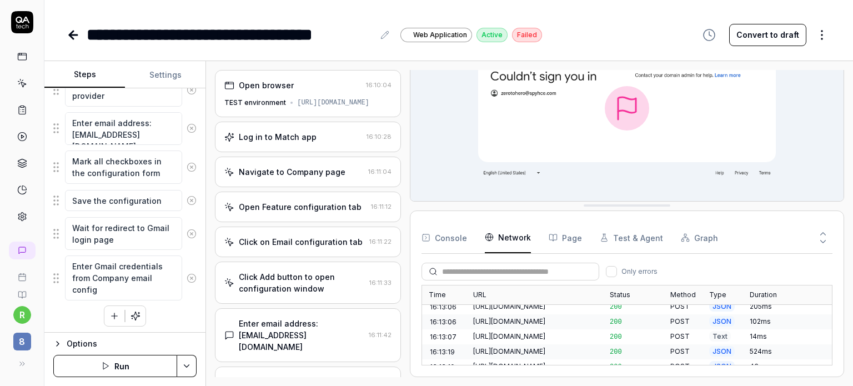
click at [142, 368] on button "Run" at bounding box center [115, 366] width 124 height 22
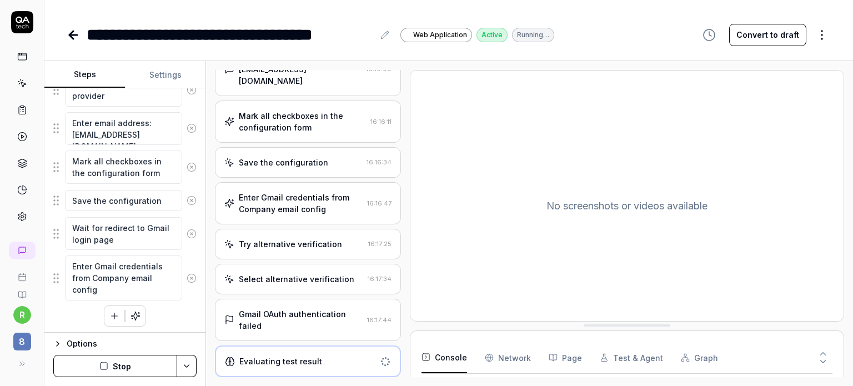
scroll to position [283, 0]
type textarea "*"
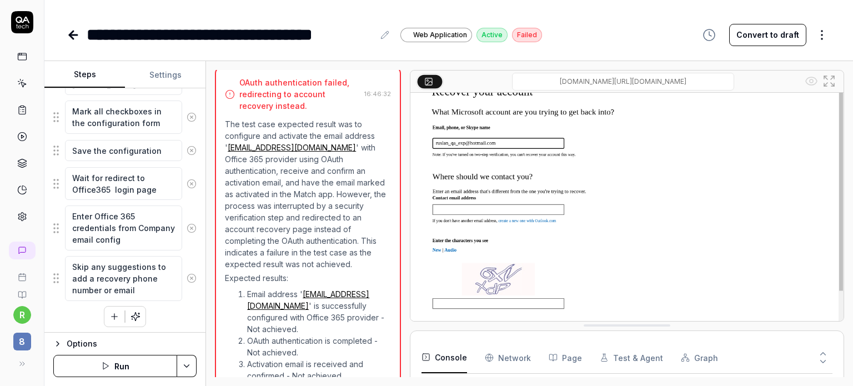
scroll to position [570, 0]
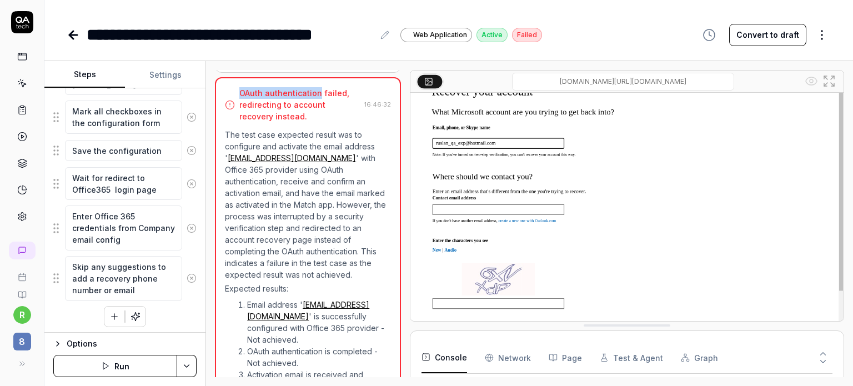
drag, startPoint x: 239, startPoint y: 98, endPoint x: 318, endPoint y: 103, distance: 78.5
click at [318, 103] on div "OAuth authentication failed, redirecting to account recovery instead." at bounding box center [299, 104] width 121 height 35
copy div "OAuth authentication"
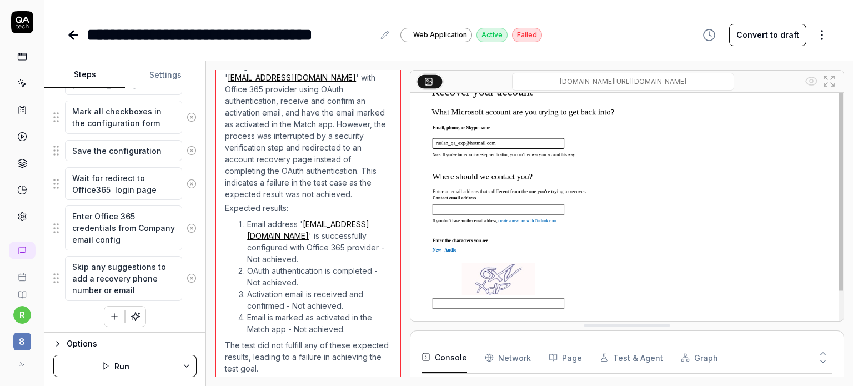
scroll to position [666, 0]
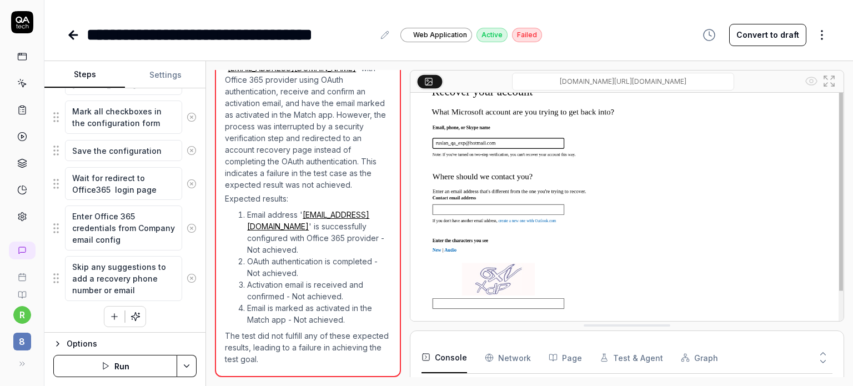
type textarea "*"
click at [22, 224] on link at bounding box center [22, 217] width 20 height 20
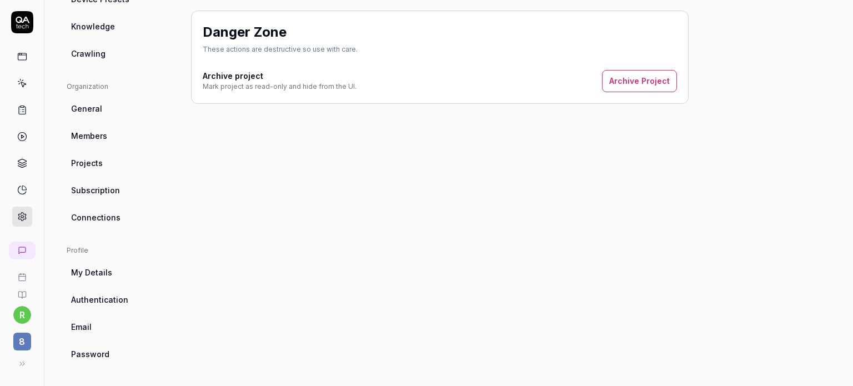
scroll to position [93, 0]
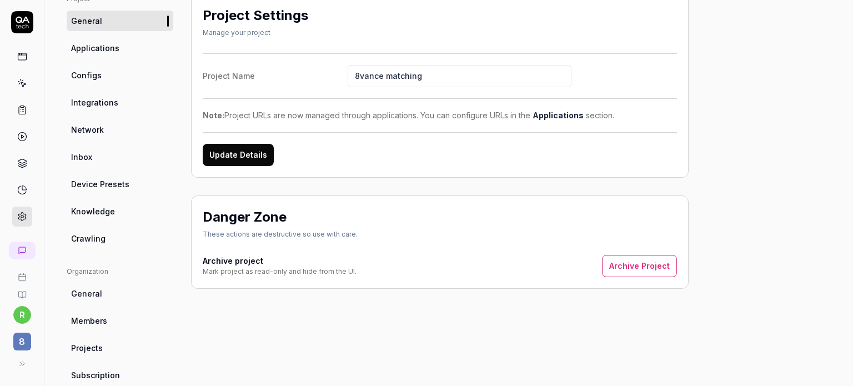
click at [94, 36] on ul "Project General Applications Configs Integrations Network Inbox Device Presets …" at bounding box center [120, 121] width 107 height 255
click at [98, 51] on span "Applications" at bounding box center [95, 48] width 48 height 12
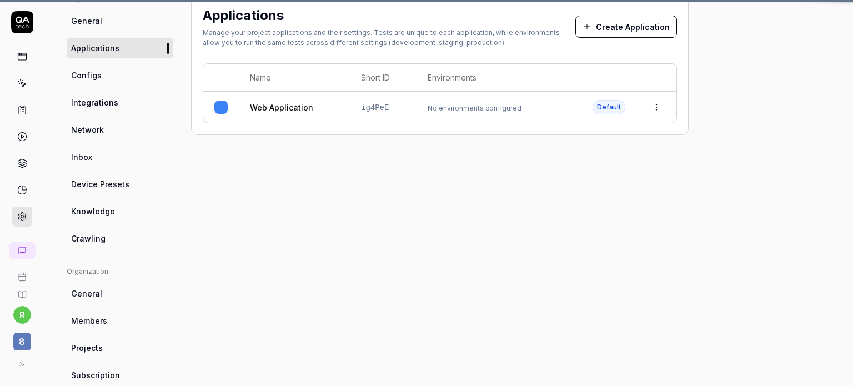
scroll to position [87, 0]
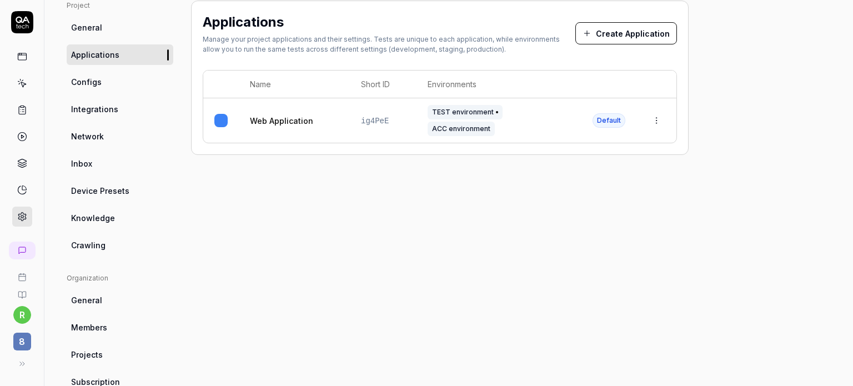
click at [613, 34] on button "Create Application" at bounding box center [627, 33] width 102 height 22
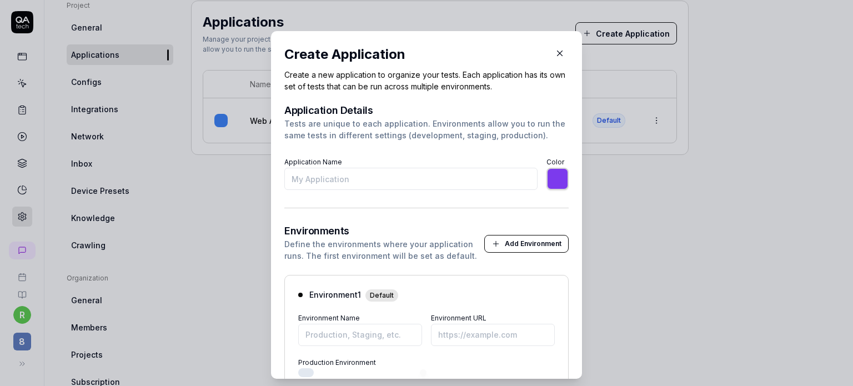
click at [358, 183] on input "Application Name" at bounding box center [410, 179] width 253 height 22
type input "O"
type input "*******"
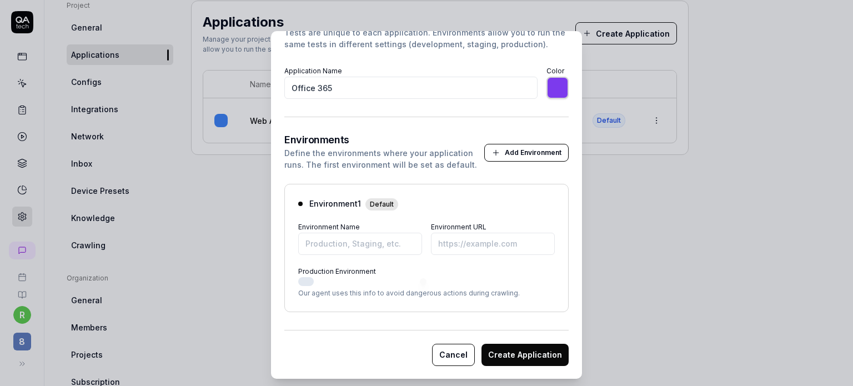
type input "Office 365"
click at [369, 244] on input "Environment Name" at bounding box center [360, 244] width 124 height 22
click at [471, 251] on input "Environment URL" at bounding box center [493, 244] width 124 height 22
click at [381, 252] on input "Environment Name" at bounding box center [360, 244] width 124 height 22
click at [462, 241] on input "Environment URL" at bounding box center [493, 244] width 124 height 22
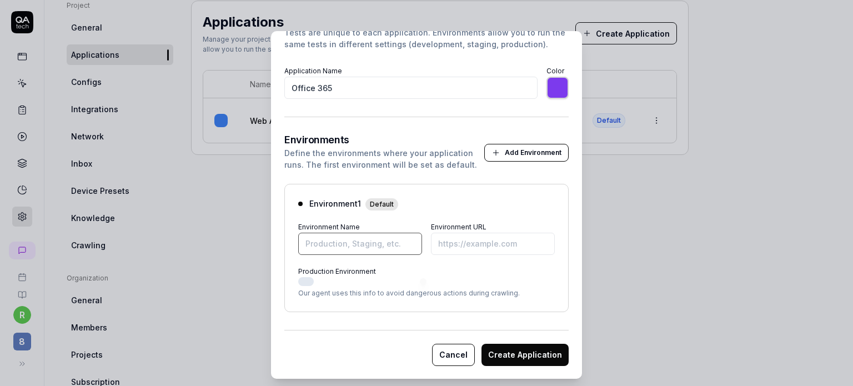
click at [378, 245] on input "Environment Name" at bounding box center [360, 244] width 124 height 22
click at [335, 237] on input "Environment Name" at bounding box center [360, 244] width 124 height 22
click at [353, 239] on input "Environment Name" at bounding box center [360, 244] width 124 height 22
click at [456, 243] on input "Environment URL" at bounding box center [493, 244] width 124 height 22
type input "*******"
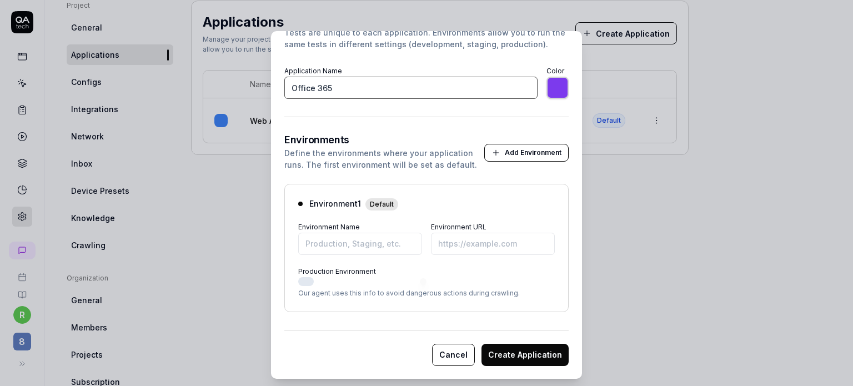
drag, startPoint x: 222, startPoint y: 0, endPoint x: 355, endPoint y: 92, distance: 161.8
click at [356, 93] on input "Office 365" at bounding box center [410, 88] width 253 height 22
drag, startPoint x: 355, startPoint y: 91, endPoint x: 253, endPoint y: 79, distance: 102.3
click at [253, 79] on div "​ Create Application Create a new application to organize your tests. Each appl…" at bounding box center [427, 205] width 356 height 374
type input "Outlook"
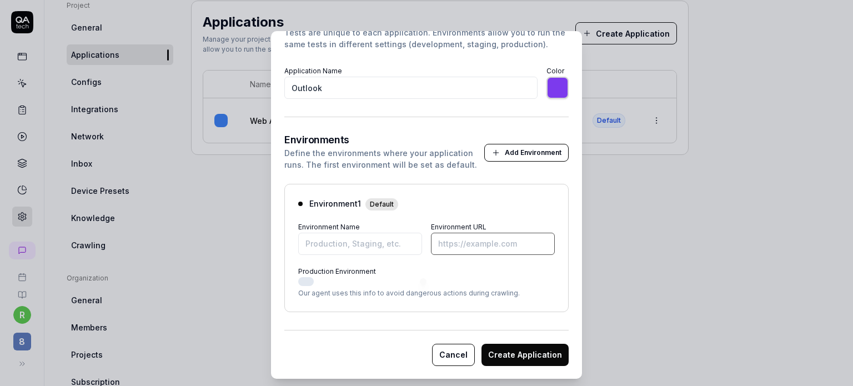
click at [442, 239] on input "Environment URL" at bounding box center [493, 244] width 124 height 22
paste input "https://www.microsoft.com/en-us/microsoft-365/outlook/email-and-calendar-softwa…"
type input "*******"
type input "https://www.microsoft.com/en-us/microsoft-365/outlook/email-and-calendar-softwa…"
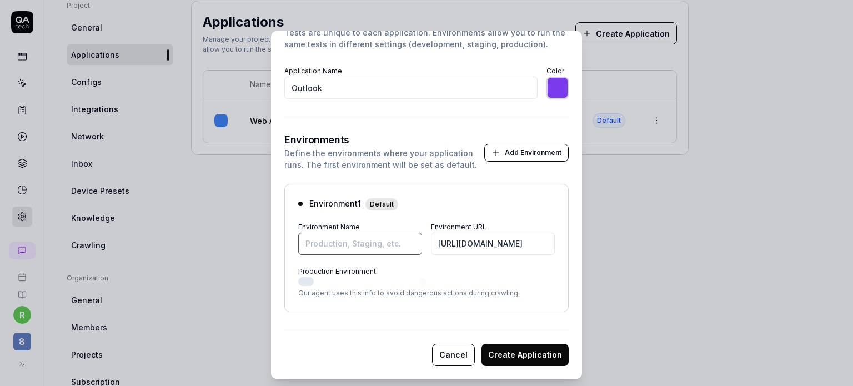
click at [363, 248] on input "Environment Name" at bounding box center [360, 244] width 124 height 22
type input "*******"
type input "Production"
click at [520, 356] on button "Create Application" at bounding box center [525, 355] width 87 height 22
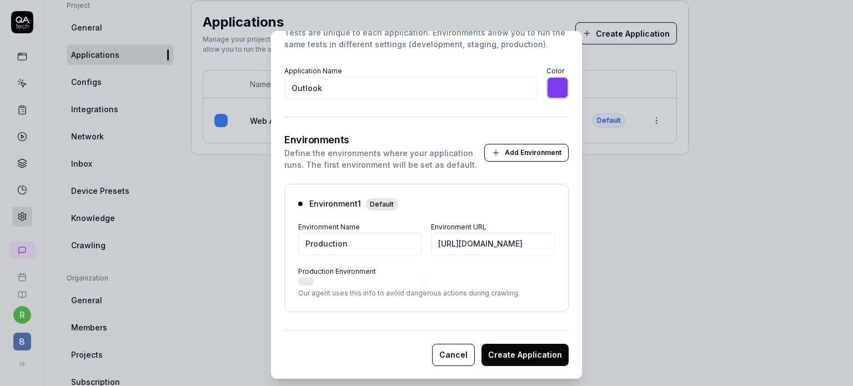
type input "*******"
